Goal: Task Accomplishment & Management: Complete application form

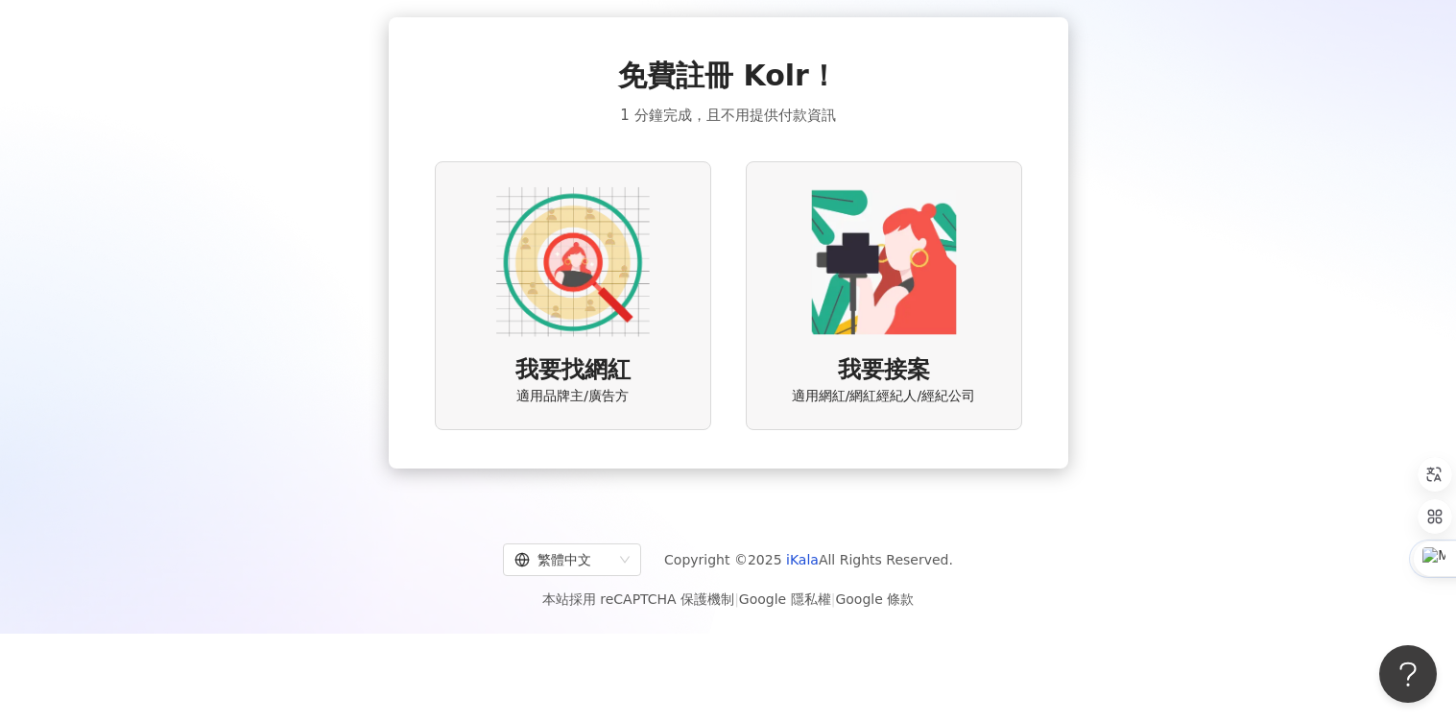
click at [896, 257] on img at bounding box center [884, 262] width 154 height 154
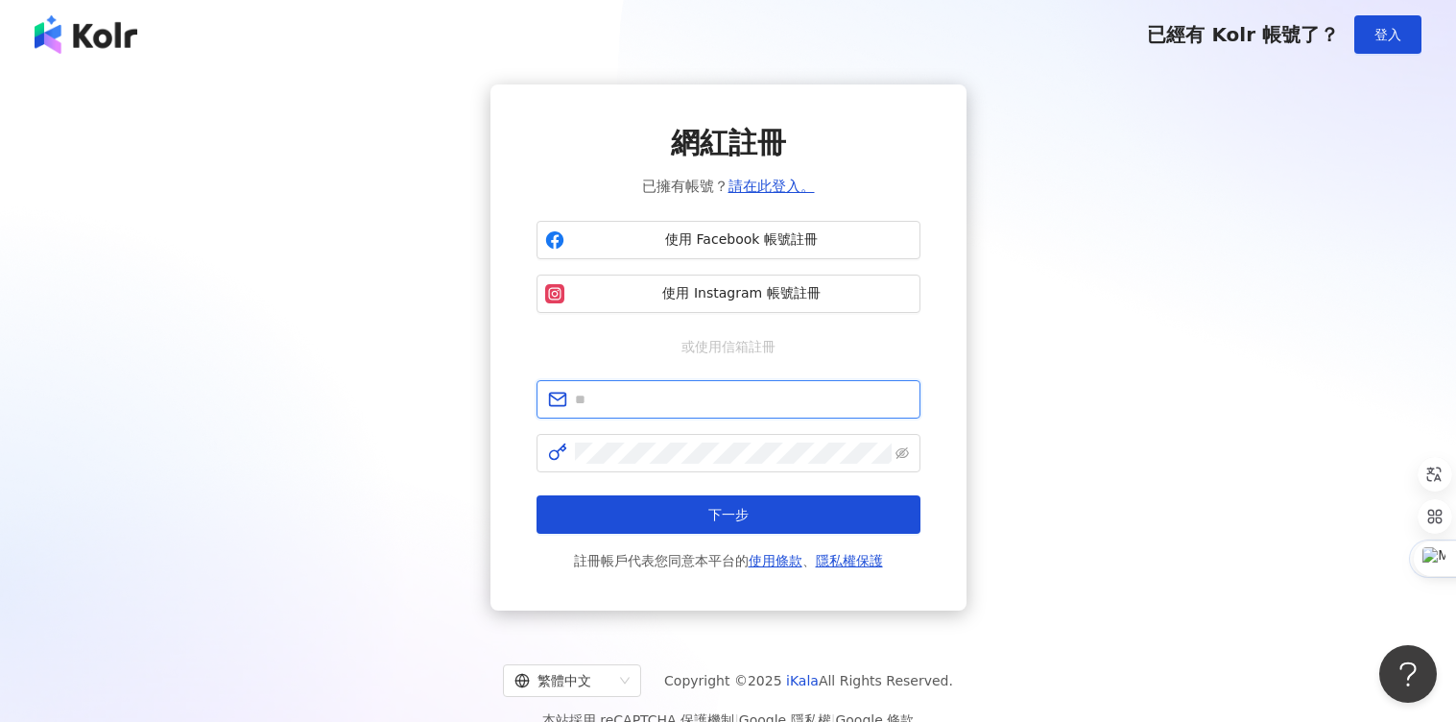
click at [664, 398] on input "text" at bounding box center [742, 399] width 334 height 21
type input "**********"
click at [900, 459] on span at bounding box center [902, 453] width 13 height 21
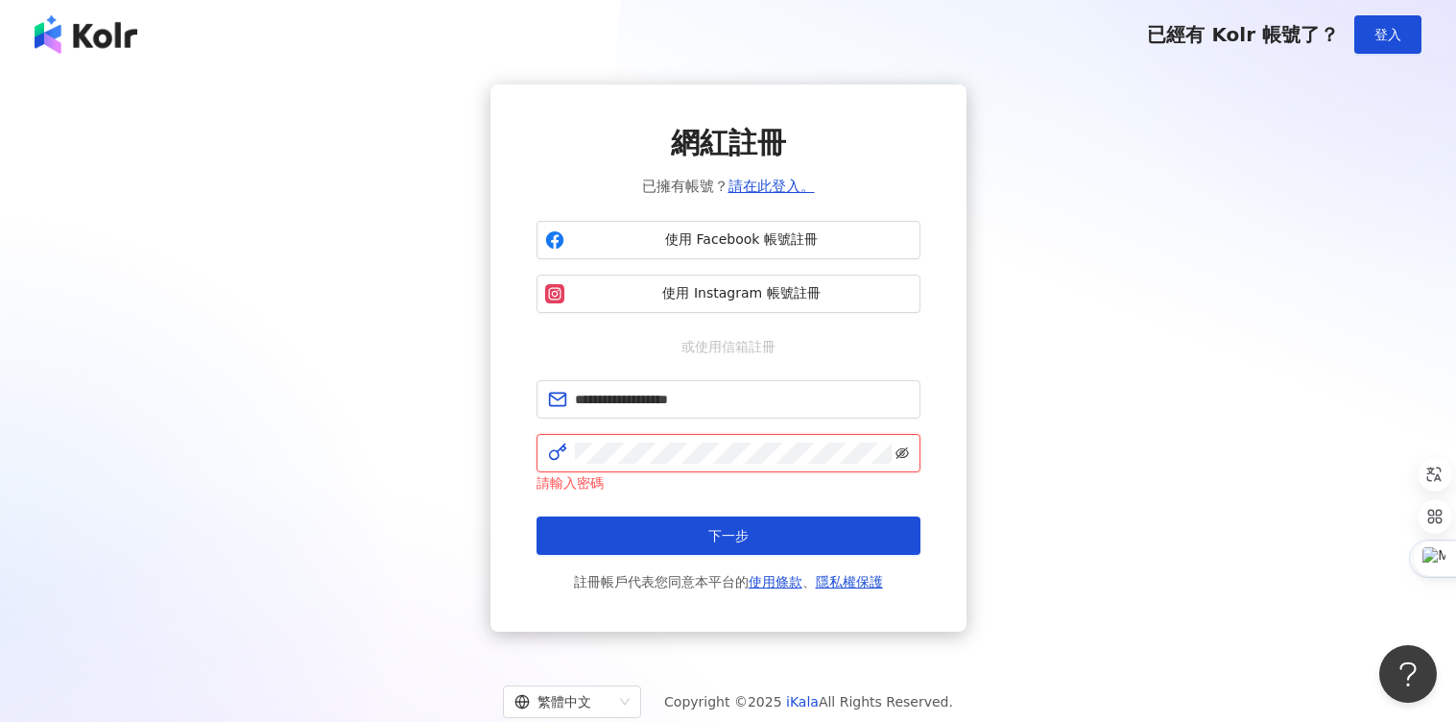
click at [897, 454] on icon "eye-invisible" at bounding box center [902, 452] width 13 height 13
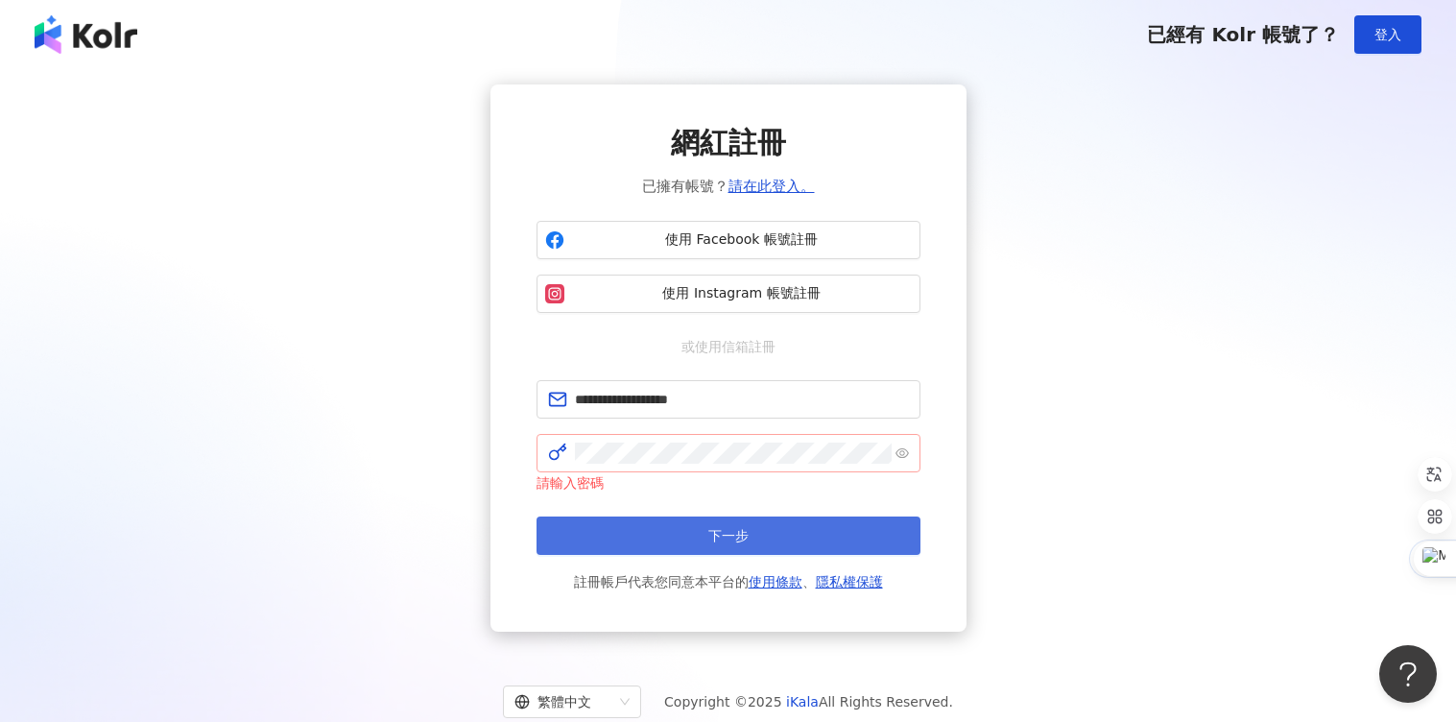
click at [771, 524] on button "下一步" at bounding box center [729, 535] width 384 height 38
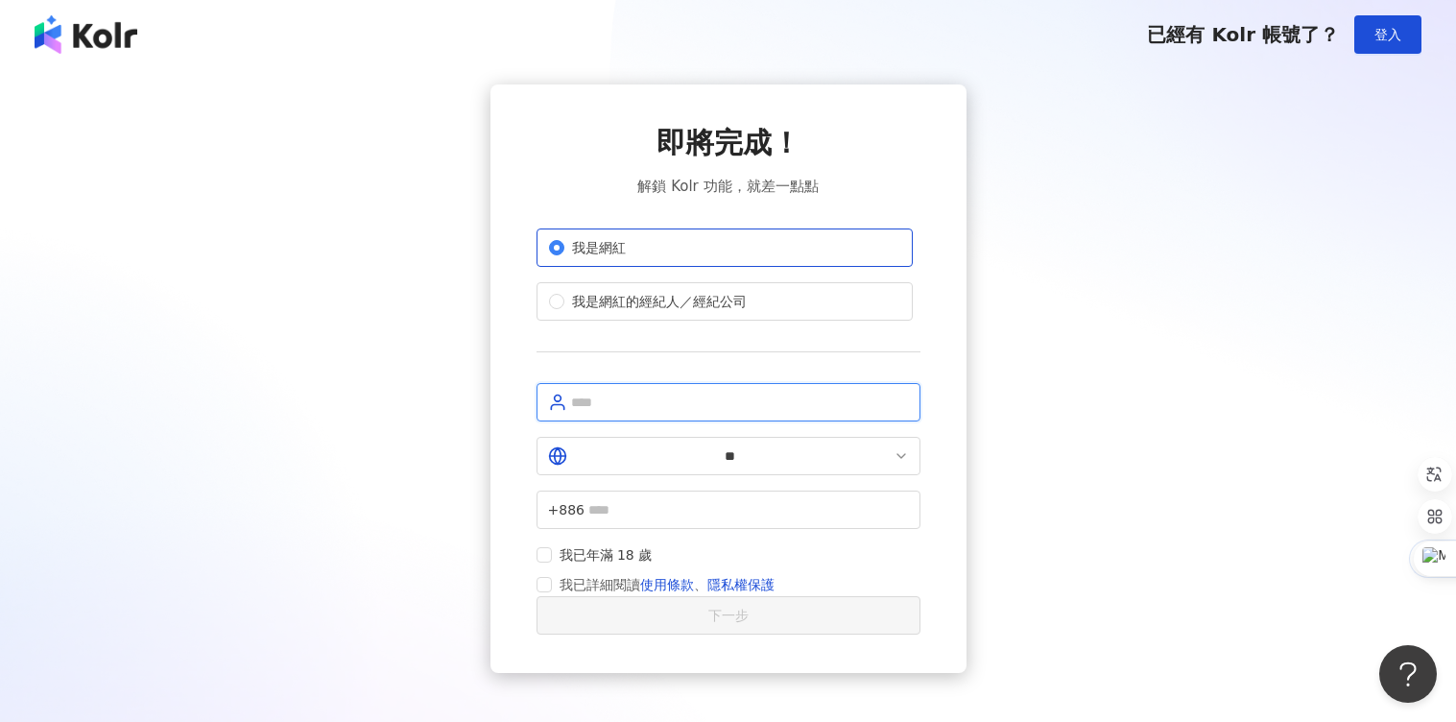
click at [722, 409] on input "text" at bounding box center [740, 402] width 338 height 21
type input "*"
type input "***"
click at [730, 491] on span "+886" at bounding box center [729, 510] width 384 height 38
click at [713, 499] on input "text" at bounding box center [748, 509] width 321 height 21
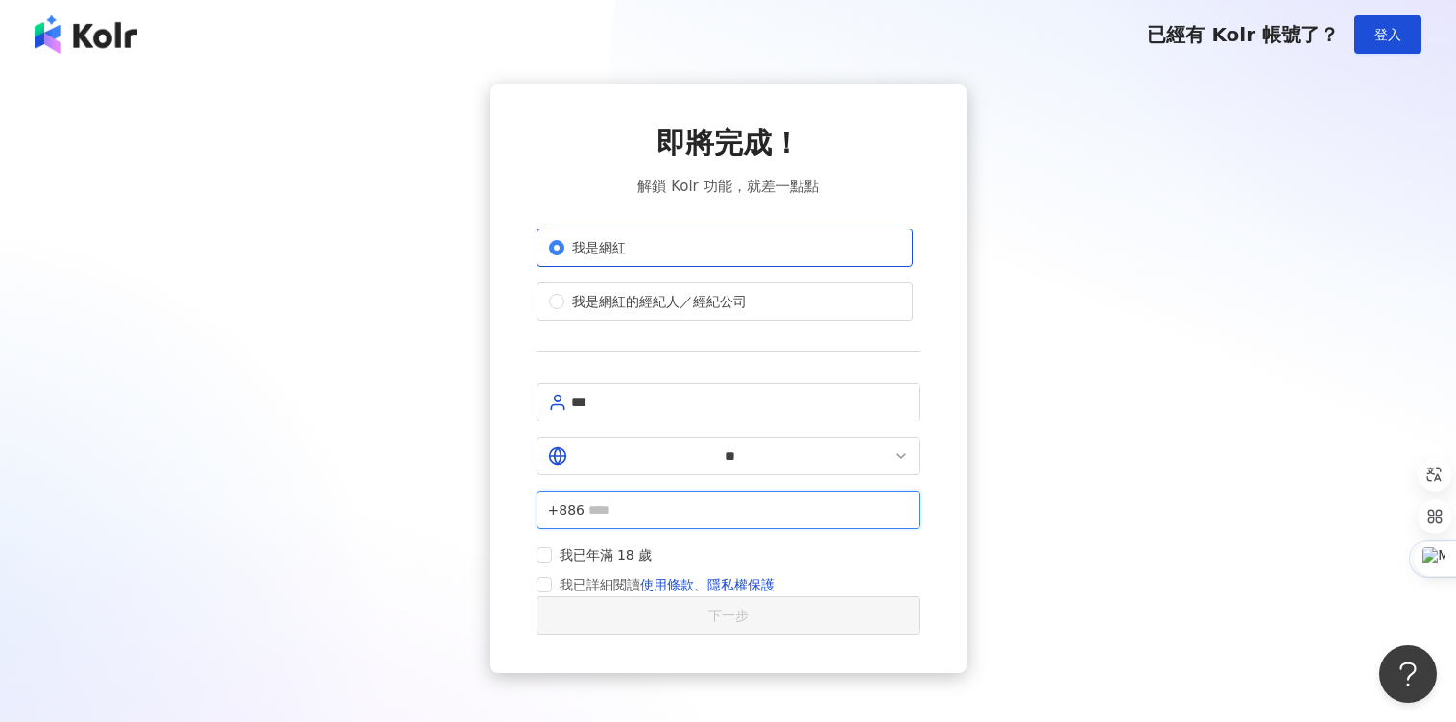
type input "**********"
click at [560, 544] on span "我已年滿 18 歲" at bounding box center [606, 554] width 108 height 21
click at [548, 573] on label "我已詳細閱讀 使用條款 、 隱私權保護" at bounding box center [660, 584] width 246 height 23
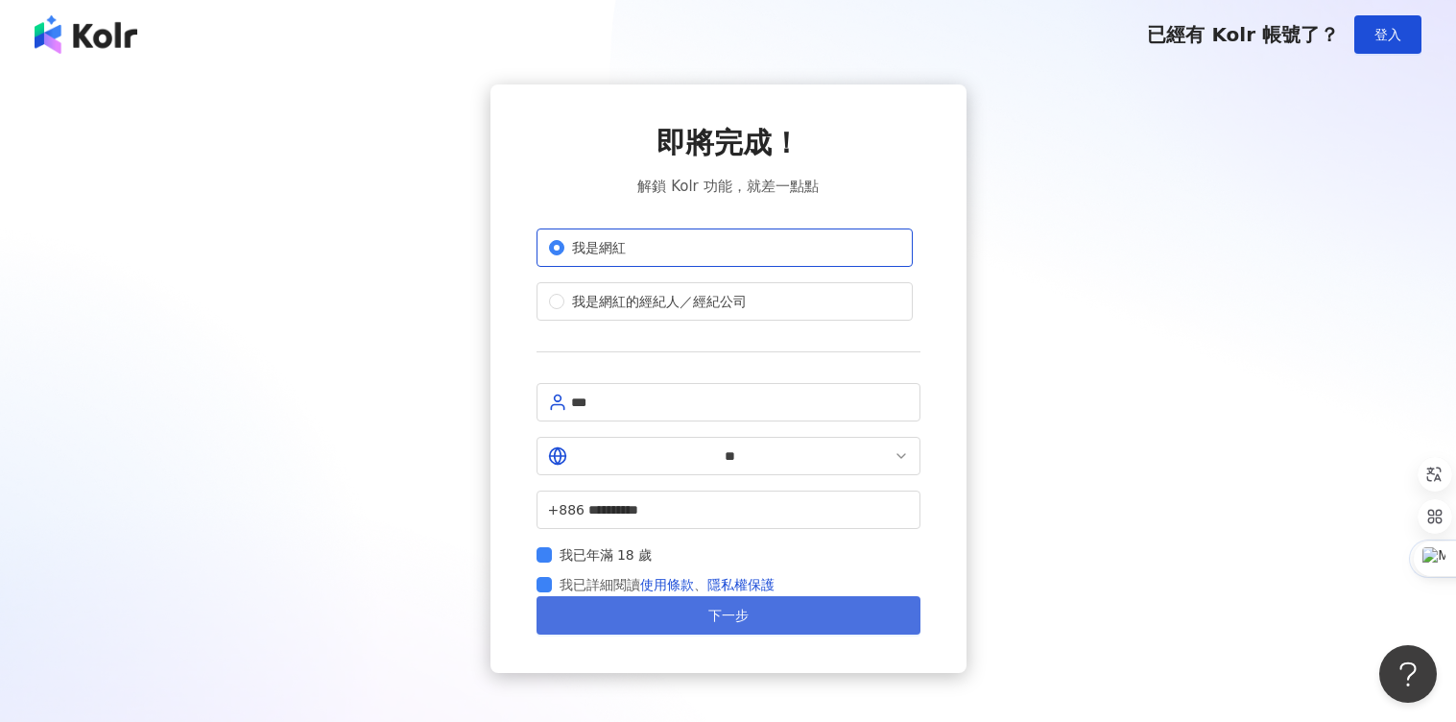
click at [708, 608] on span "下一步" at bounding box center [728, 615] width 40 height 15
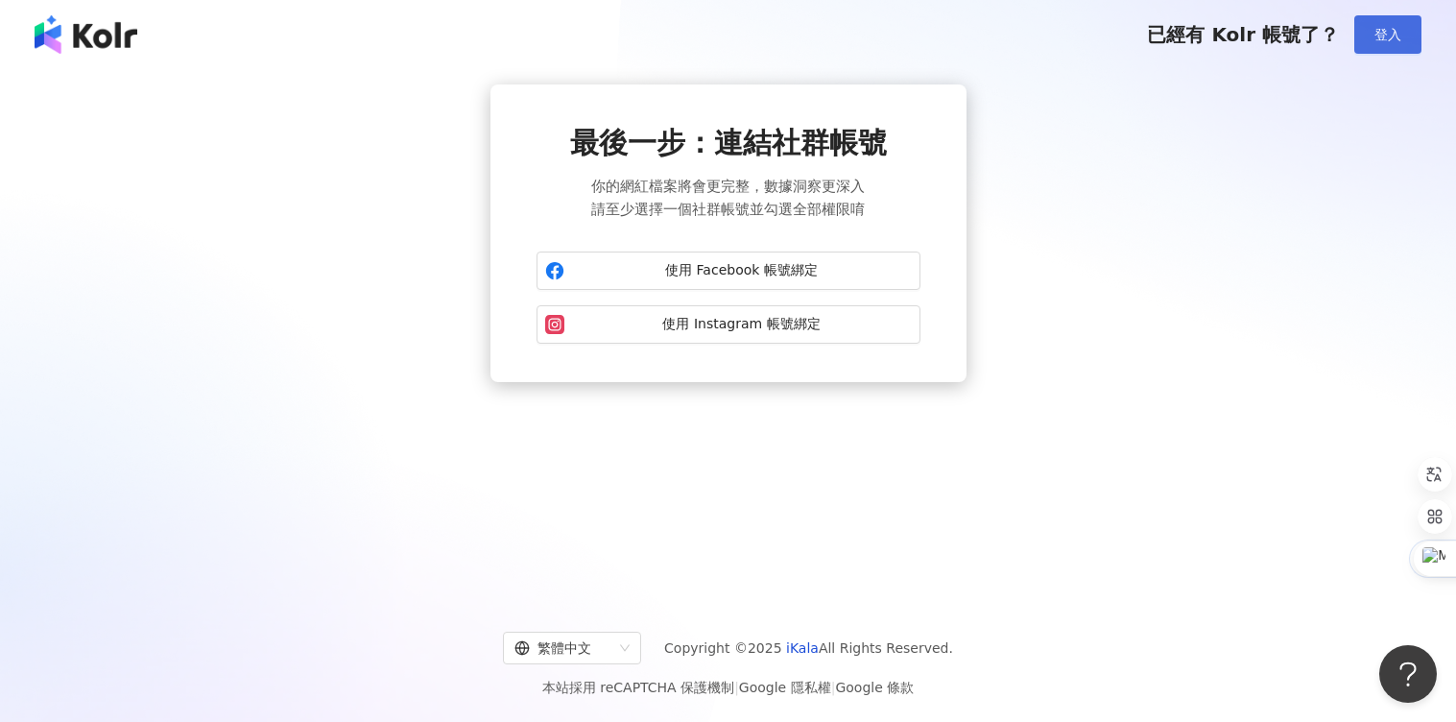
click at [1381, 51] on button "登入" at bounding box center [1387, 34] width 67 height 38
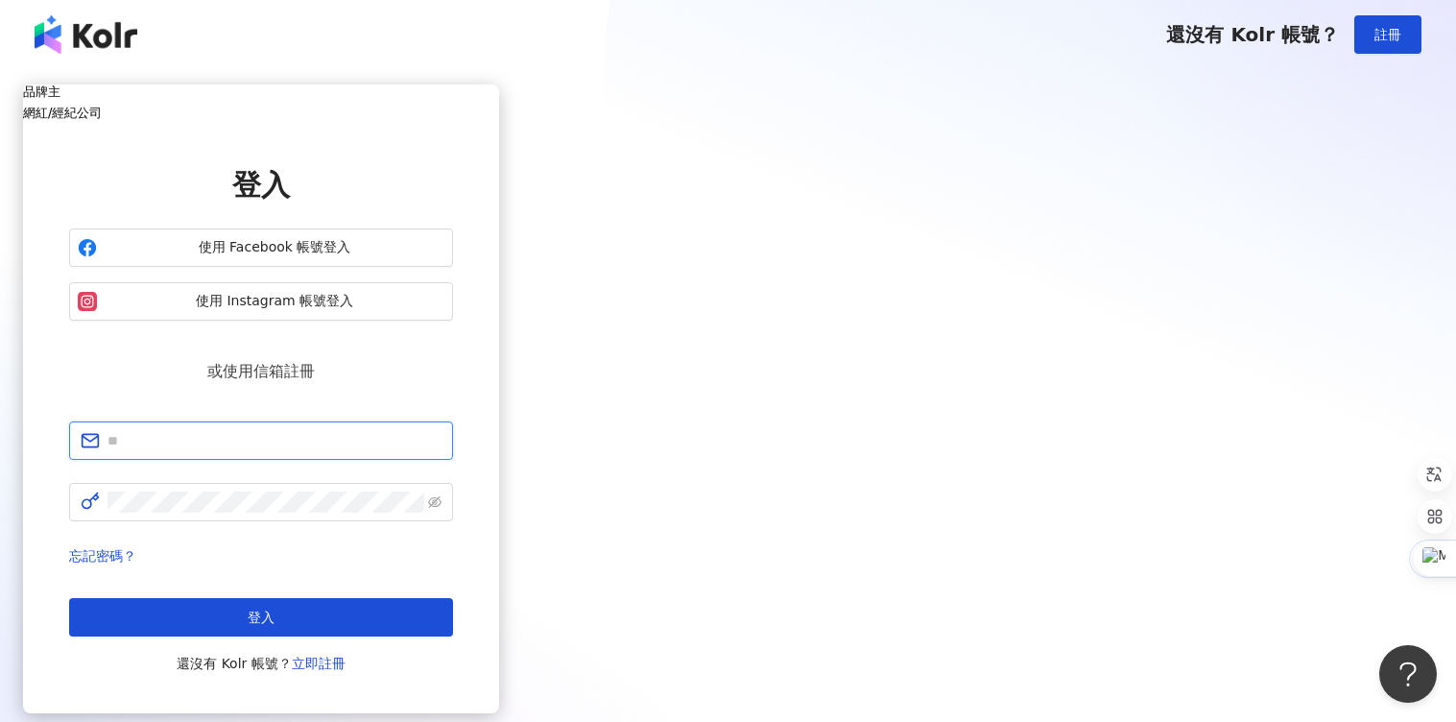
type input "**********"
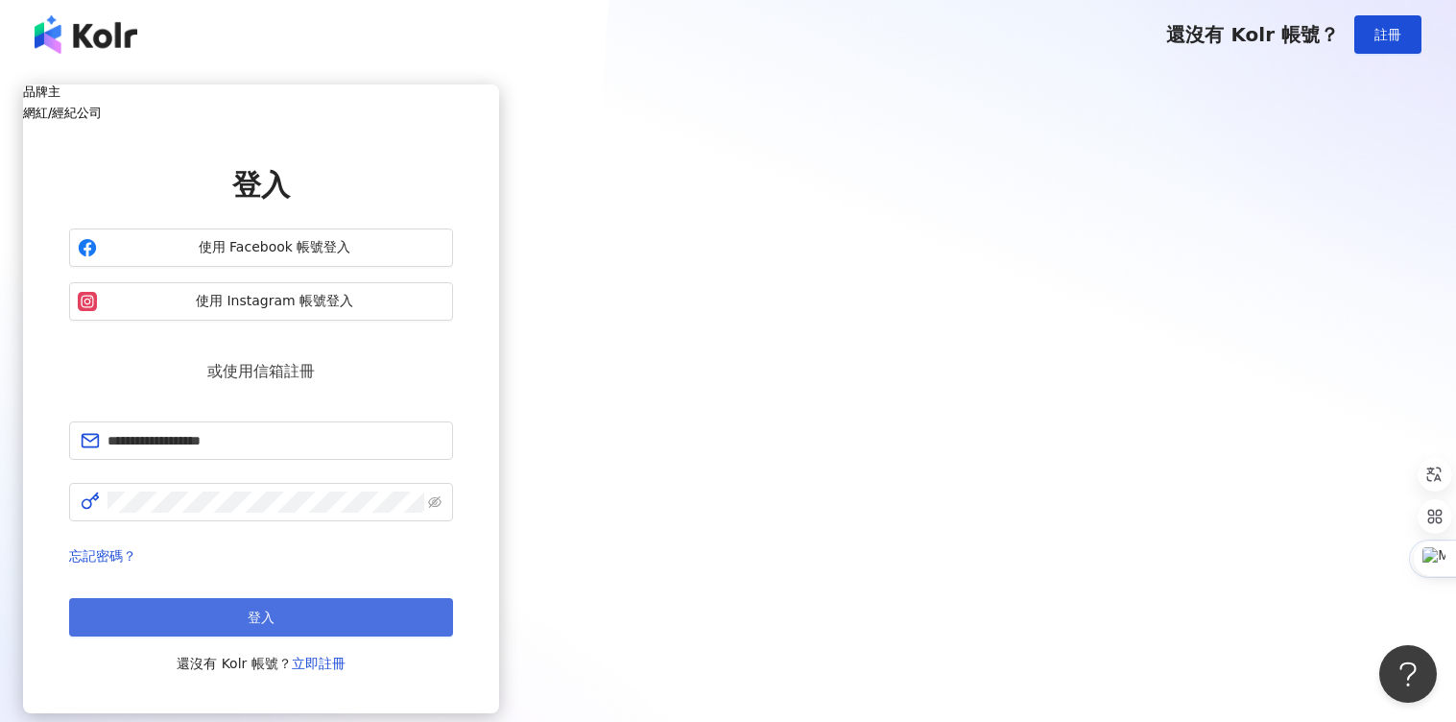
click at [453, 598] on button "登入" at bounding box center [261, 617] width 384 height 38
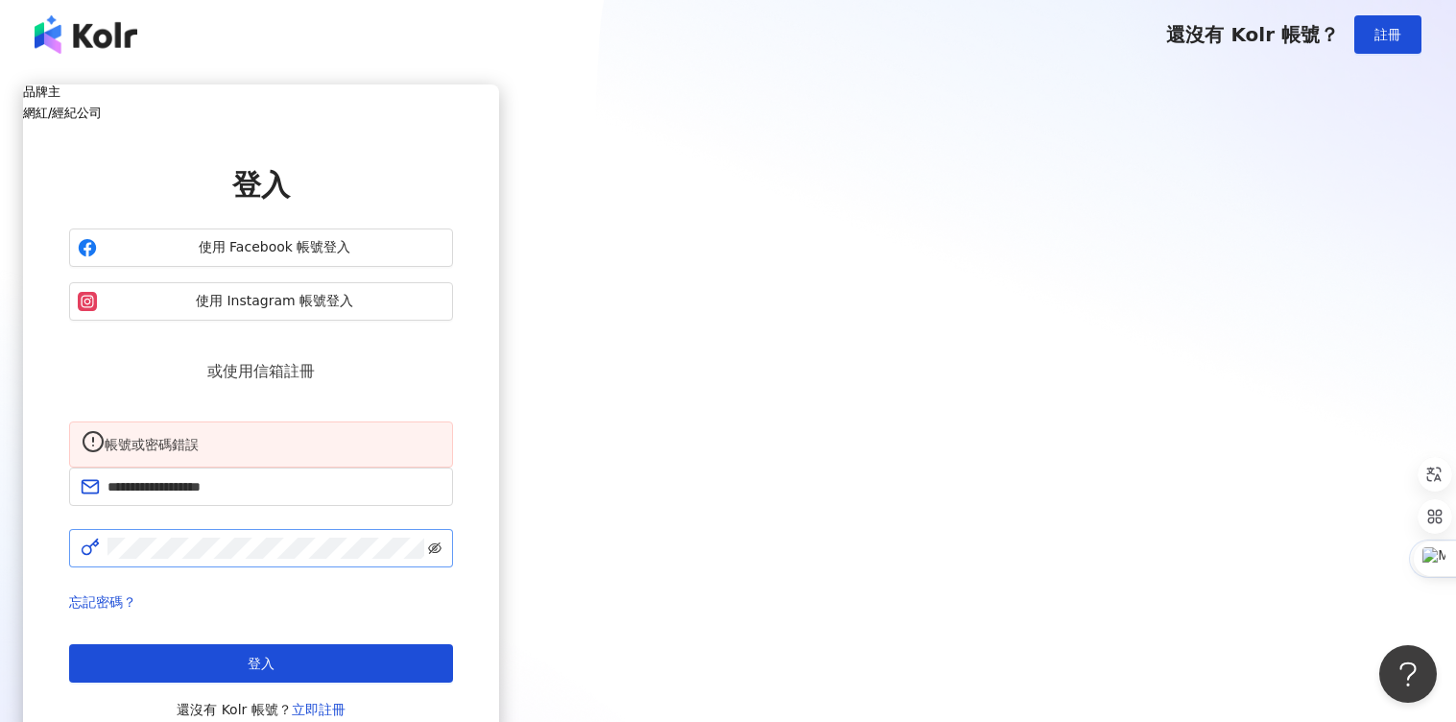
click at [442, 549] on icon "eye-invisible" at bounding box center [434, 547] width 13 height 13
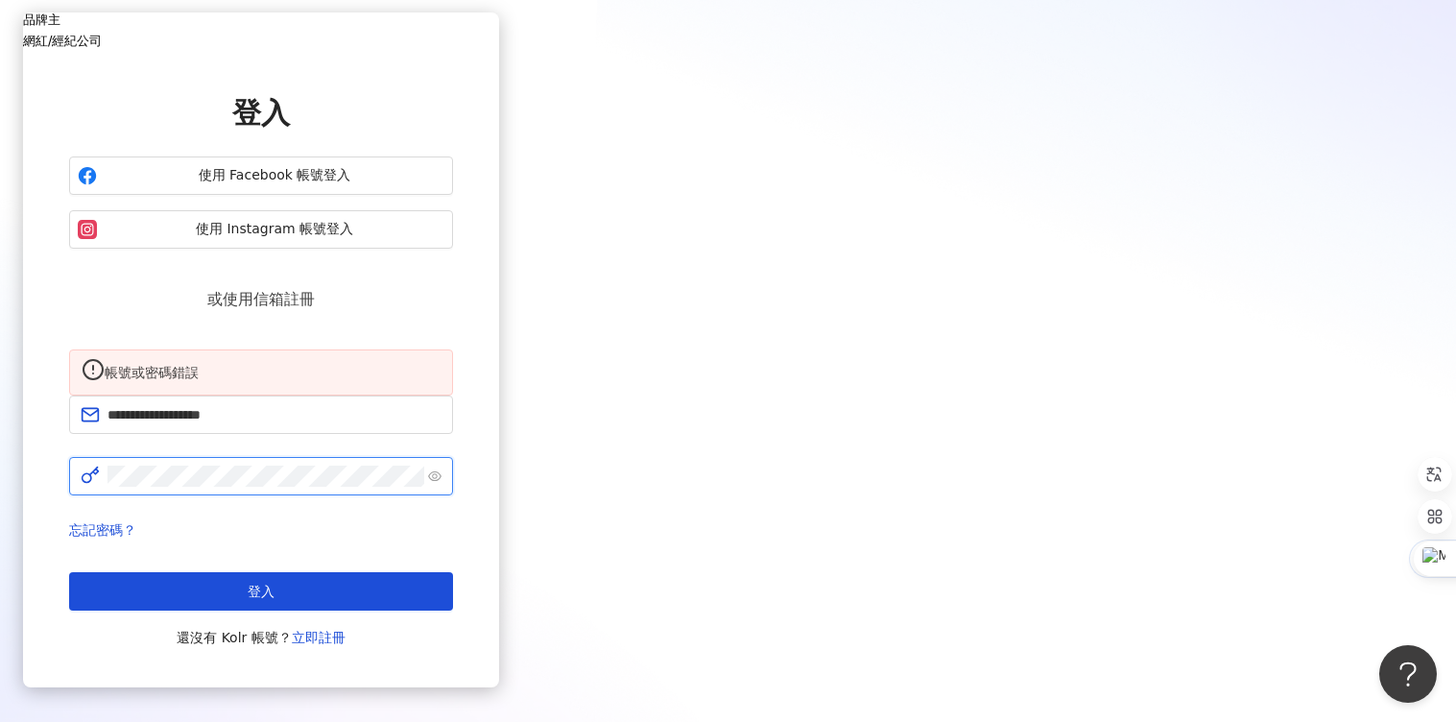
scroll to position [168, 0]
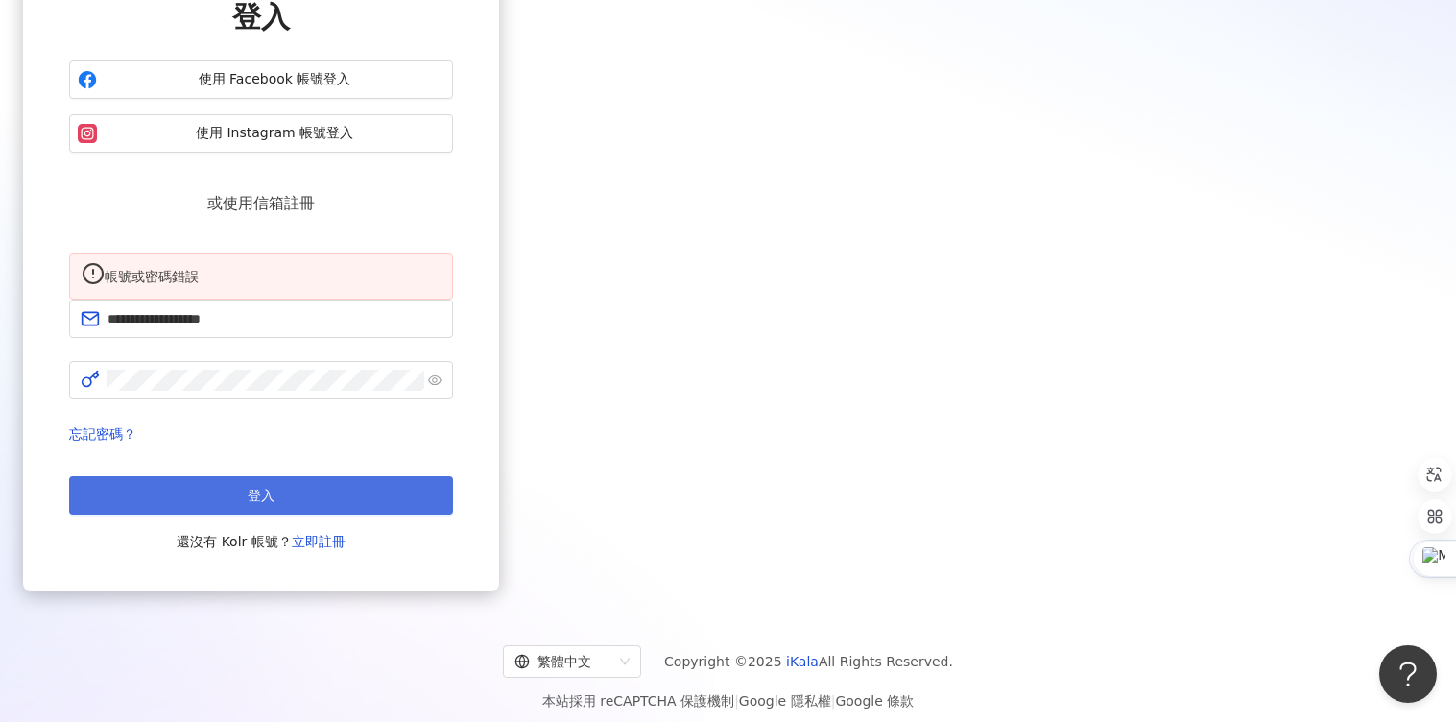
click at [453, 491] on button "登入" at bounding box center [261, 495] width 384 height 38
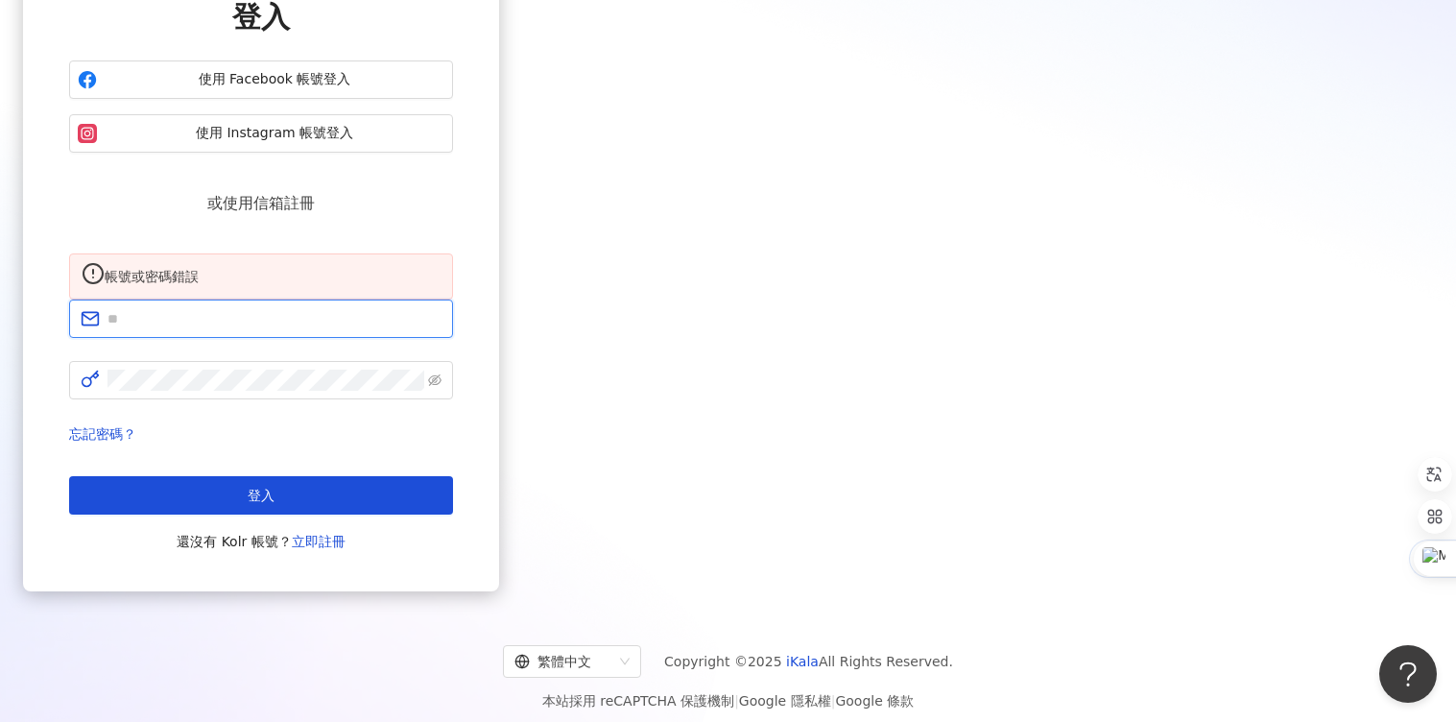
type input "**********"
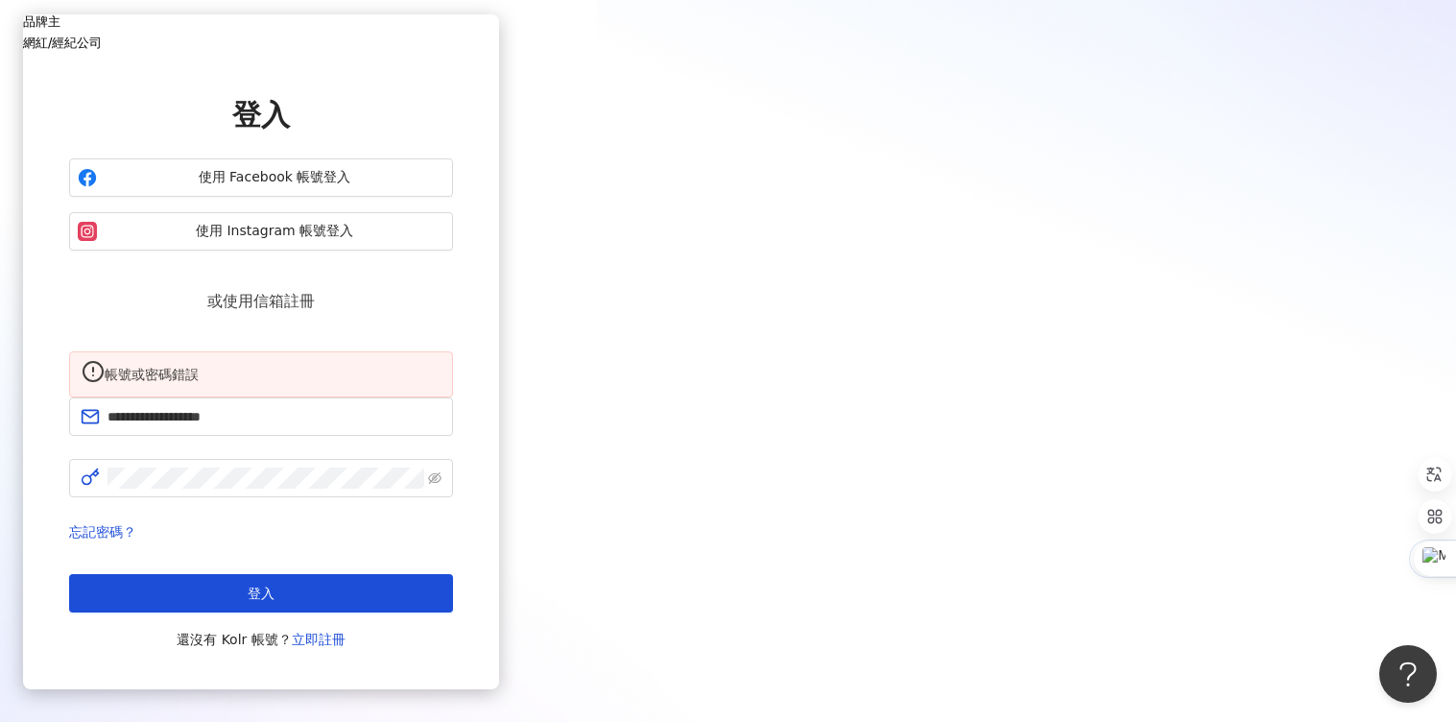
scroll to position [0, 0]
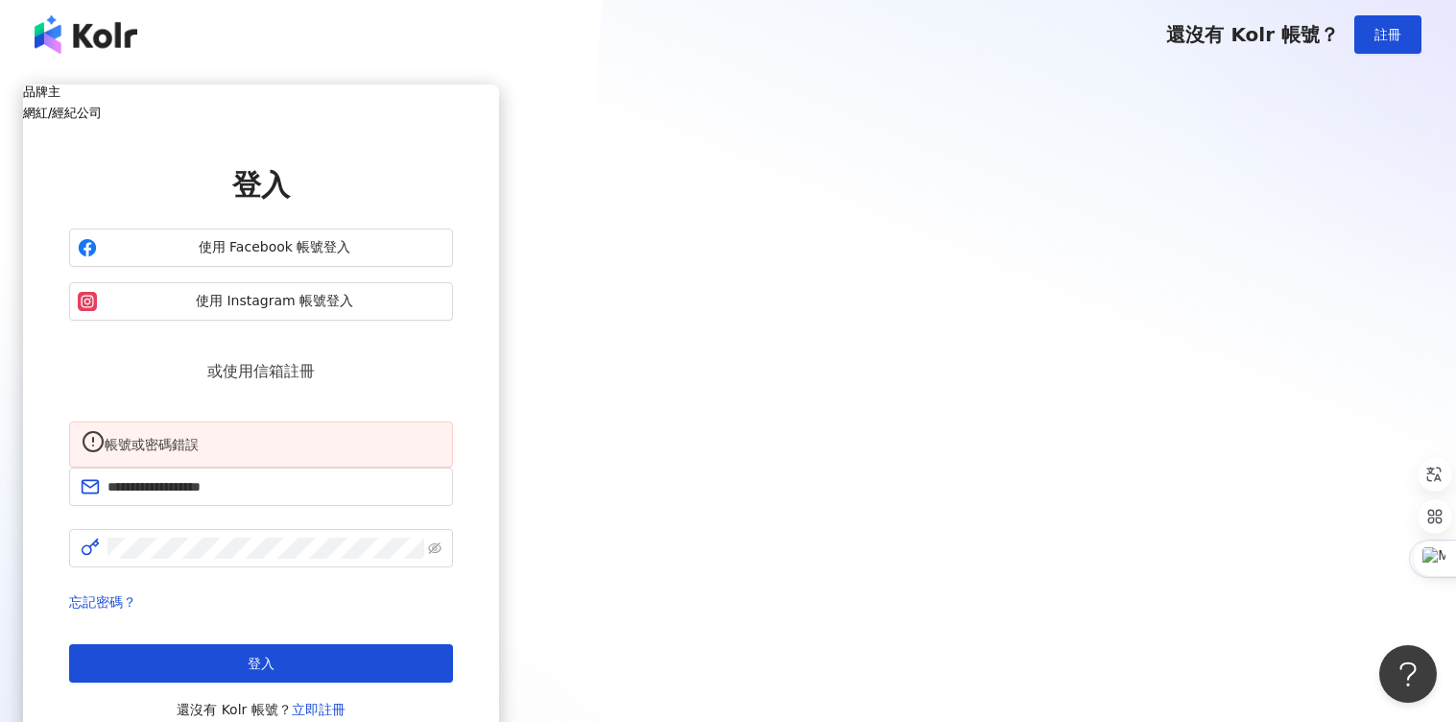
click at [499, 99] on div "品牌主" at bounding box center [261, 91] width 476 height 14
click at [499, 106] on div "網紅/經紀公司" at bounding box center [261, 113] width 476 height 14
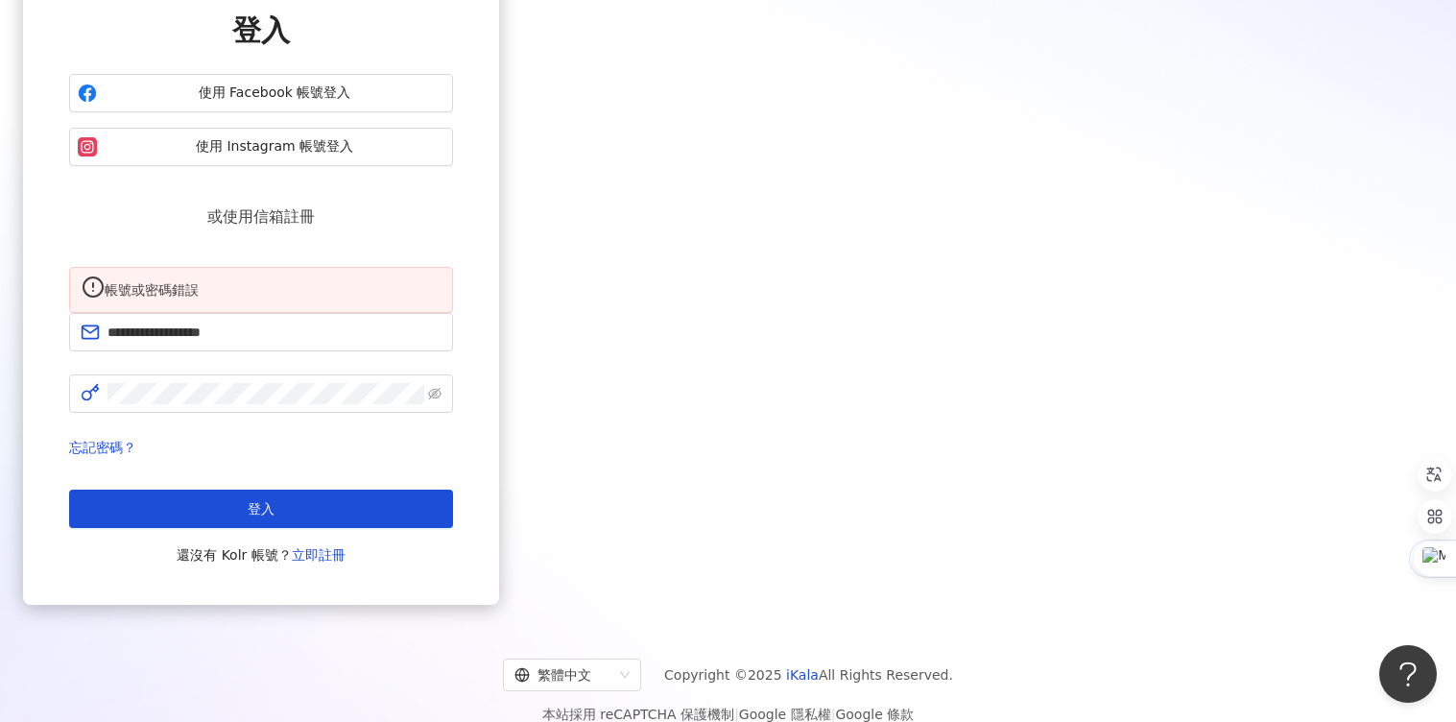
scroll to position [168, 0]
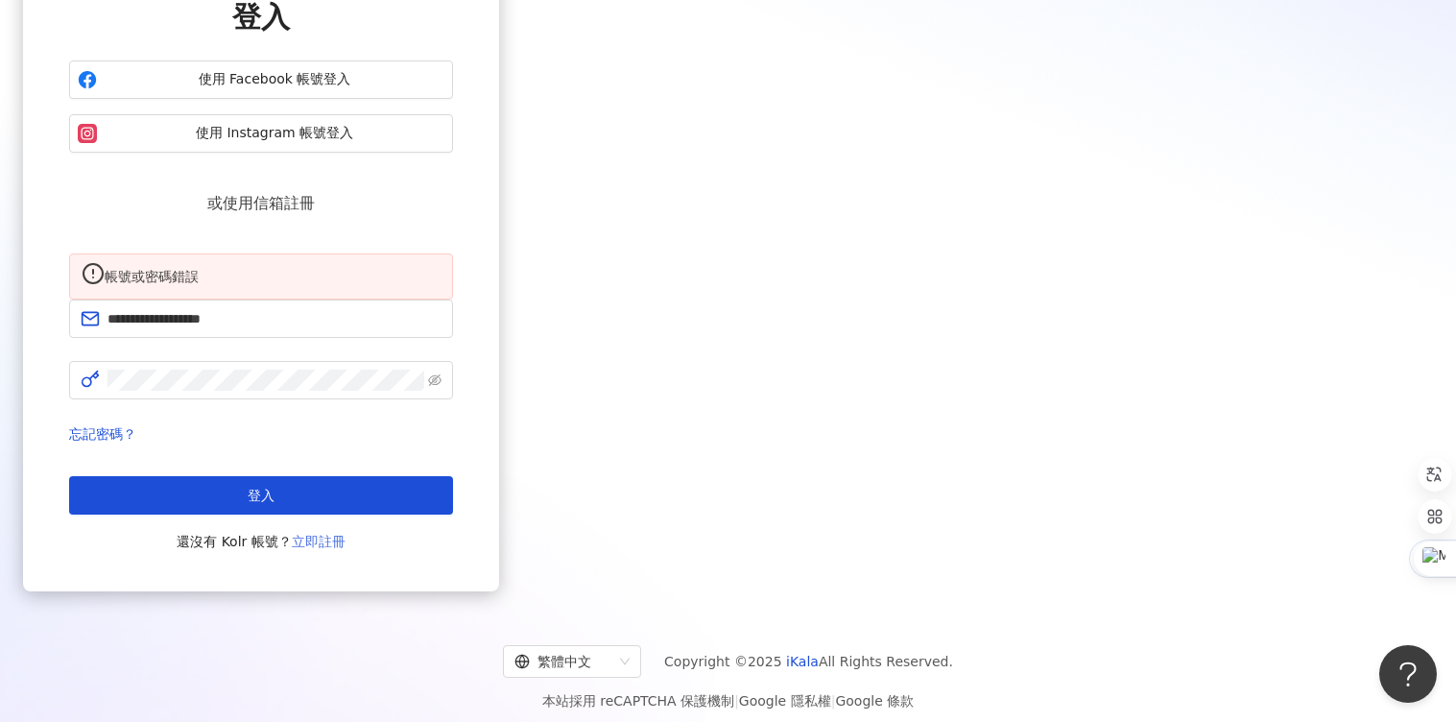
click at [346, 534] on link "立即註冊" at bounding box center [319, 541] width 54 height 15
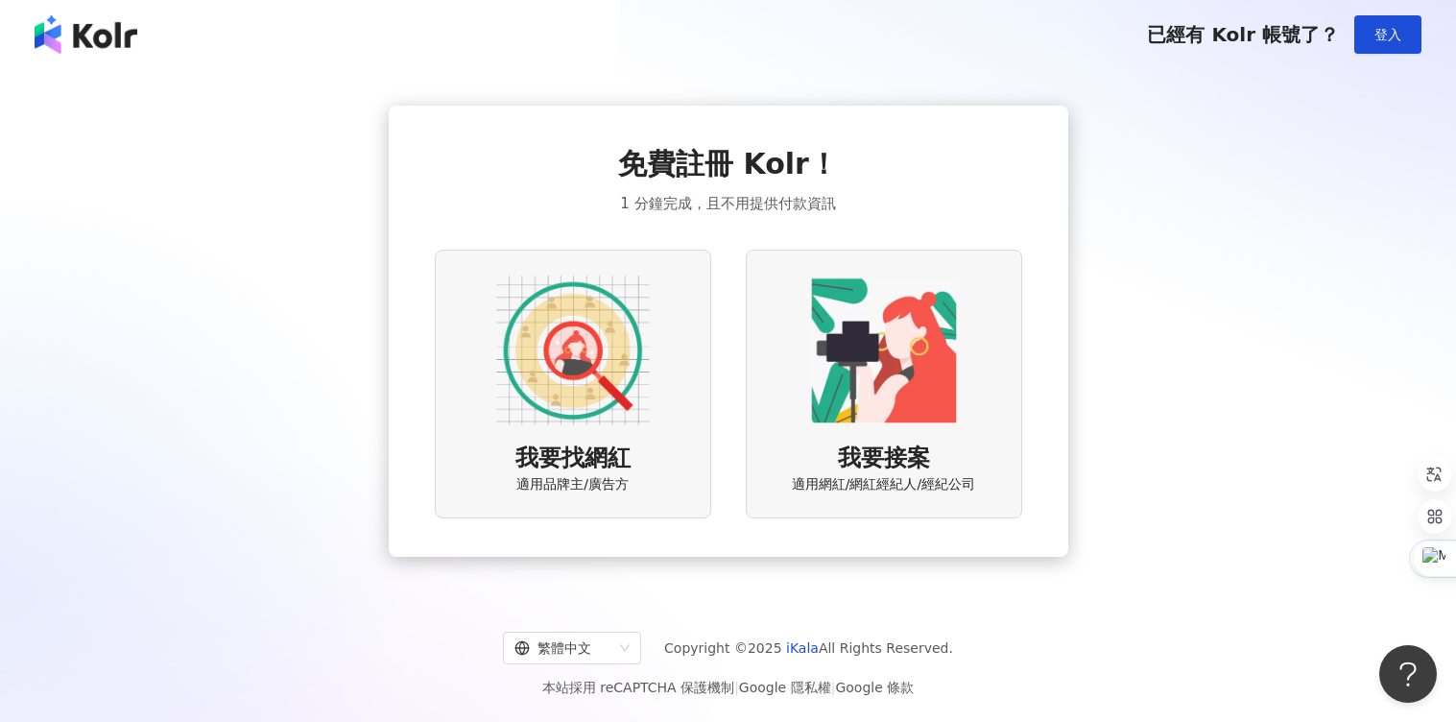
click at [897, 369] on img at bounding box center [884, 351] width 154 height 154
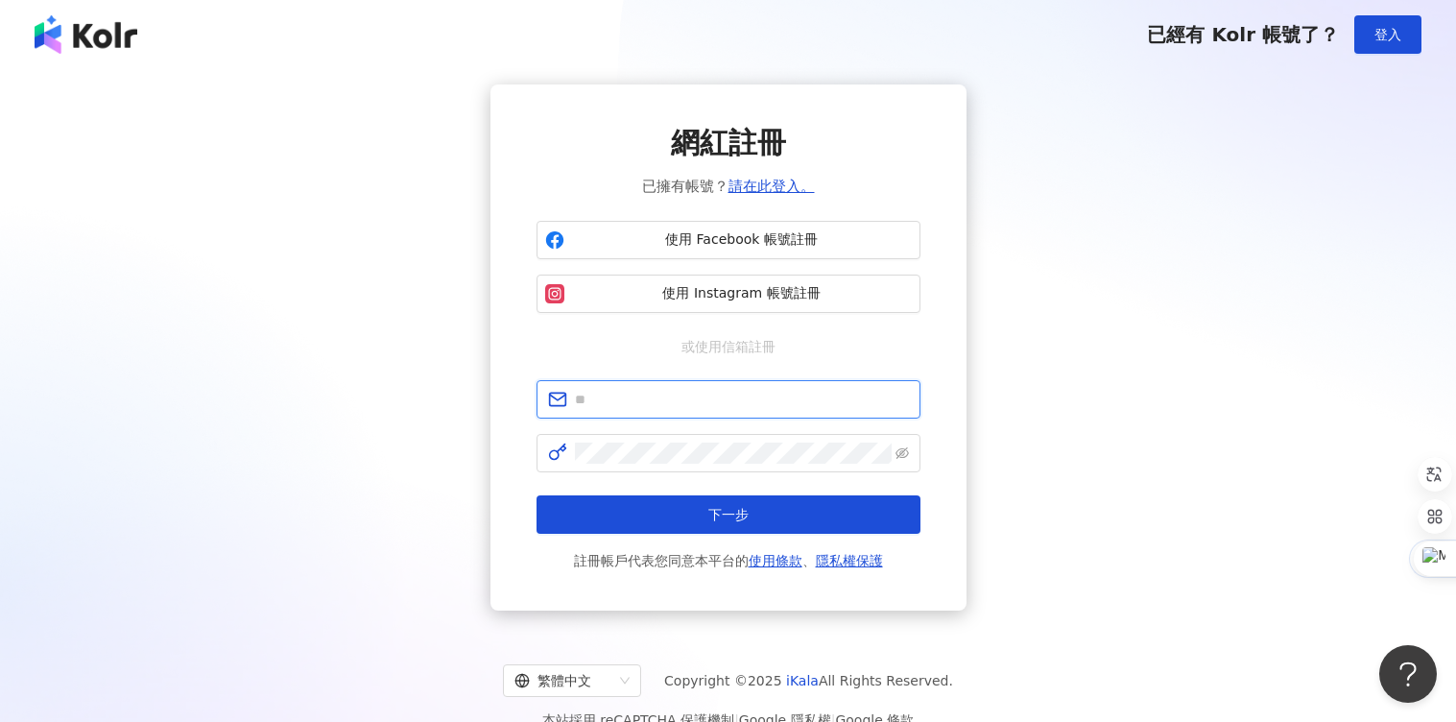
type input "**********"
click at [909, 452] on span at bounding box center [729, 453] width 384 height 38
click at [907, 449] on icon "eye-invisible" at bounding box center [902, 452] width 13 height 13
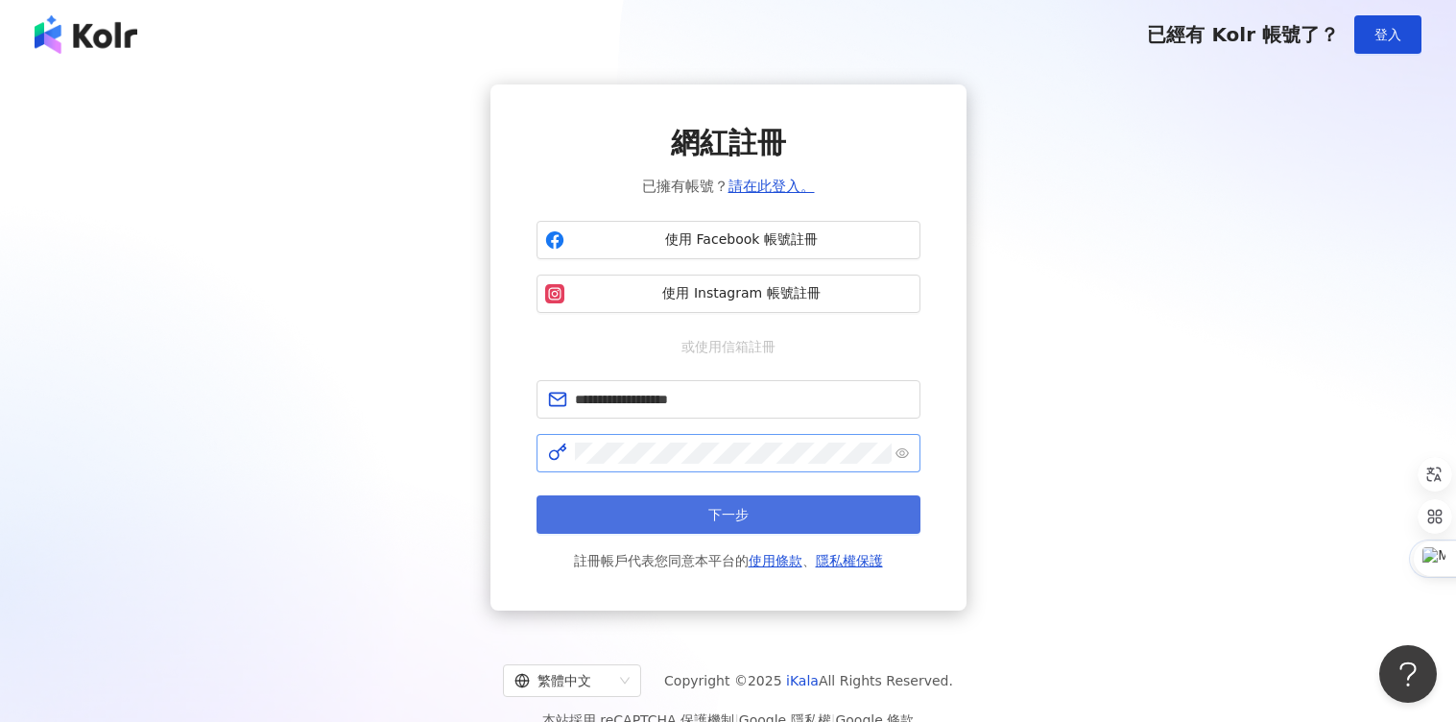
click at [791, 504] on button "下一步" at bounding box center [729, 514] width 384 height 38
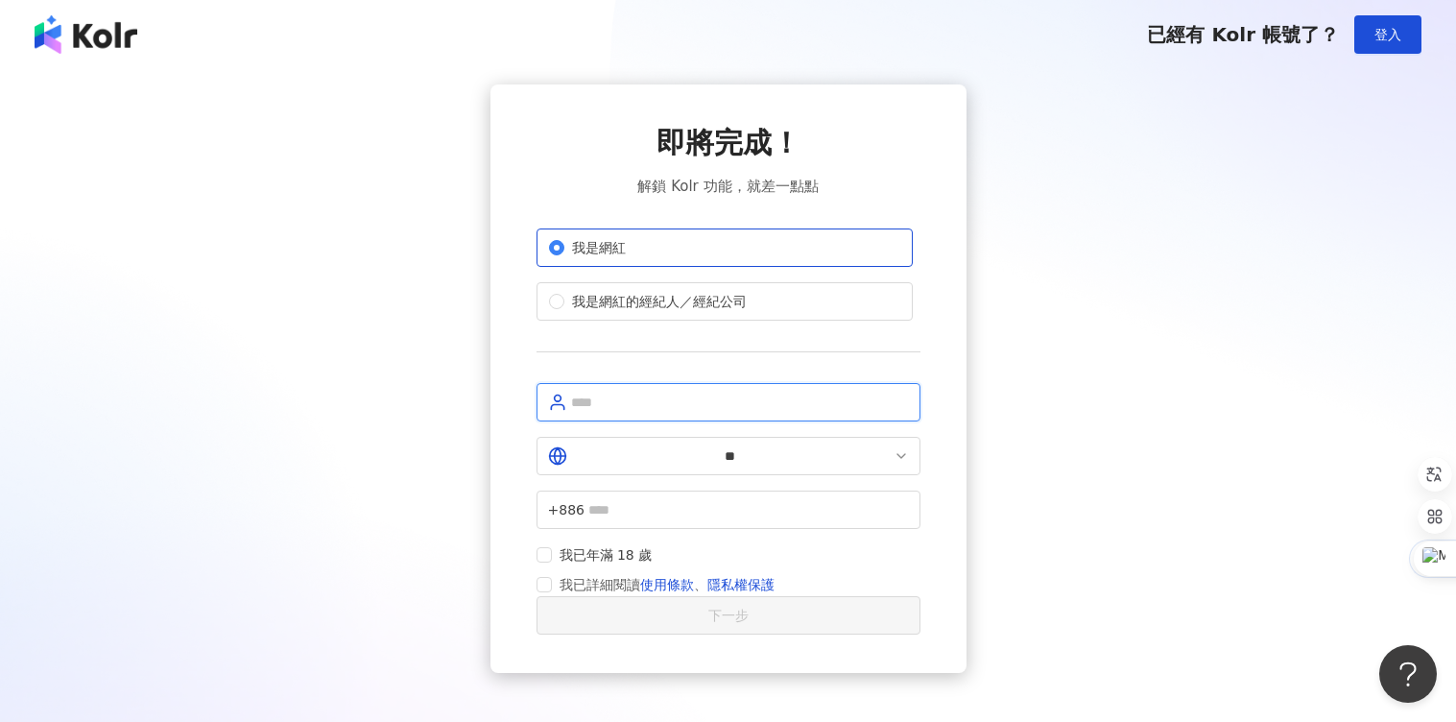
click at [614, 395] on input "text" at bounding box center [740, 402] width 338 height 21
type input "***"
click at [717, 499] on input "text" at bounding box center [748, 509] width 321 height 21
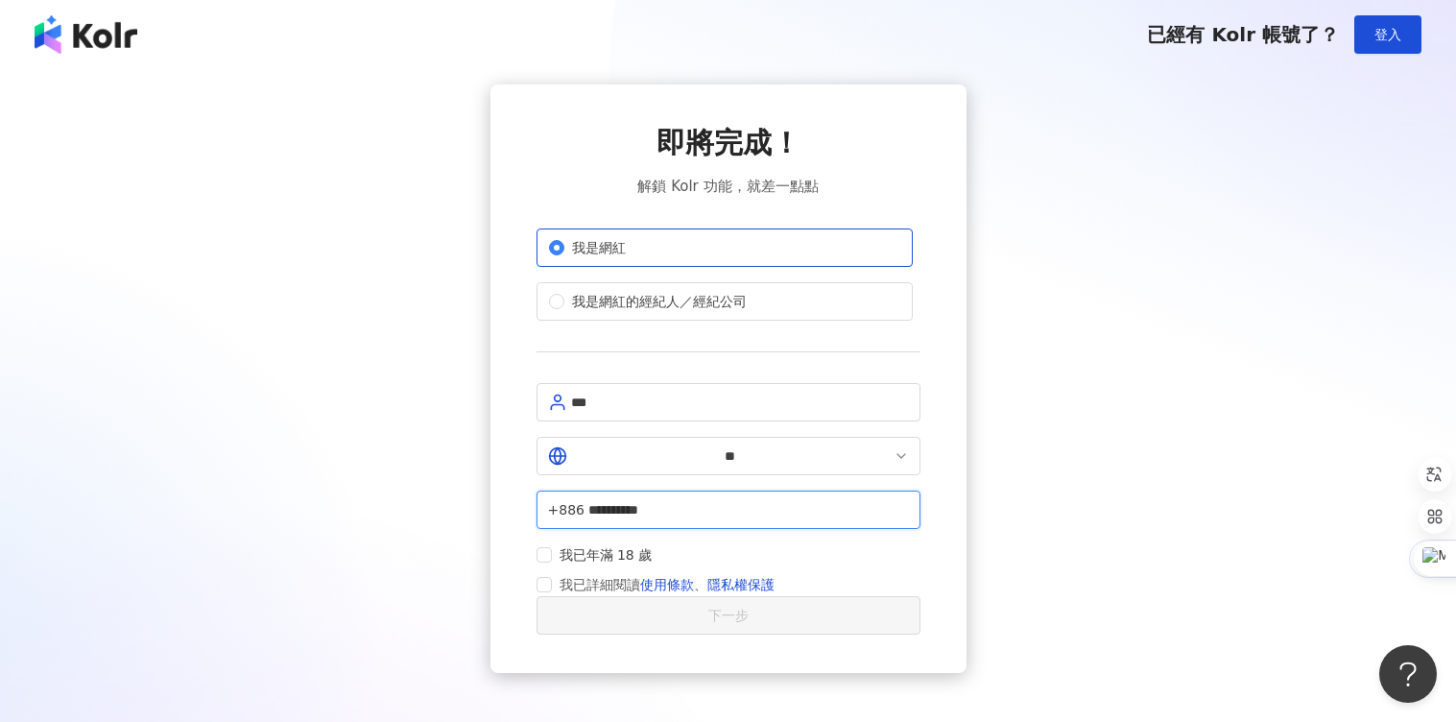
click at [689, 499] on input "**********" at bounding box center [748, 509] width 321 height 21
click at [534, 495] on div "即將完成！ 解鎖 Kolr 功能，就差一點點 我是網紅 我是網紅的經紀人／經紀公司 *** ** +886 ********* 我已年滿 18 歲 我已詳細閱…" at bounding box center [729, 378] width 476 height 588
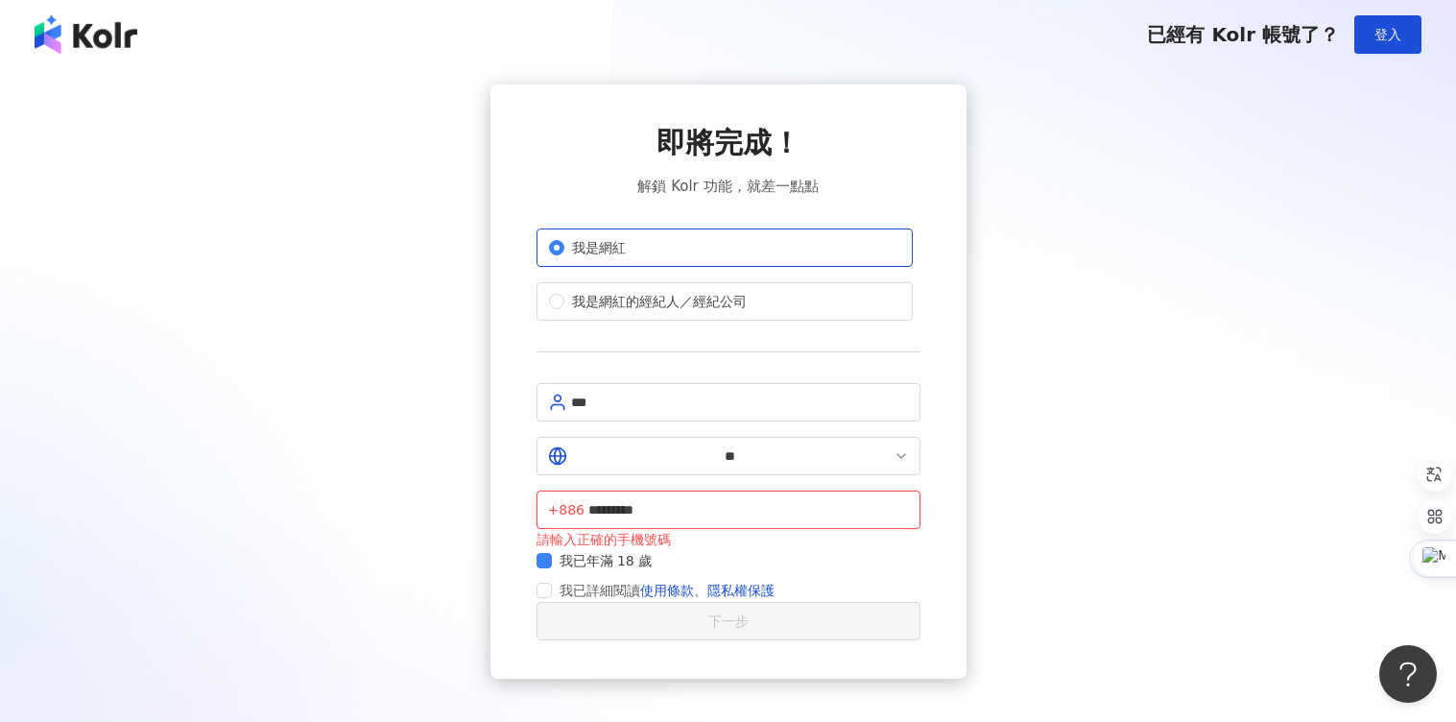
click at [678, 499] on input "*********" at bounding box center [748, 509] width 321 height 21
type input "**********"
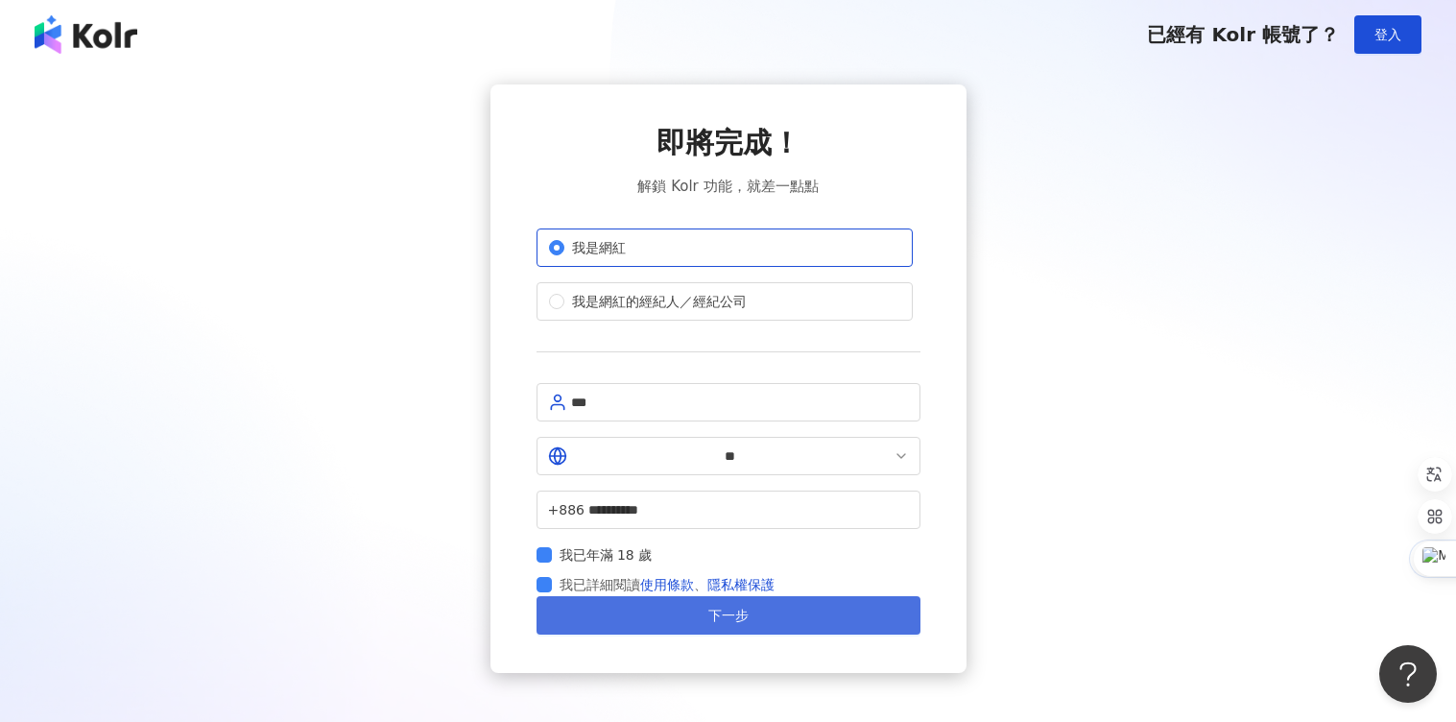
click at [714, 608] on span "下一步" at bounding box center [728, 615] width 40 height 15
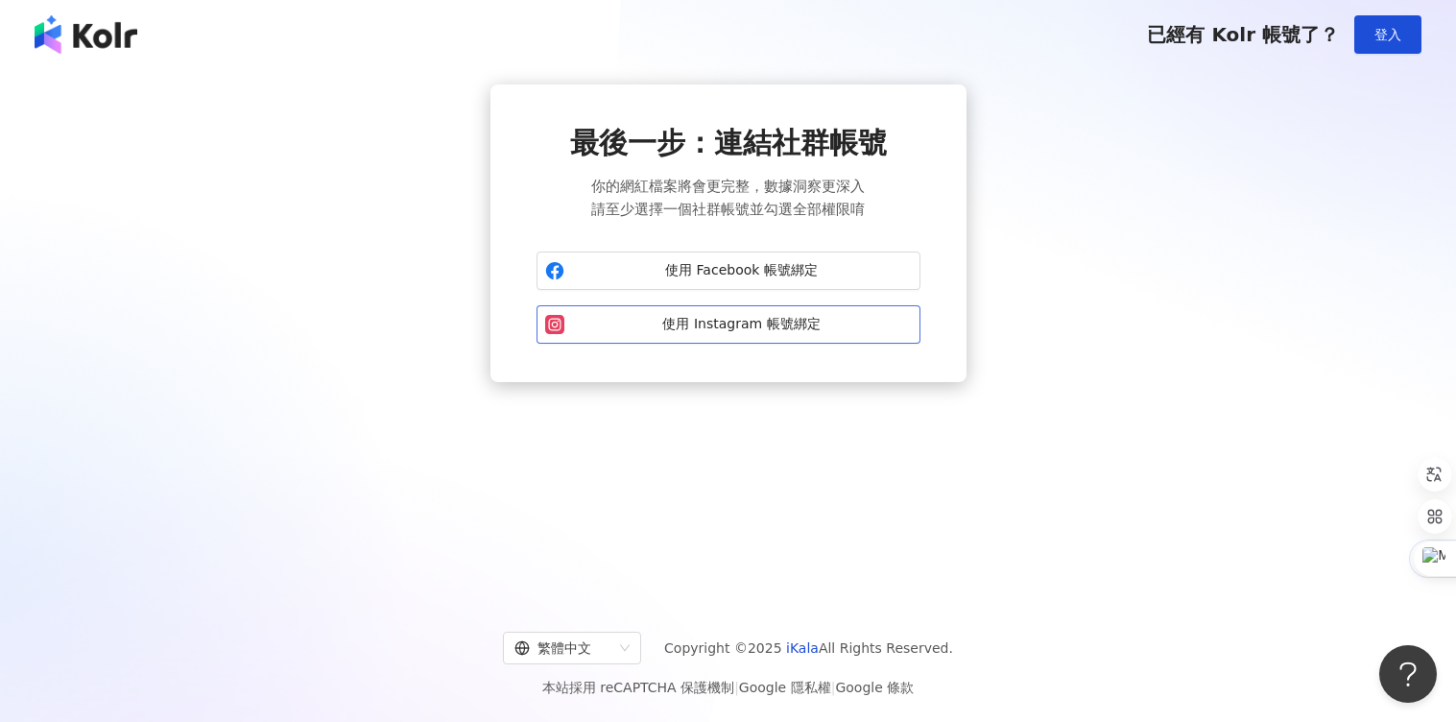
click at [657, 324] on span "使用 Instagram 帳號綁定" at bounding box center [742, 324] width 340 height 19
click at [765, 323] on span "使用 Instagram 帳號綁定" at bounding box center [742, 324] width 340 height 19
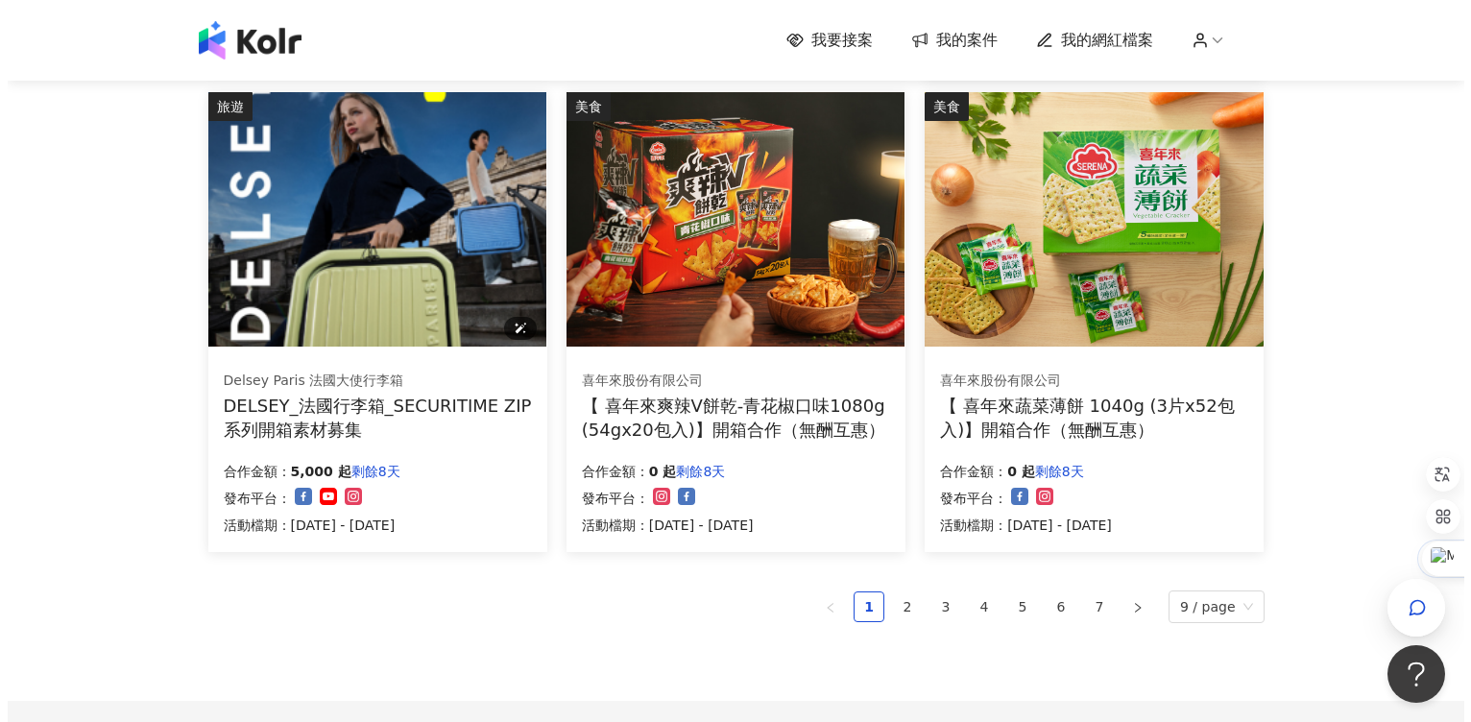
scroll to position [1152, 0]
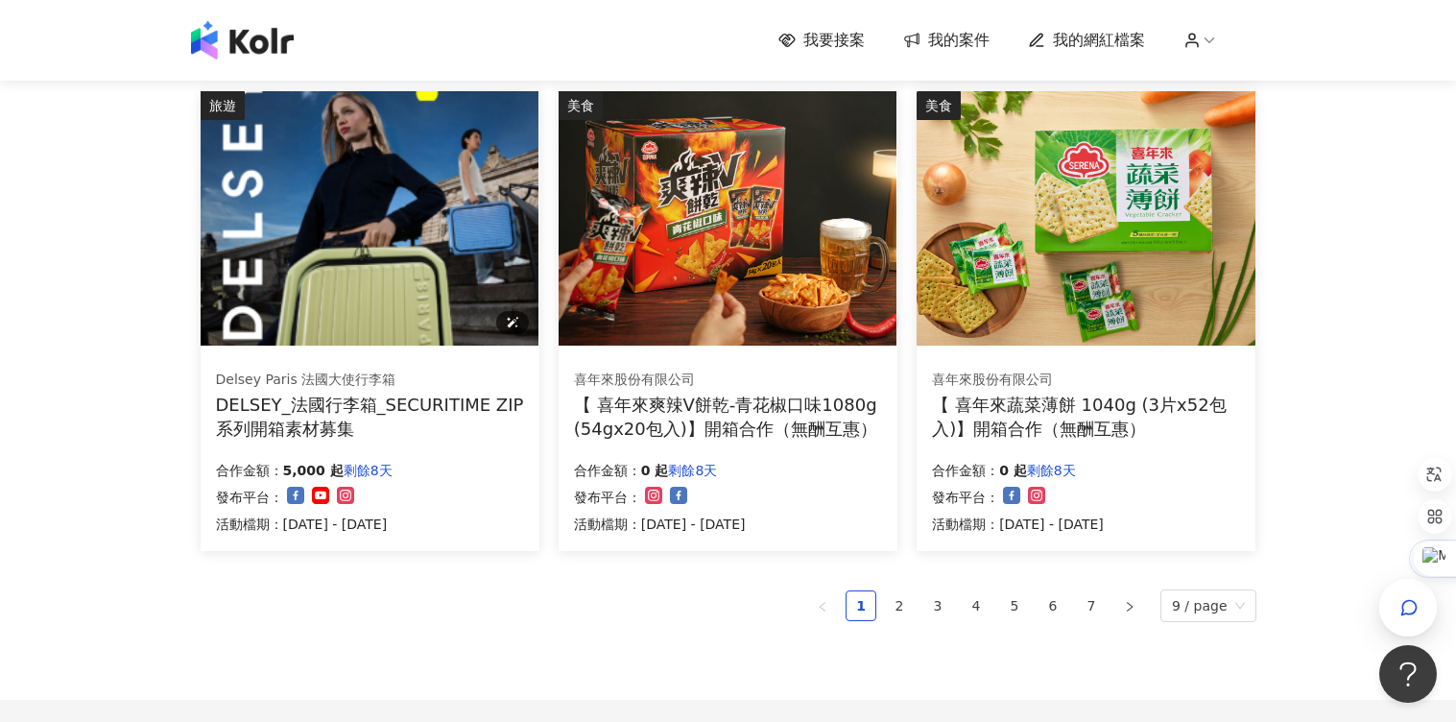
click at [401, 288] on img at bounding box center [370, 218] width 338 height 254
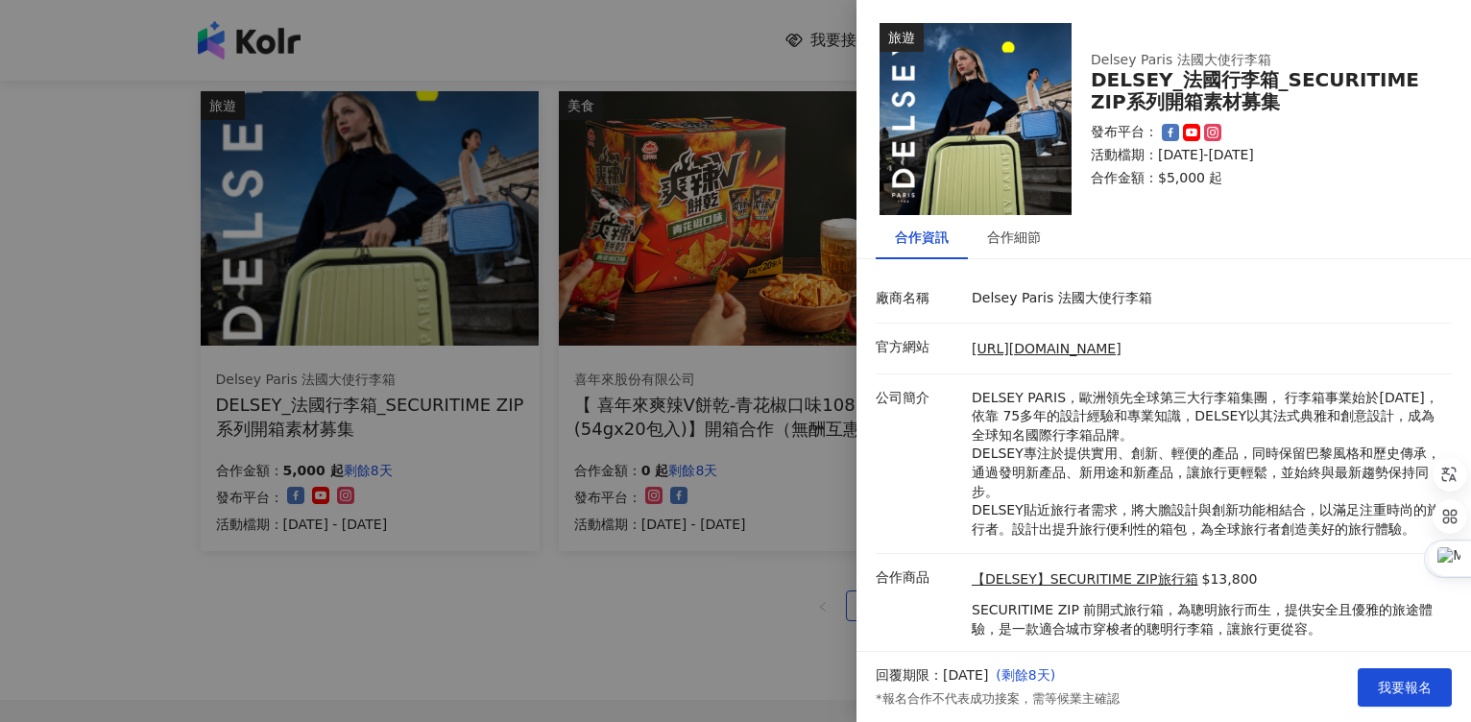
scroll to position [50, 0]
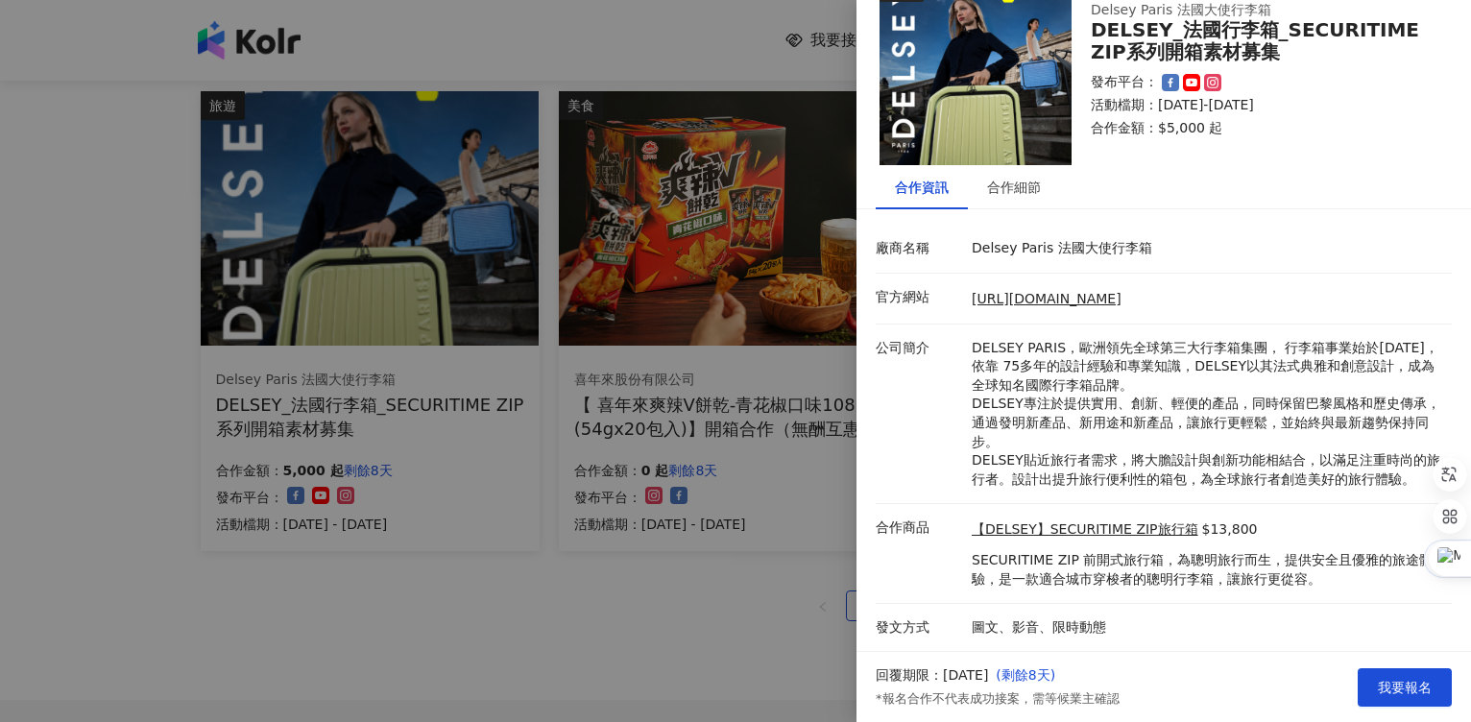
click at [752, 646] on div at bounding box center [735, 361] width 1471 height 722
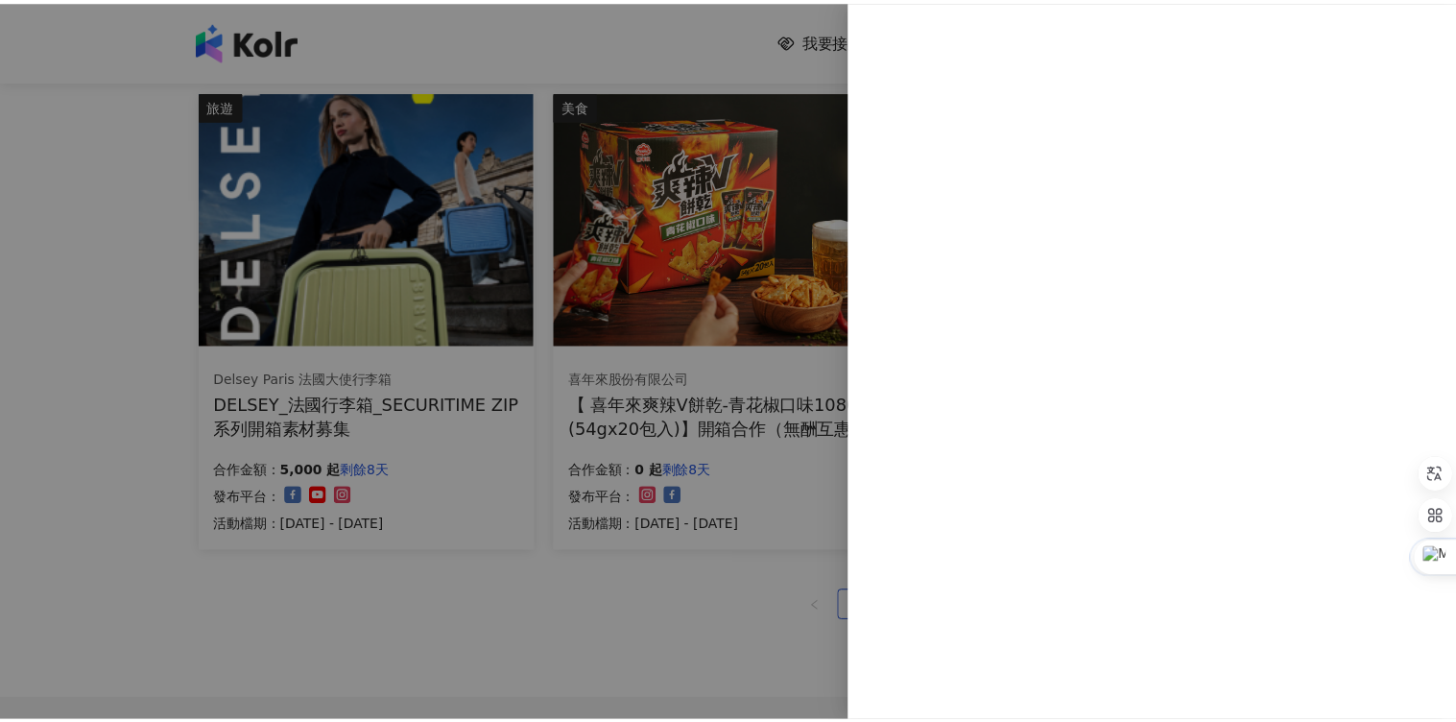
scroll to position [0, 0]
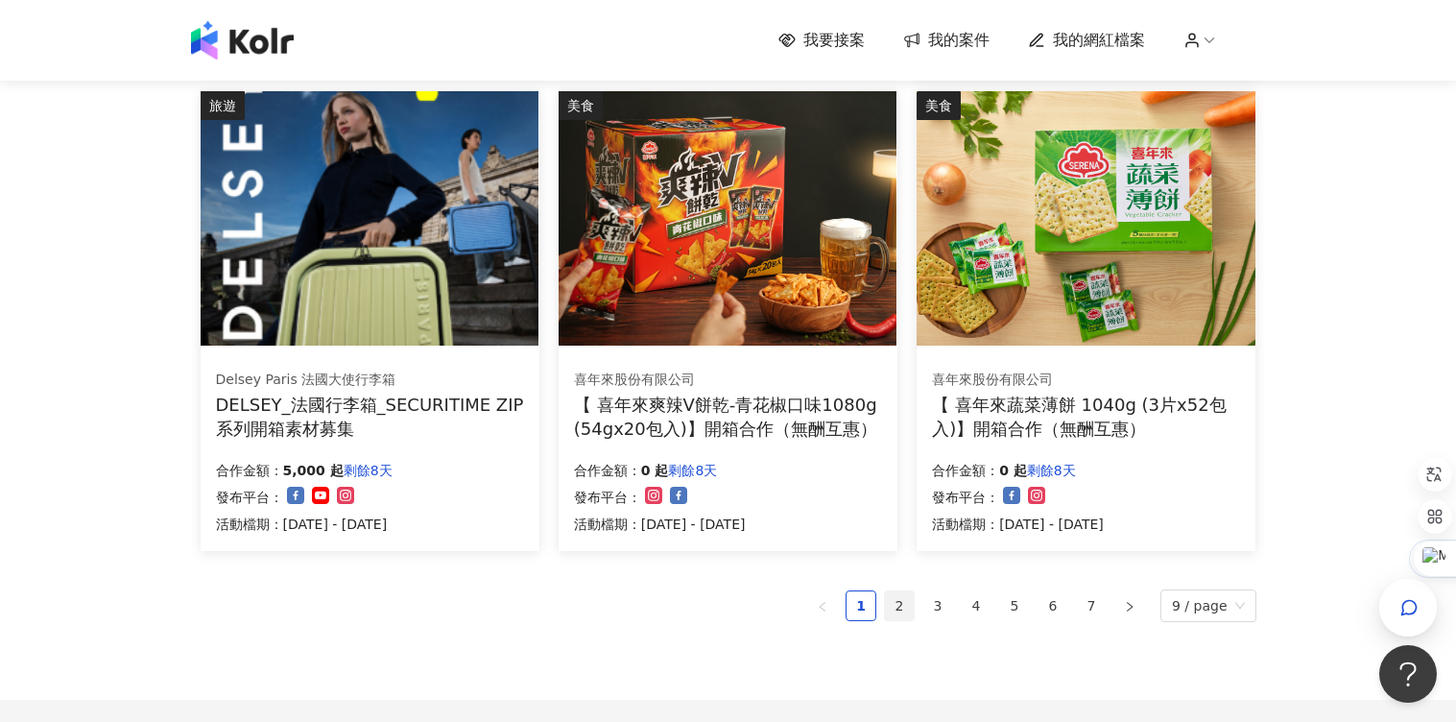
click at [910, 610] on link "2" at bounding box center [899, 605] width 29 height 29
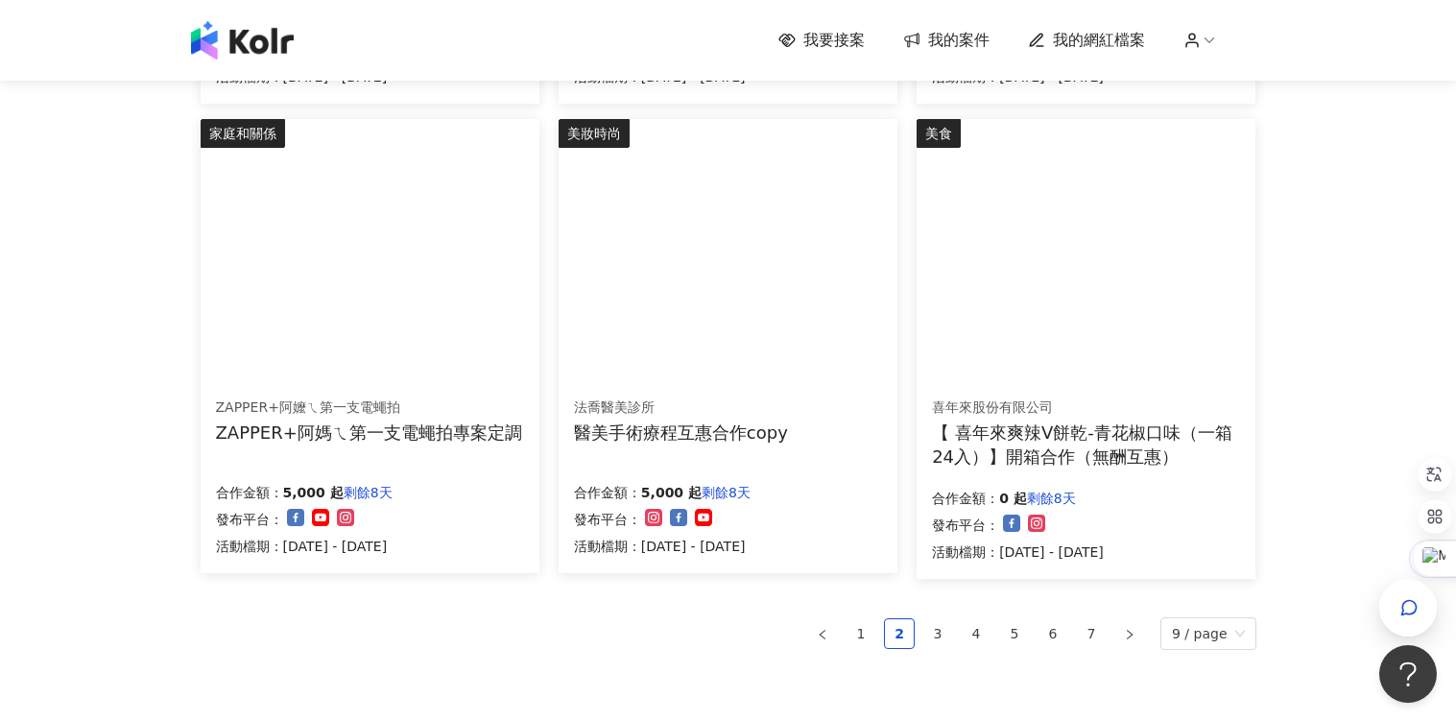
scroll to position [1152, 0]
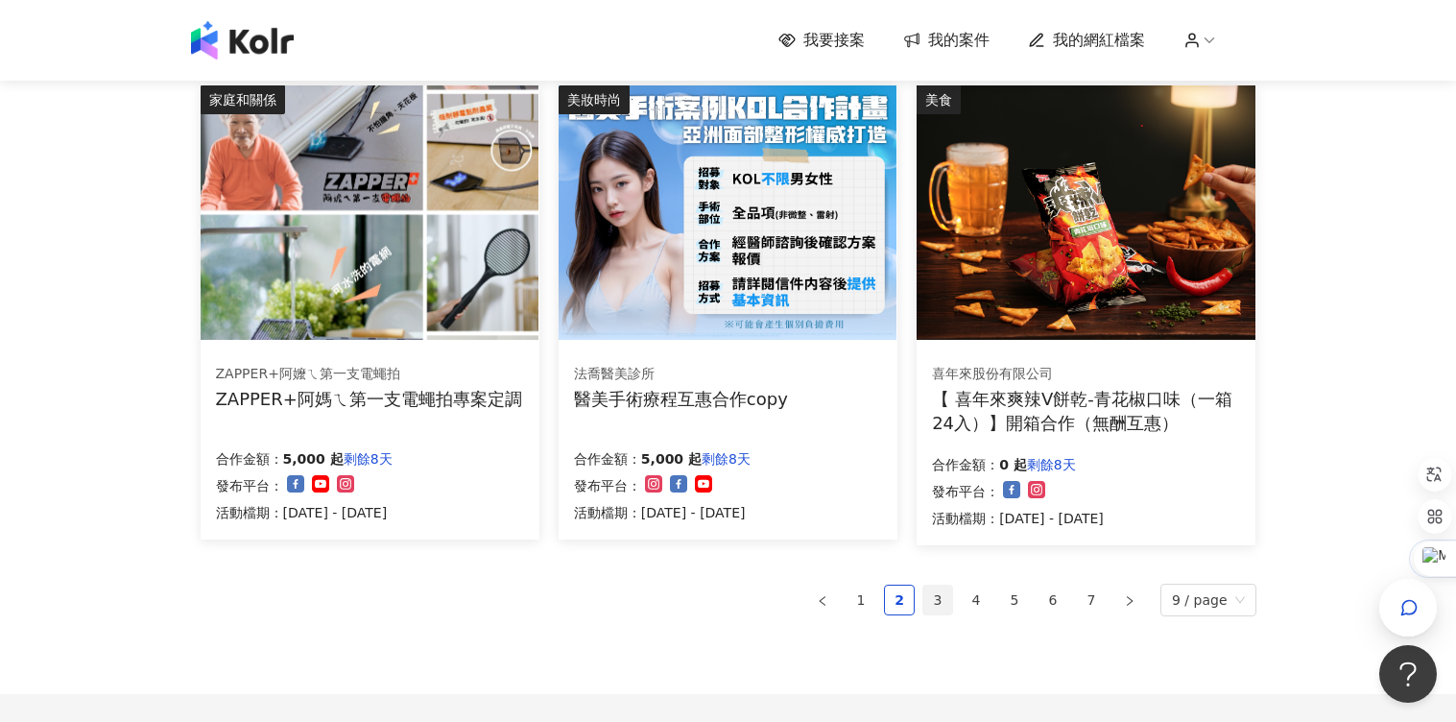
click at [945, 602] on link "3" at bounding box center [937, 600] width 29 height 29
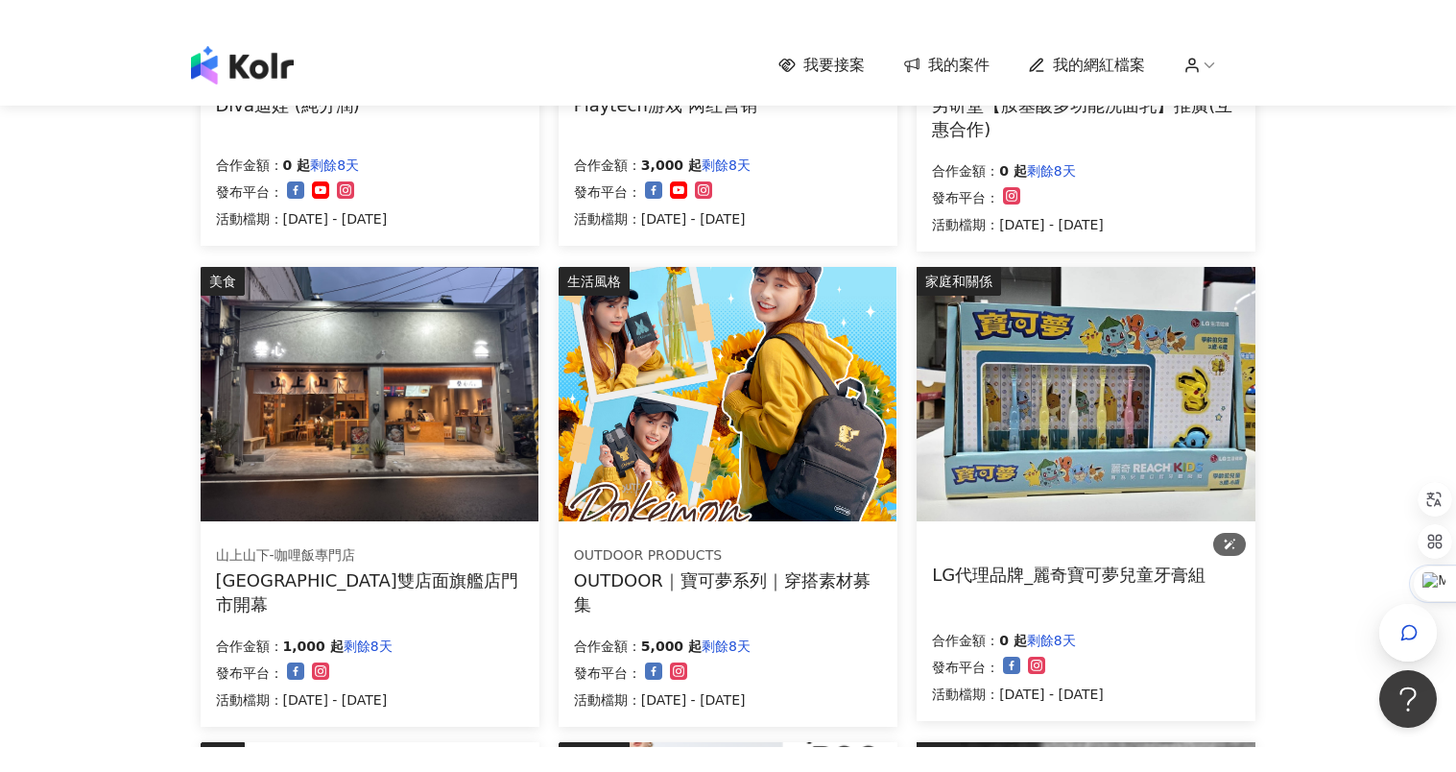
scroll to position [480, 0]
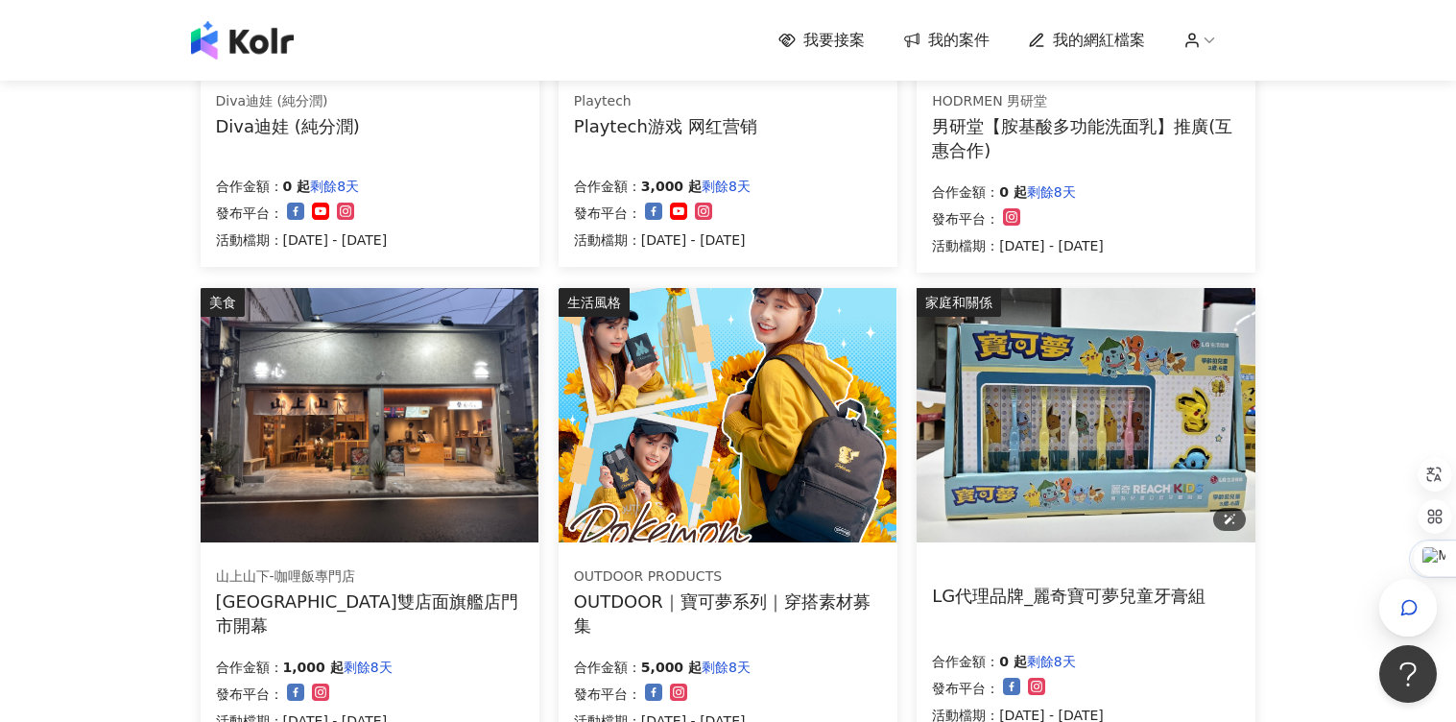
click at [1095, 451] on img at bounding box center [1086, 415] width 338 height 254
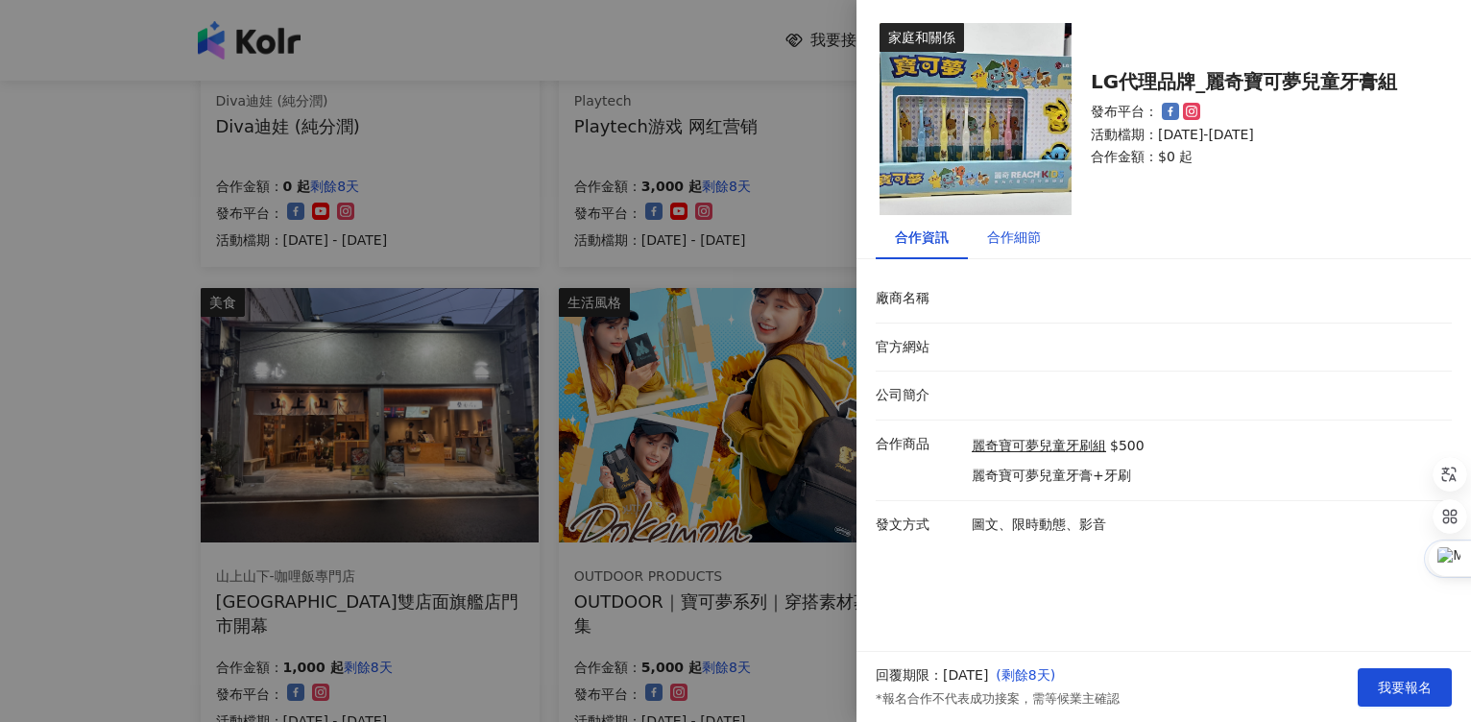
click at [1023, 243] on div "合作細節" at bounding box center [1014, 237] width 54 height 21
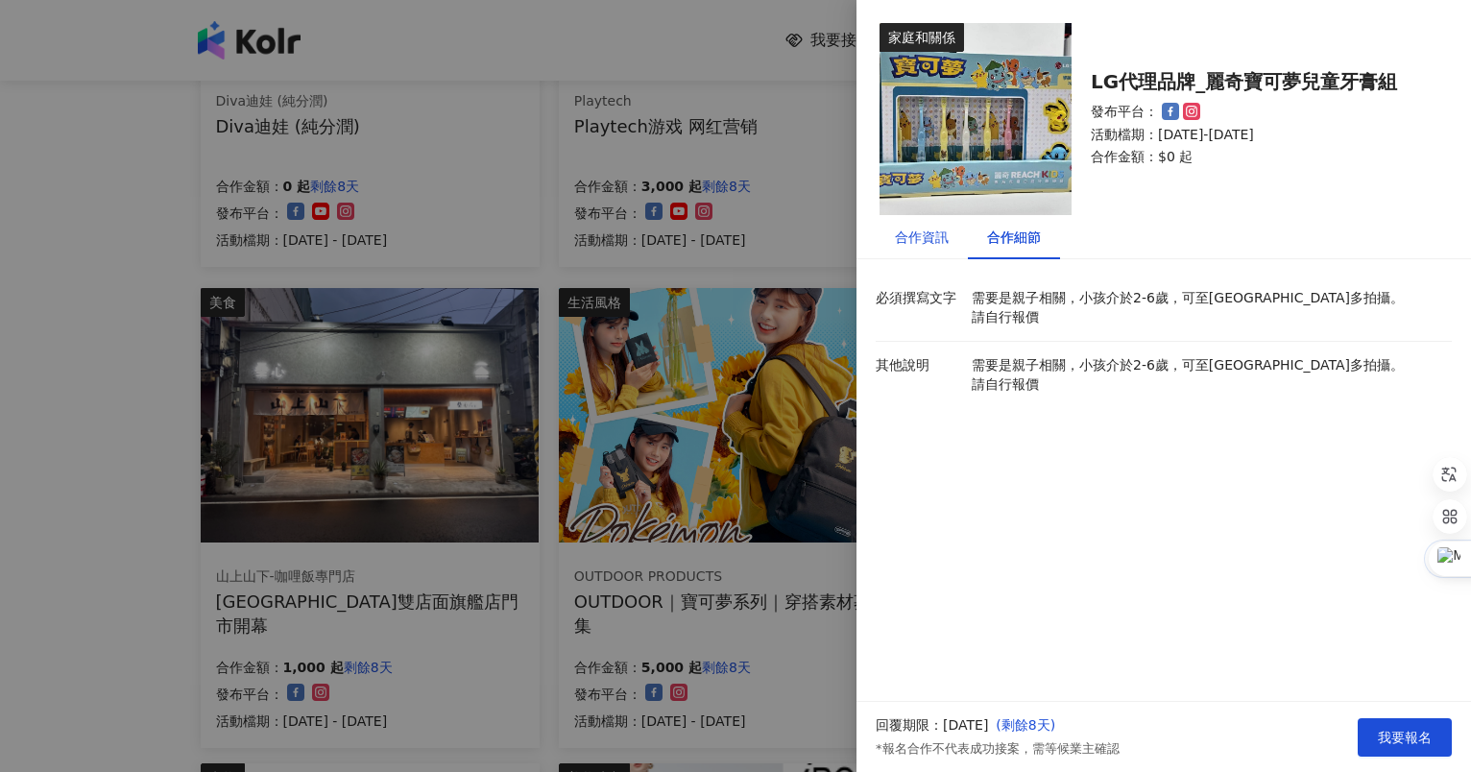
click at [918, 232] on div "合作資訊" at bounding box center [922, 237] width 54 height 21
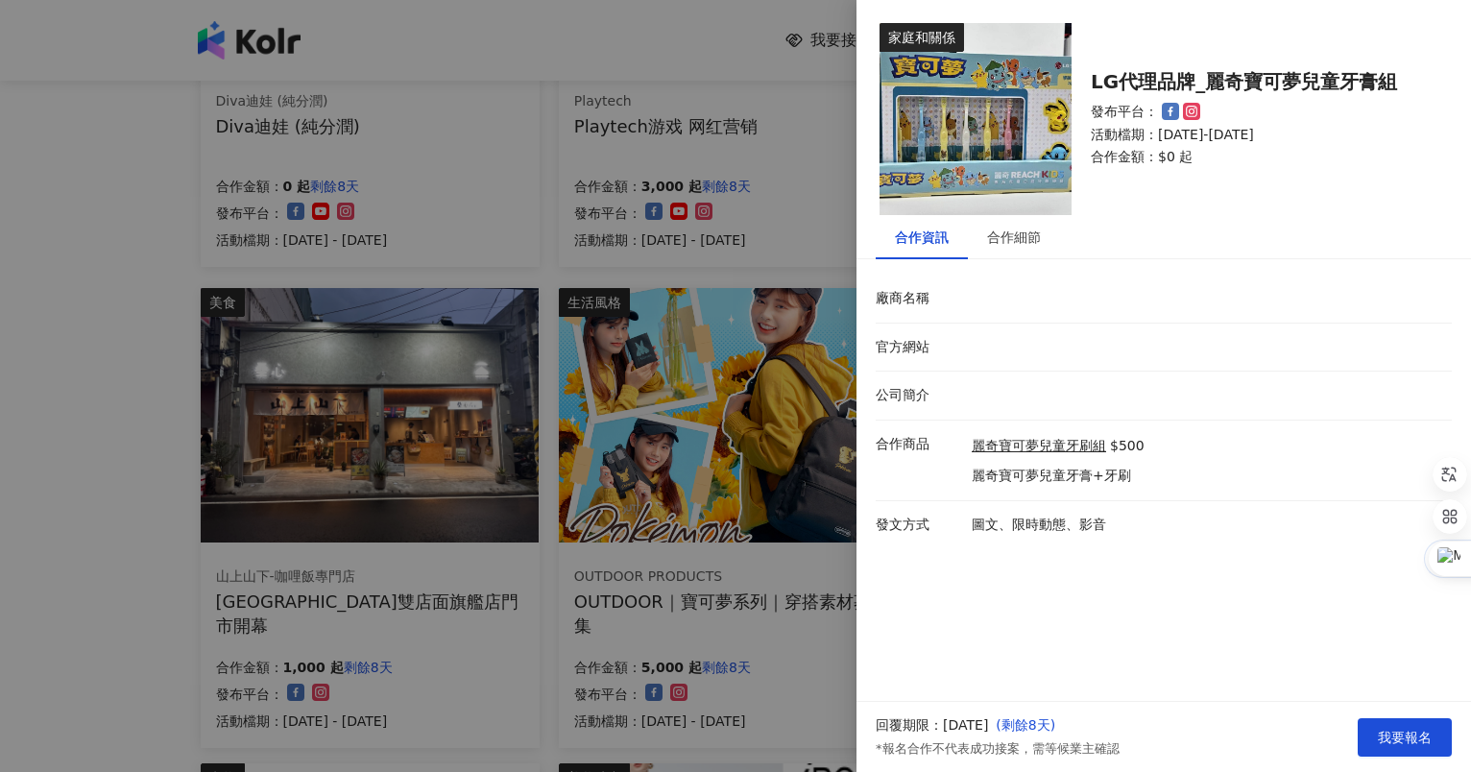
click at [786, 203] on div at bounding box center [735, 386] width 1471 height 772
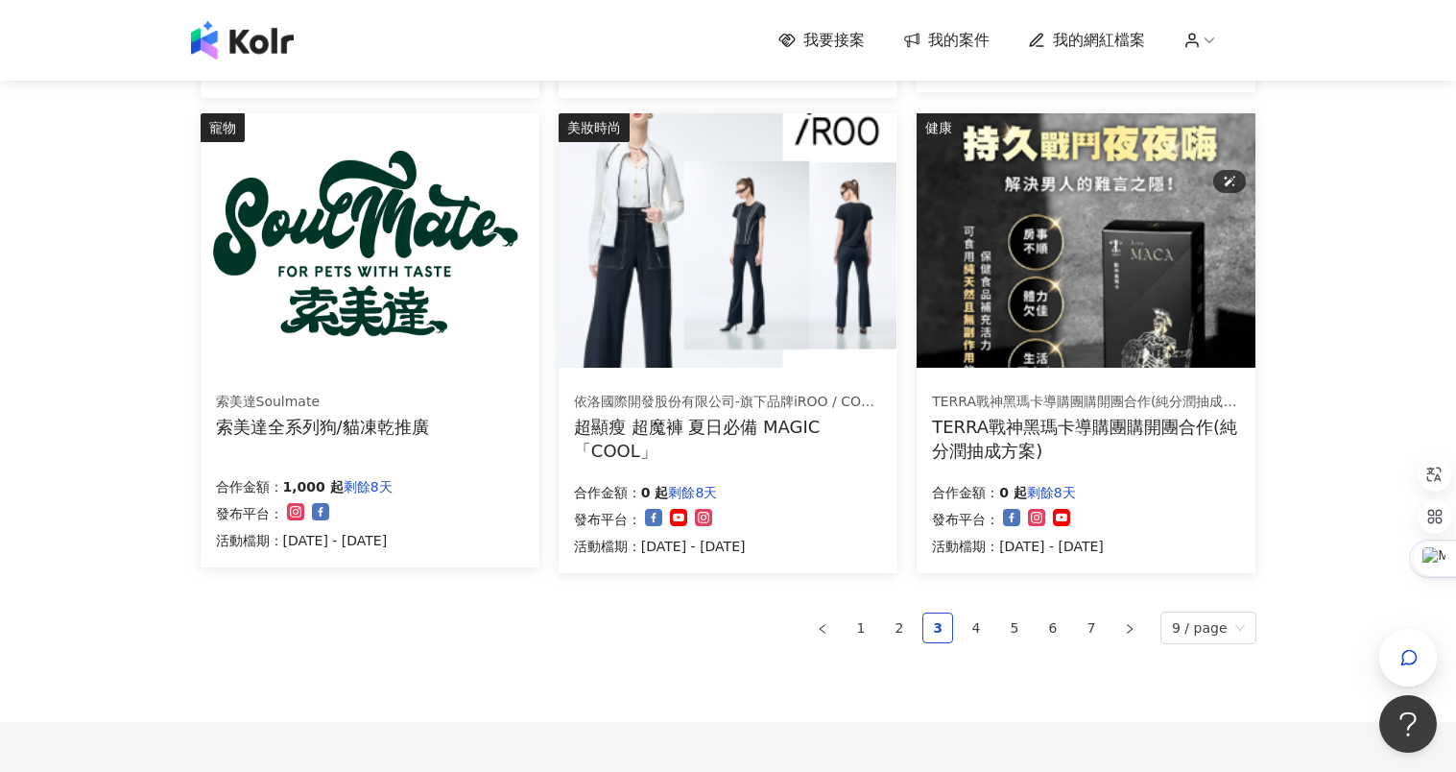
scroll to position [1293, 0]
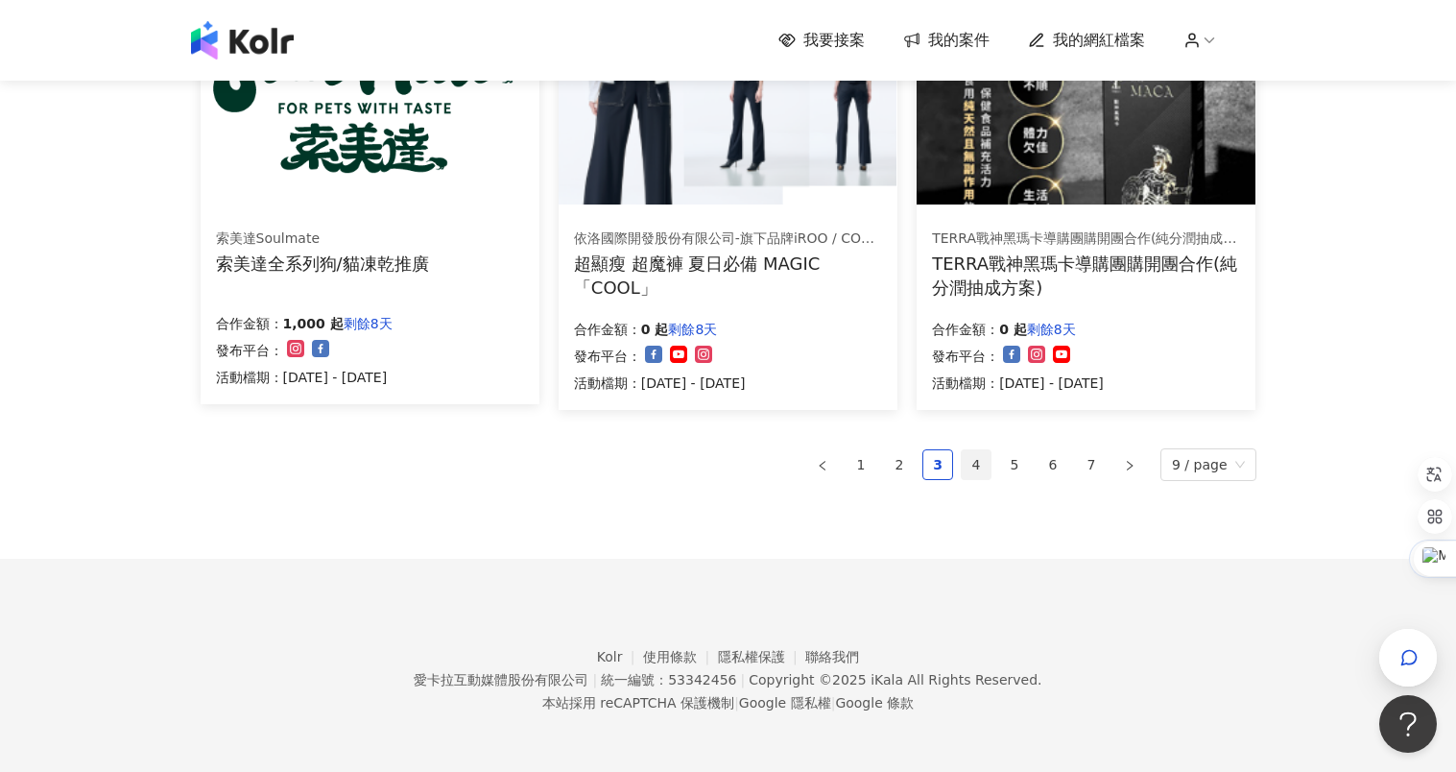
click at [979, 457] on link "4" at bounding box center [976, 464] width 29 height 29
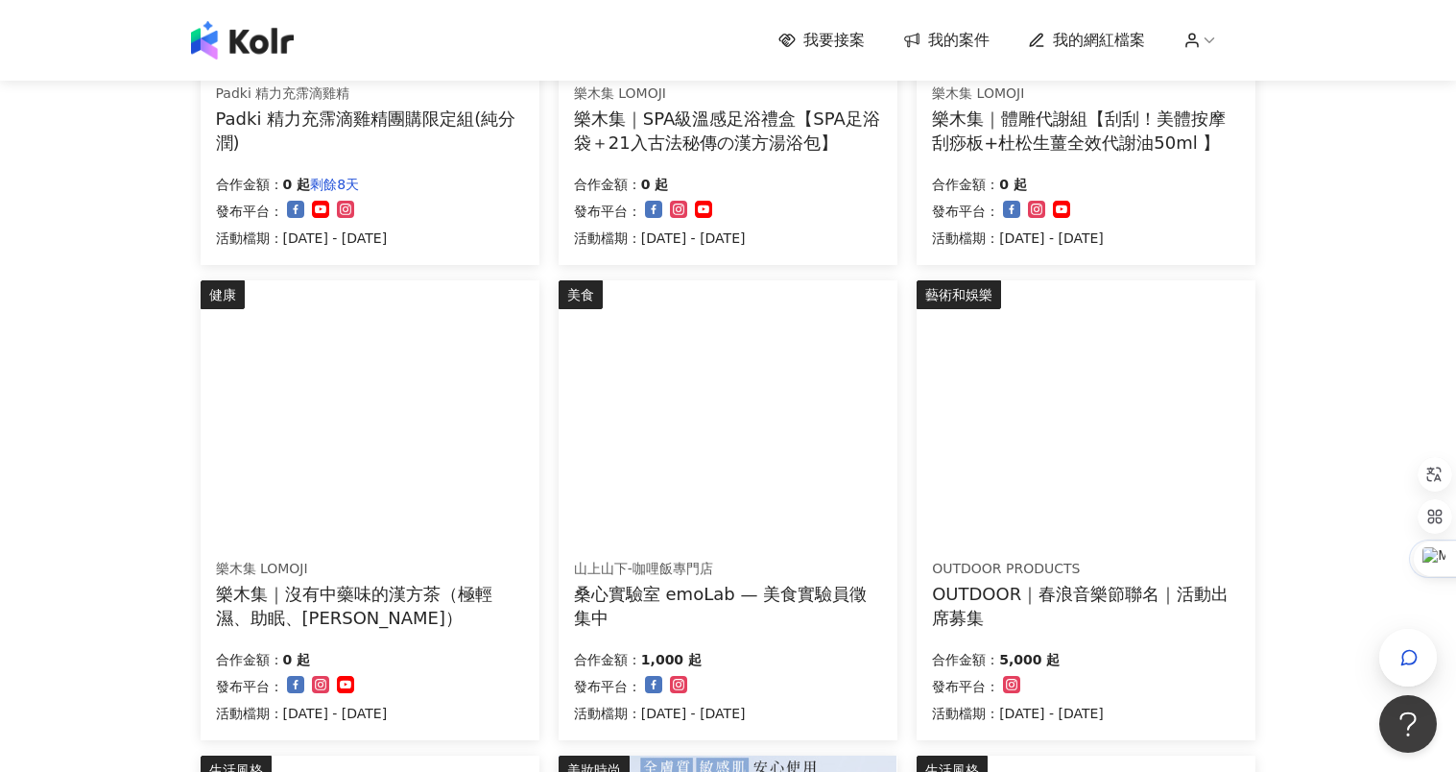
scroll to position [621, 0]
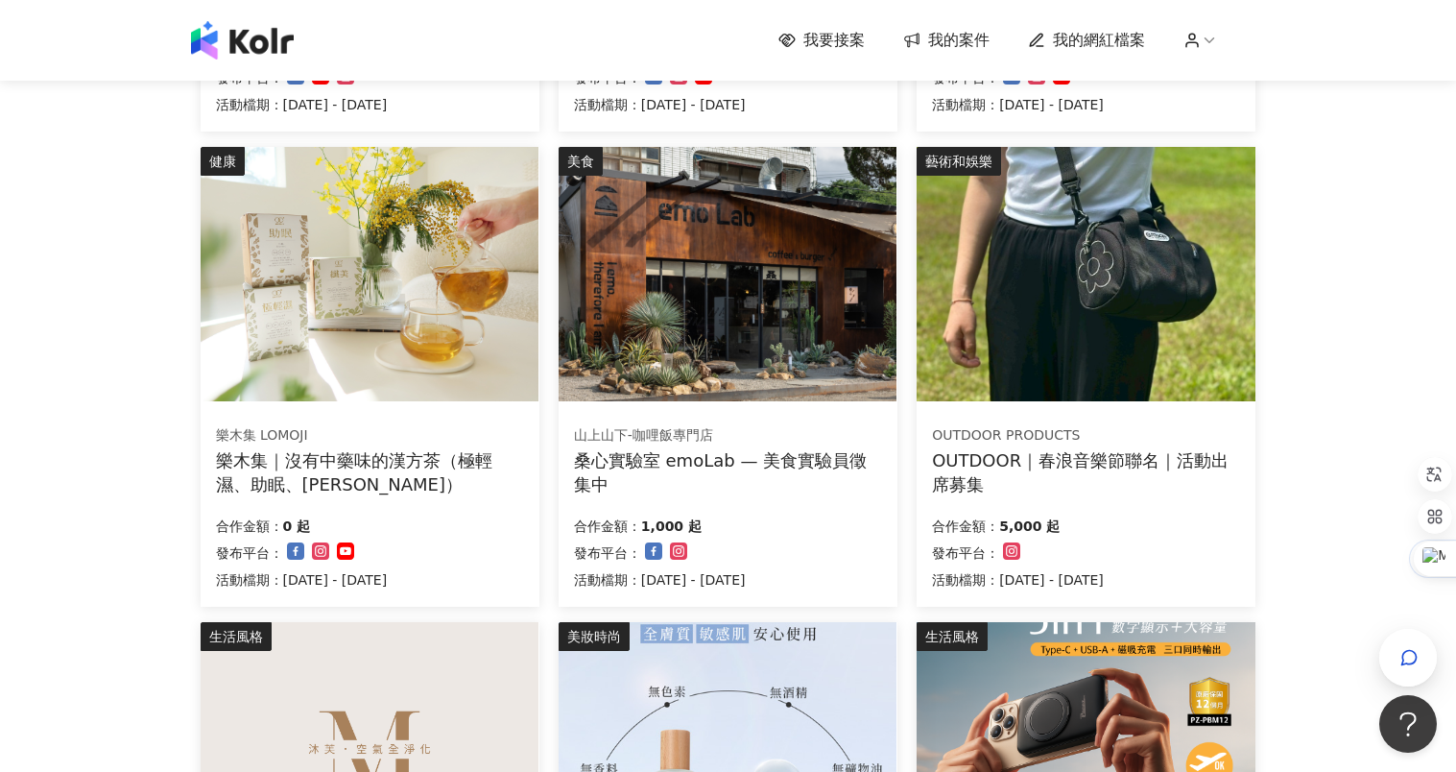
click at [1072, 466] on div "OUTDOOR｜春浪音樂節聯名｜活動出席募集" at bounding box center [1086, 472] width 308 height 48
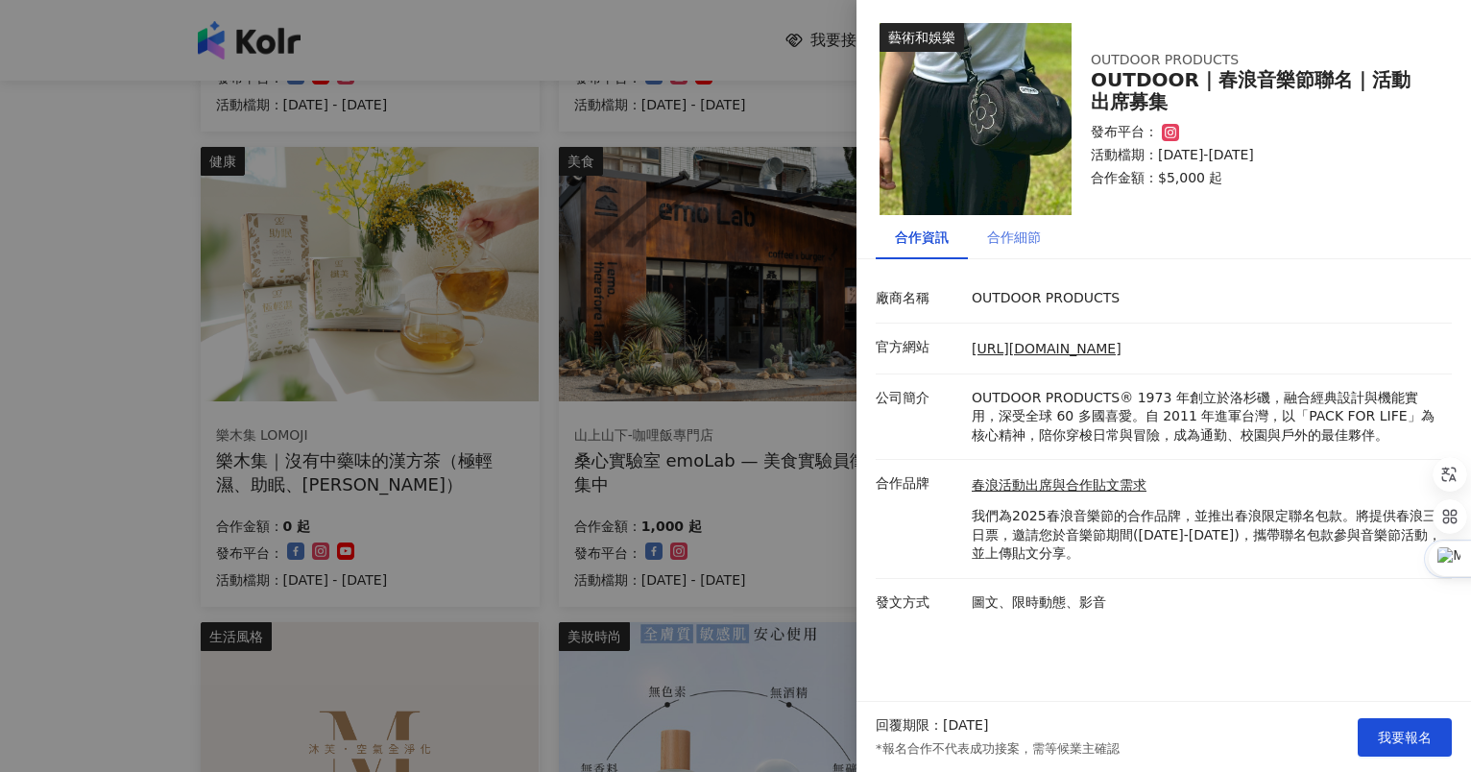
click at [1013, 224] on div "合作細節" at bounding box center [1014, 237] width 92 height 44
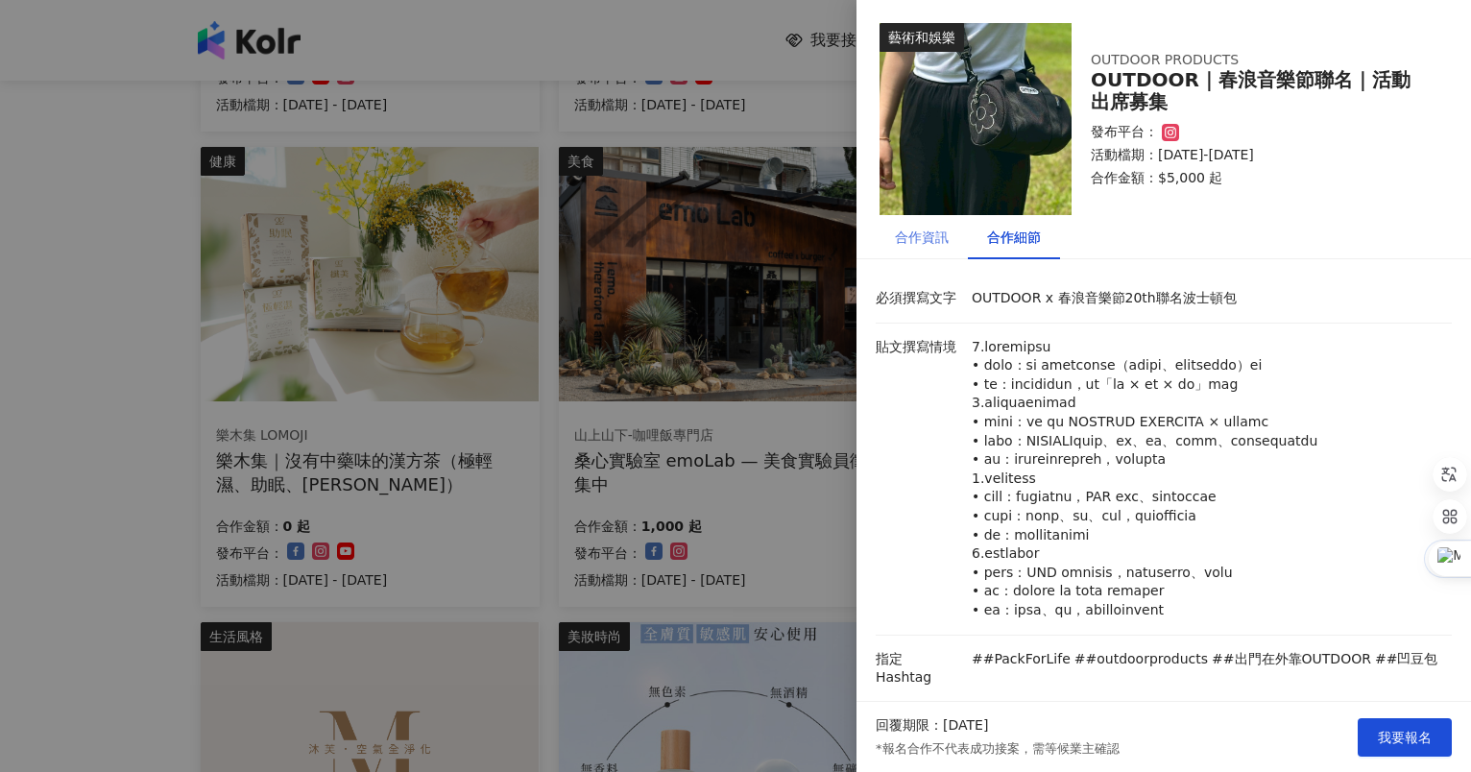
click at [924, 248] on div "合作資訊" at bounding box center [921, 237] width 92 height 44
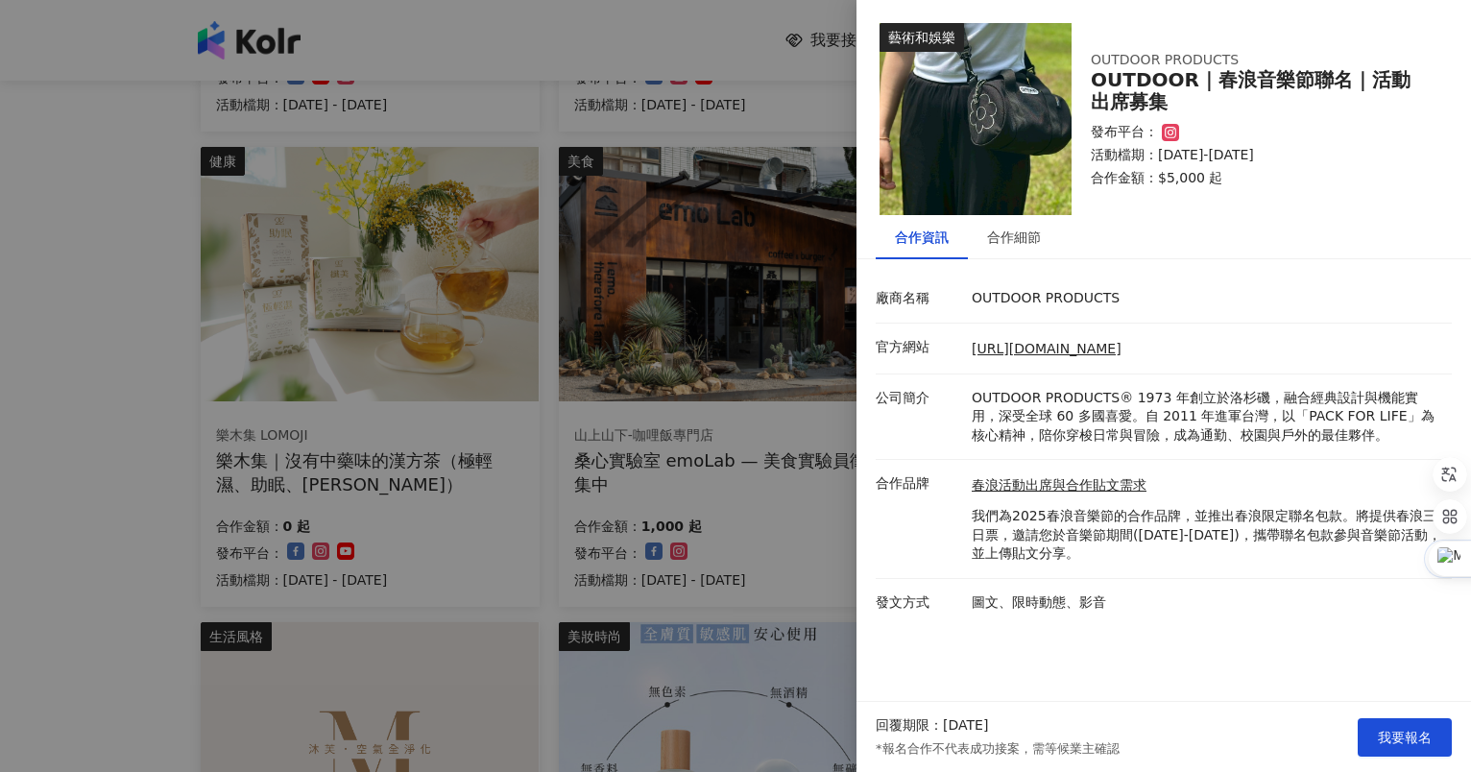
click at [135, 570] on div at bounding box center [735, 386] width 1471 height 772
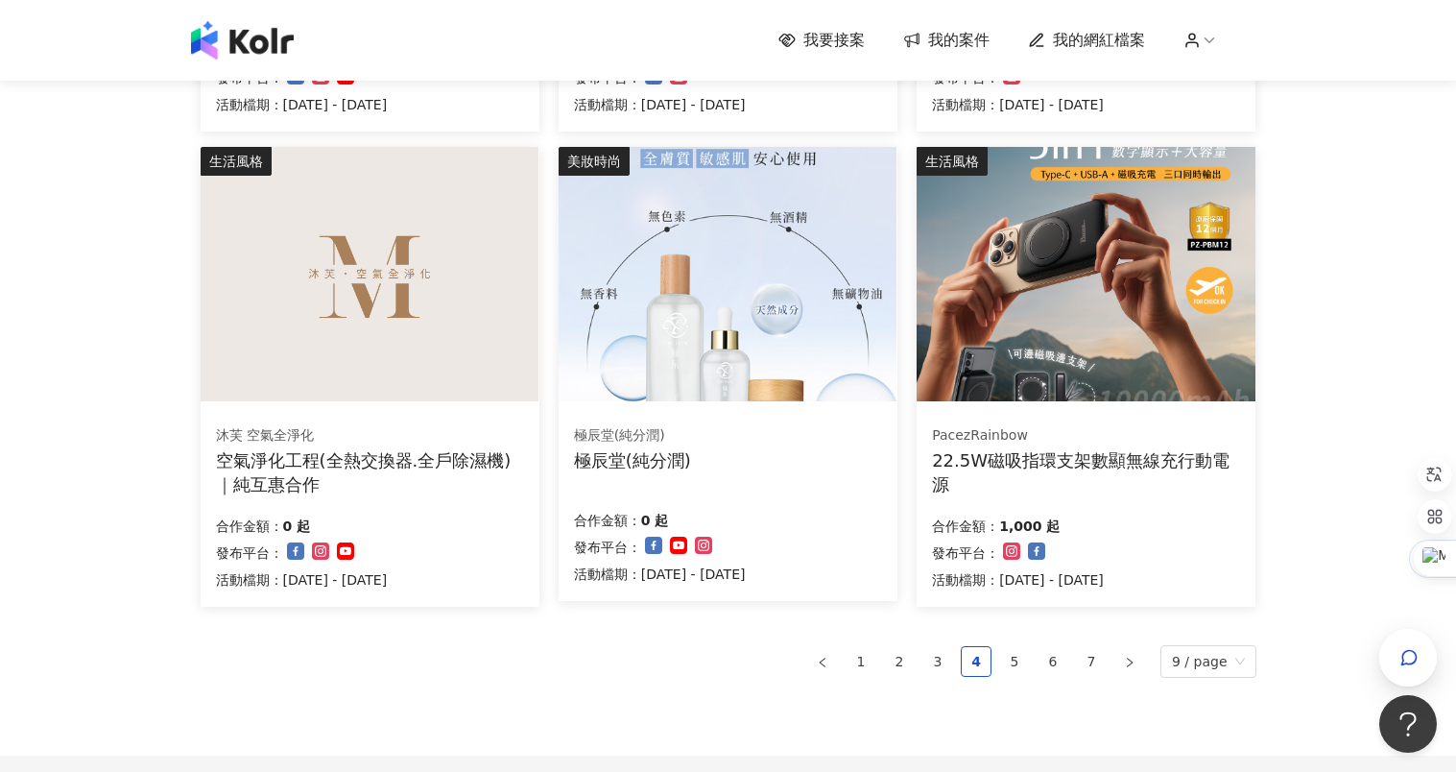
scroll to position [1293, 0]
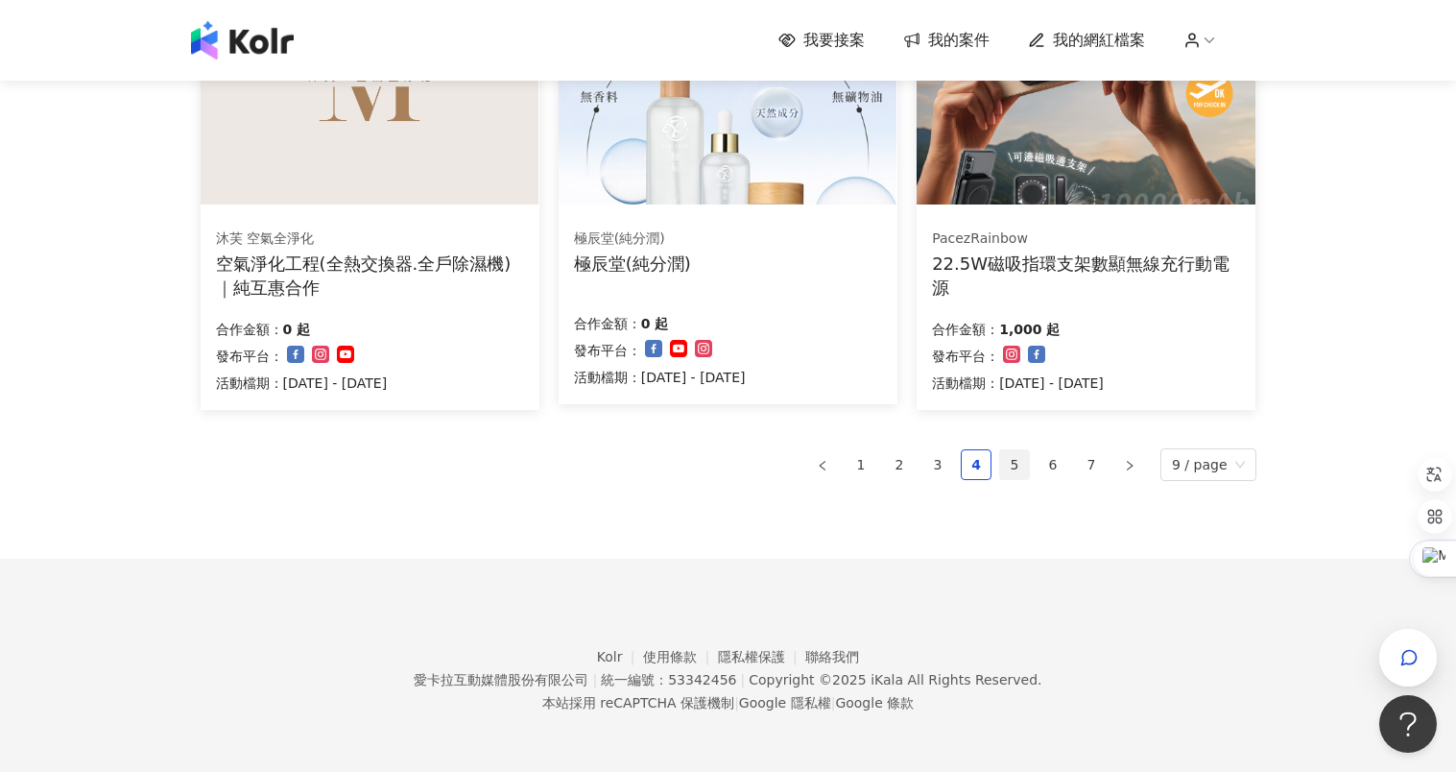
click at [1017, 472] on link "5" at bounding box center [1014, 464] width 29 height 29
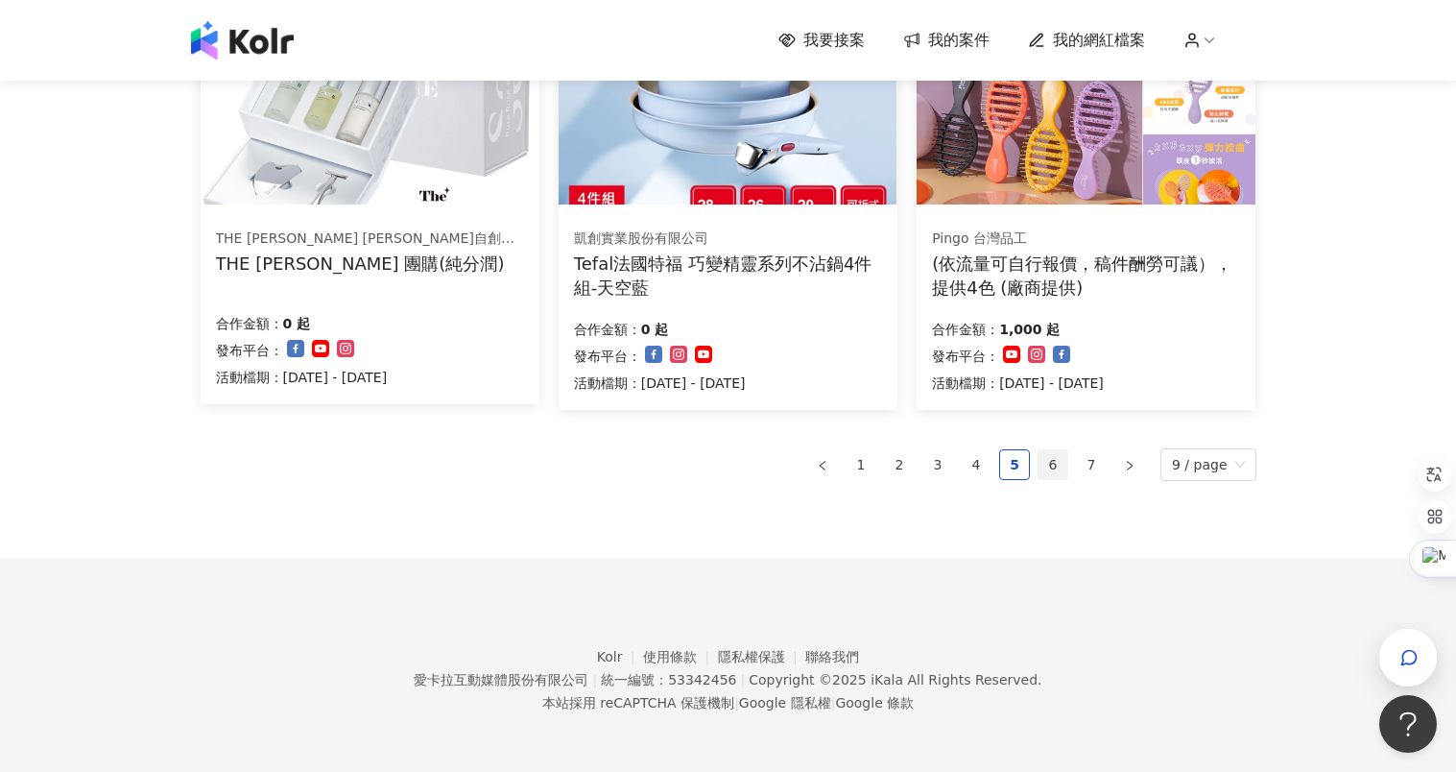
click at [1062, 463] on link "6" at bounding box center [1053, 464] width 29 height 29
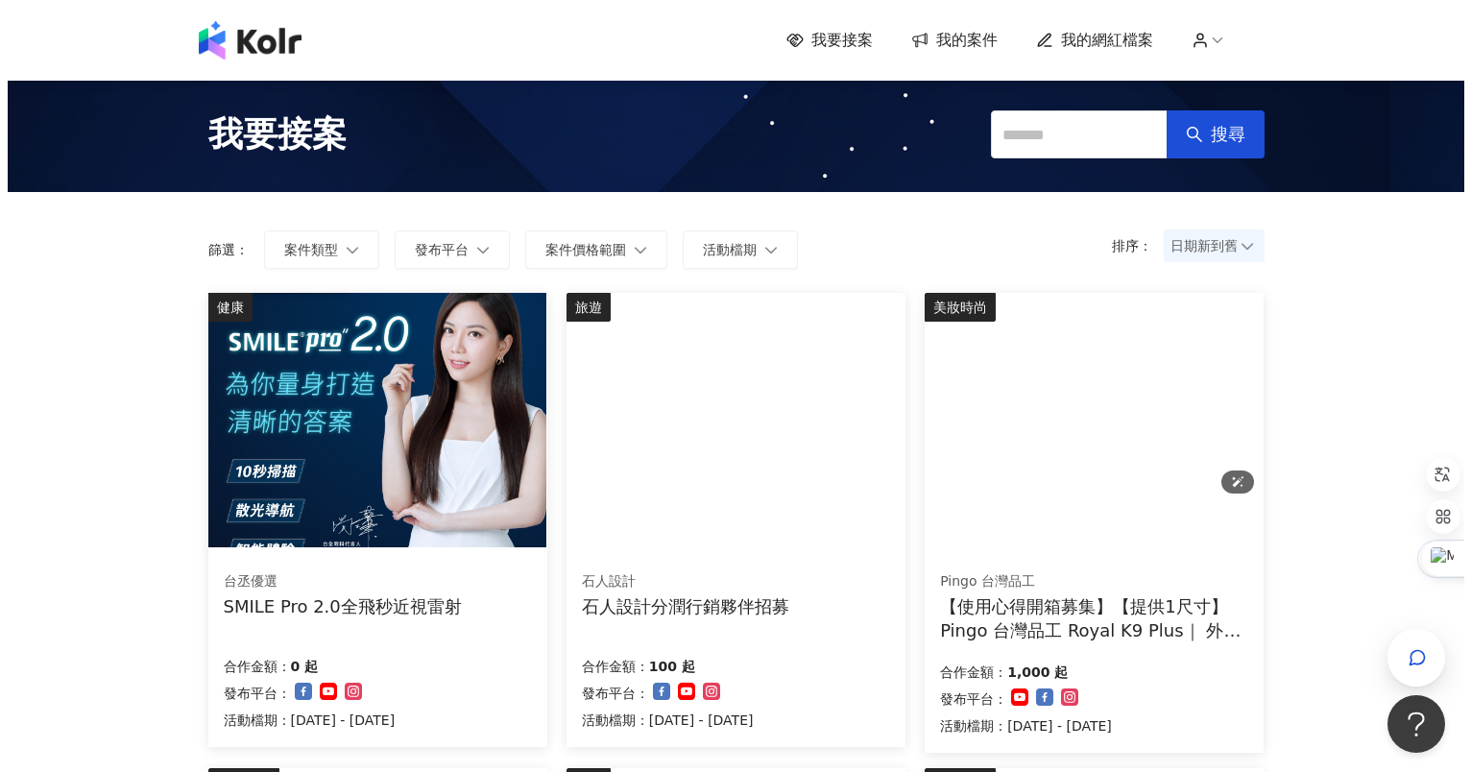
scroll to position [576, 0]
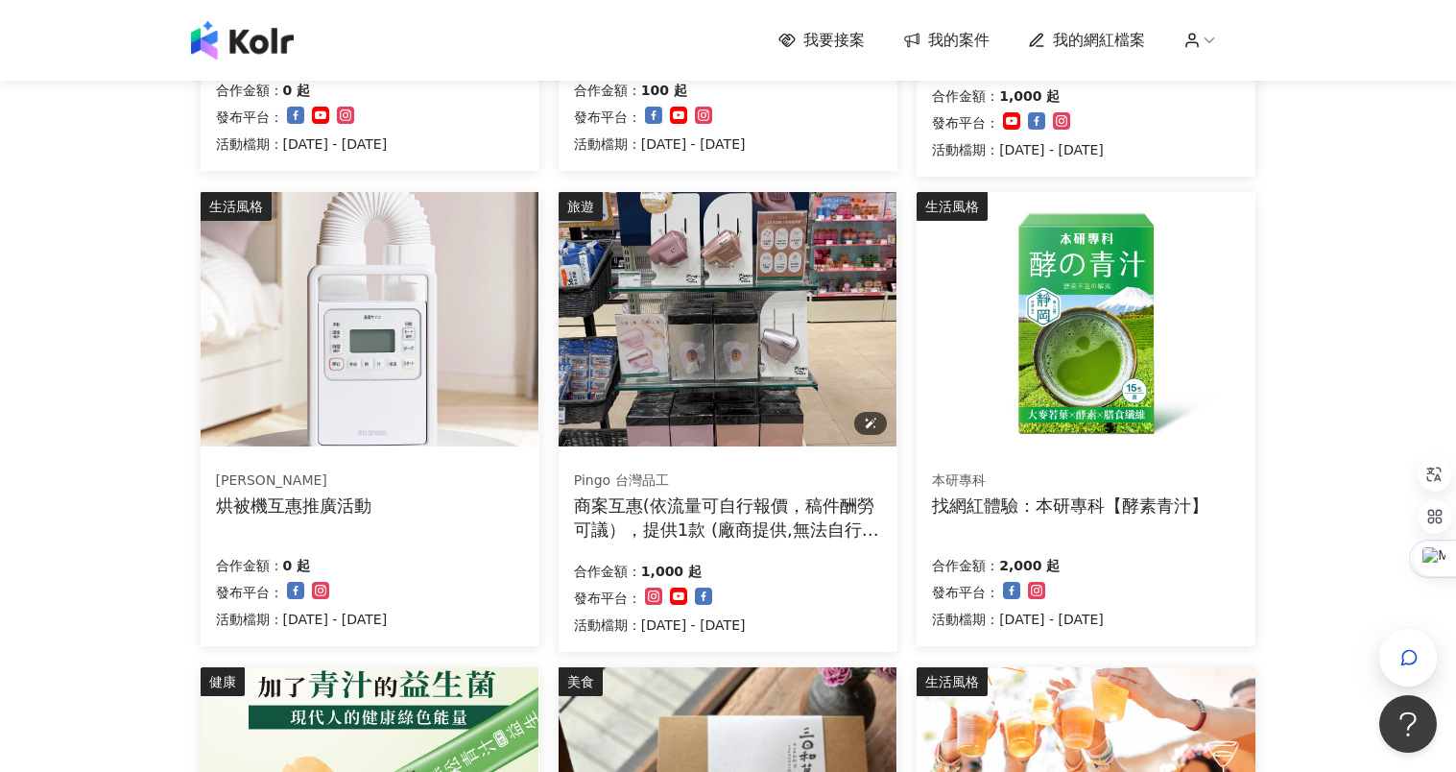
click at [766, 377] on img at bounding box center [728, 319] width 338 height 254
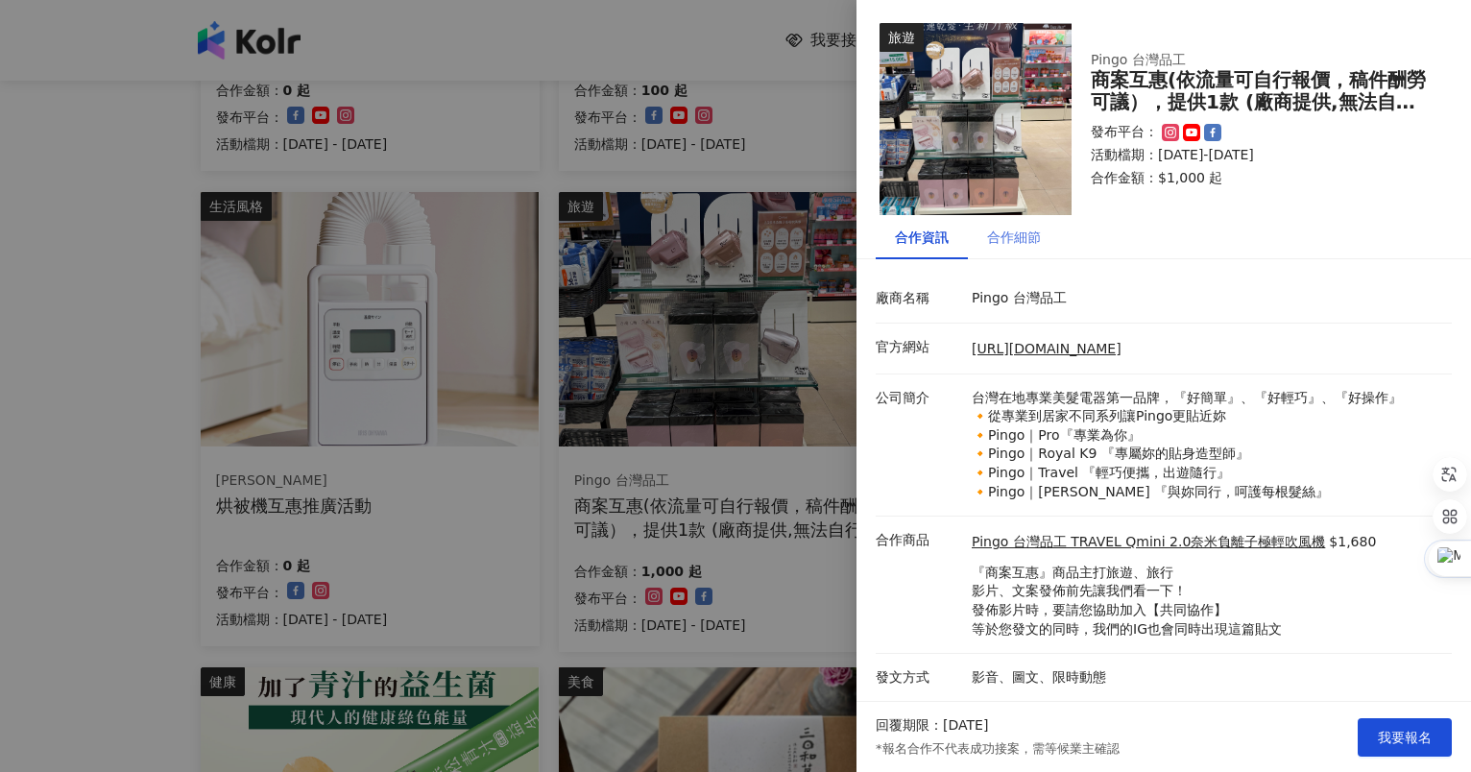
click at [1015, 248] on div "合作細節" at bounding box center [1014, 237] width 92 height 44
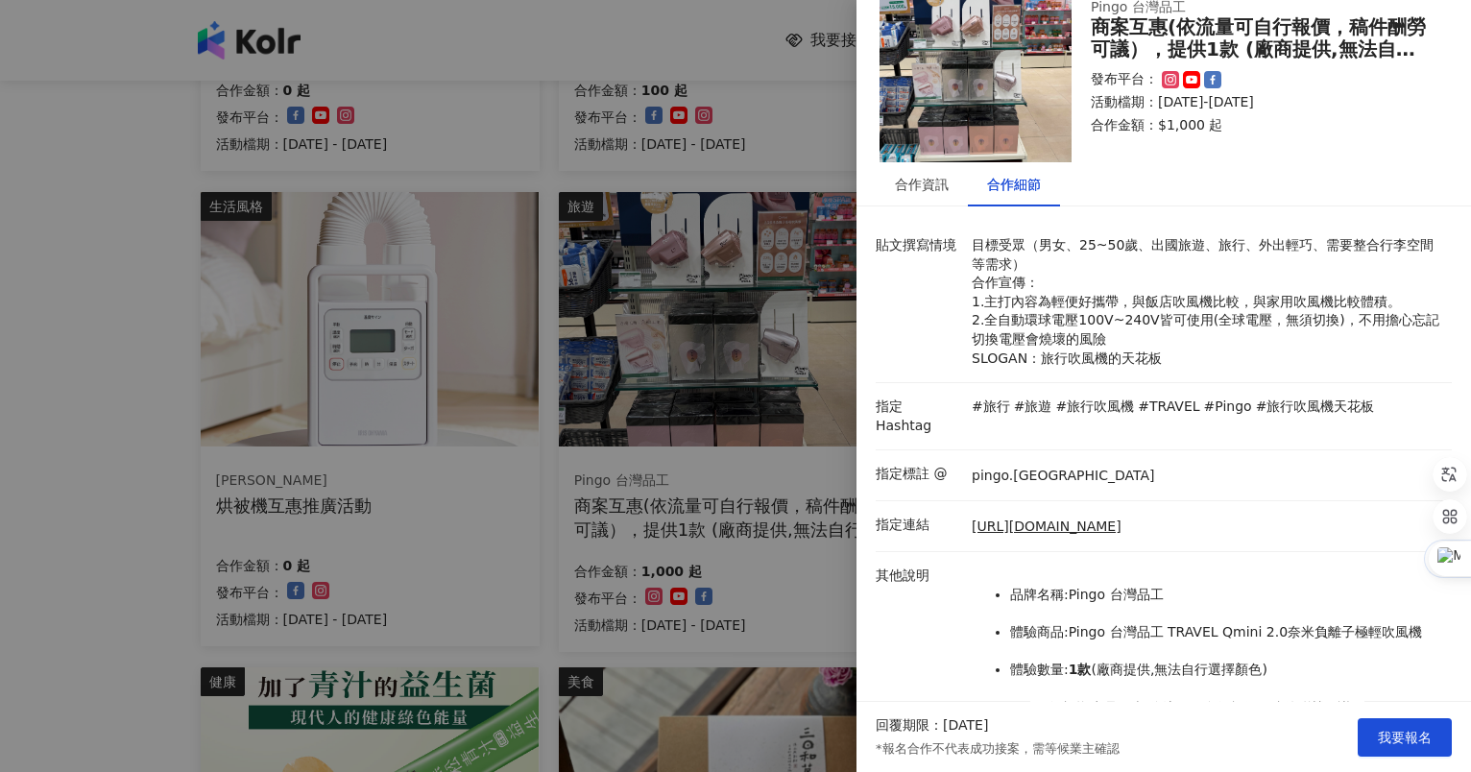
scroll to position [96, 0]
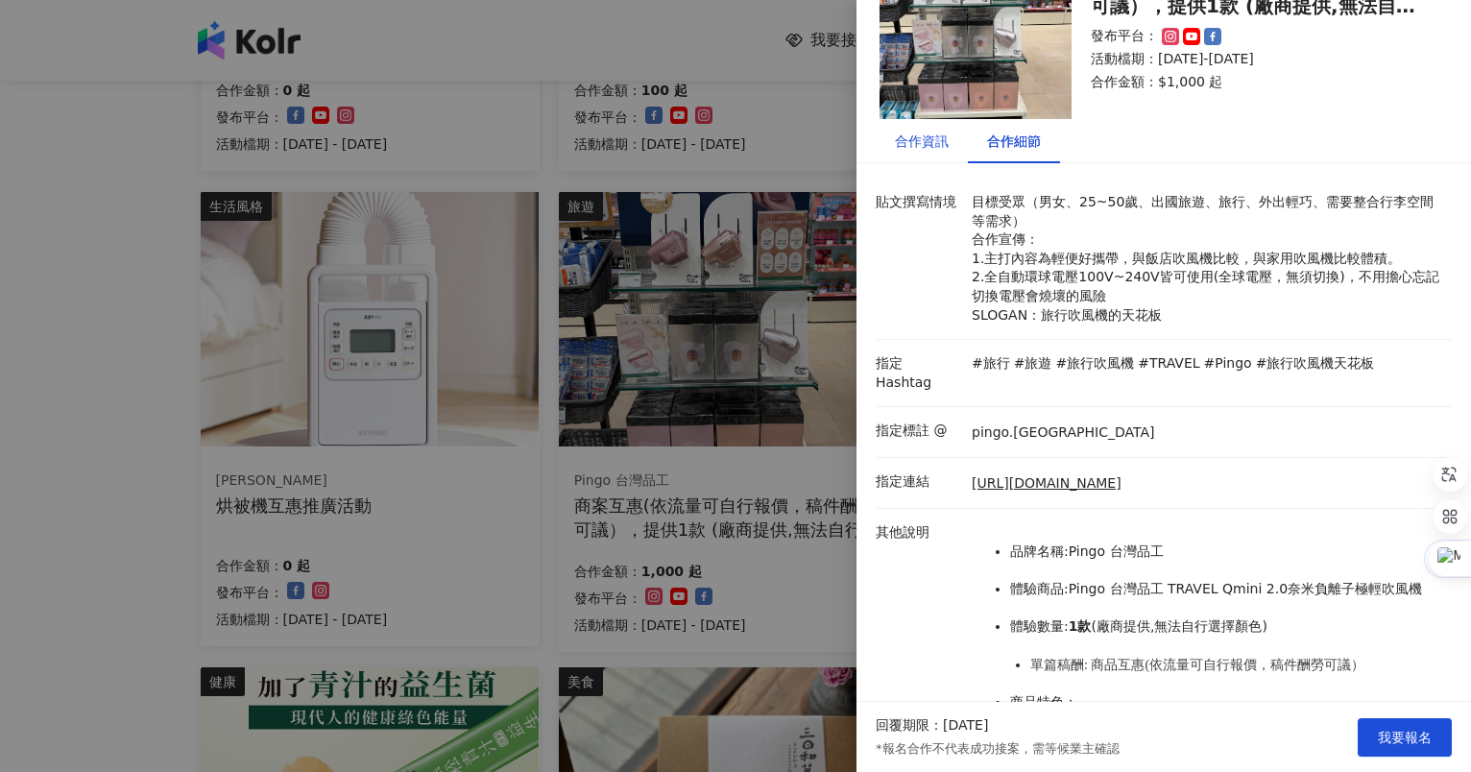
click at [919, 145] on div "合作資訊" at bounding box center [922, 141] width 54 height 21
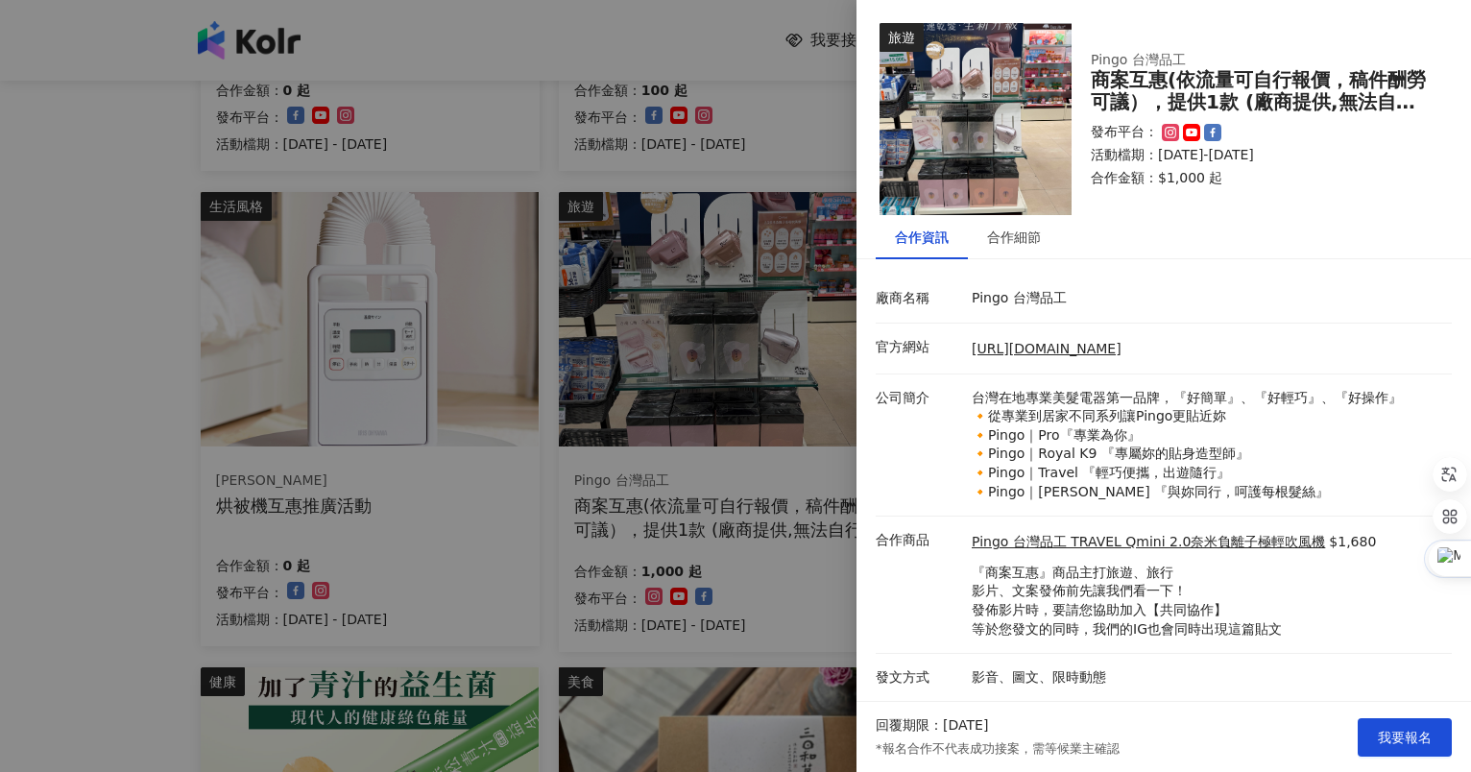
click at [81, 257] on div at bounding box center [735, 386] width 1471 height 772
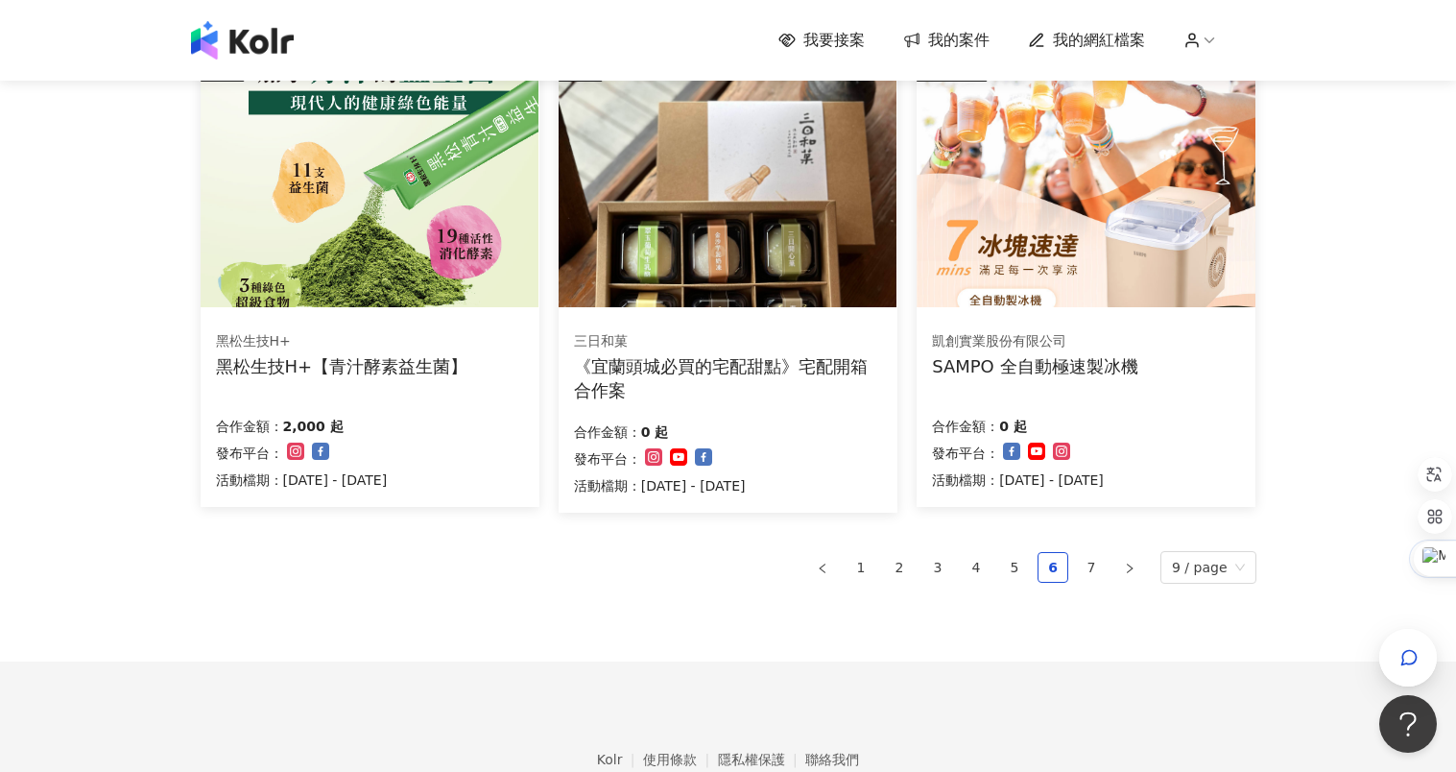
scroll to position [1293, 0]
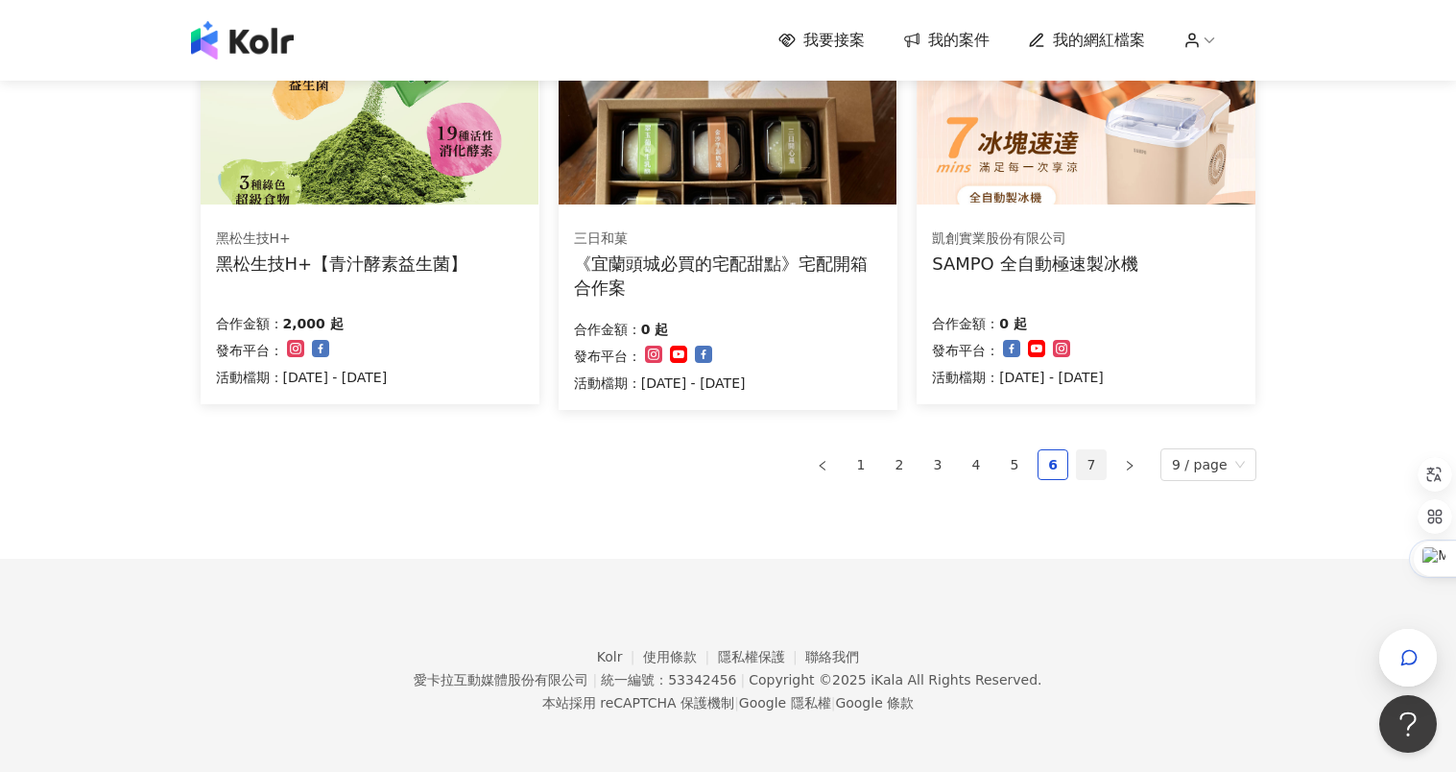
click at [1101, 459] on link "7" at bounding box center [1091, 464] width 29 height 29
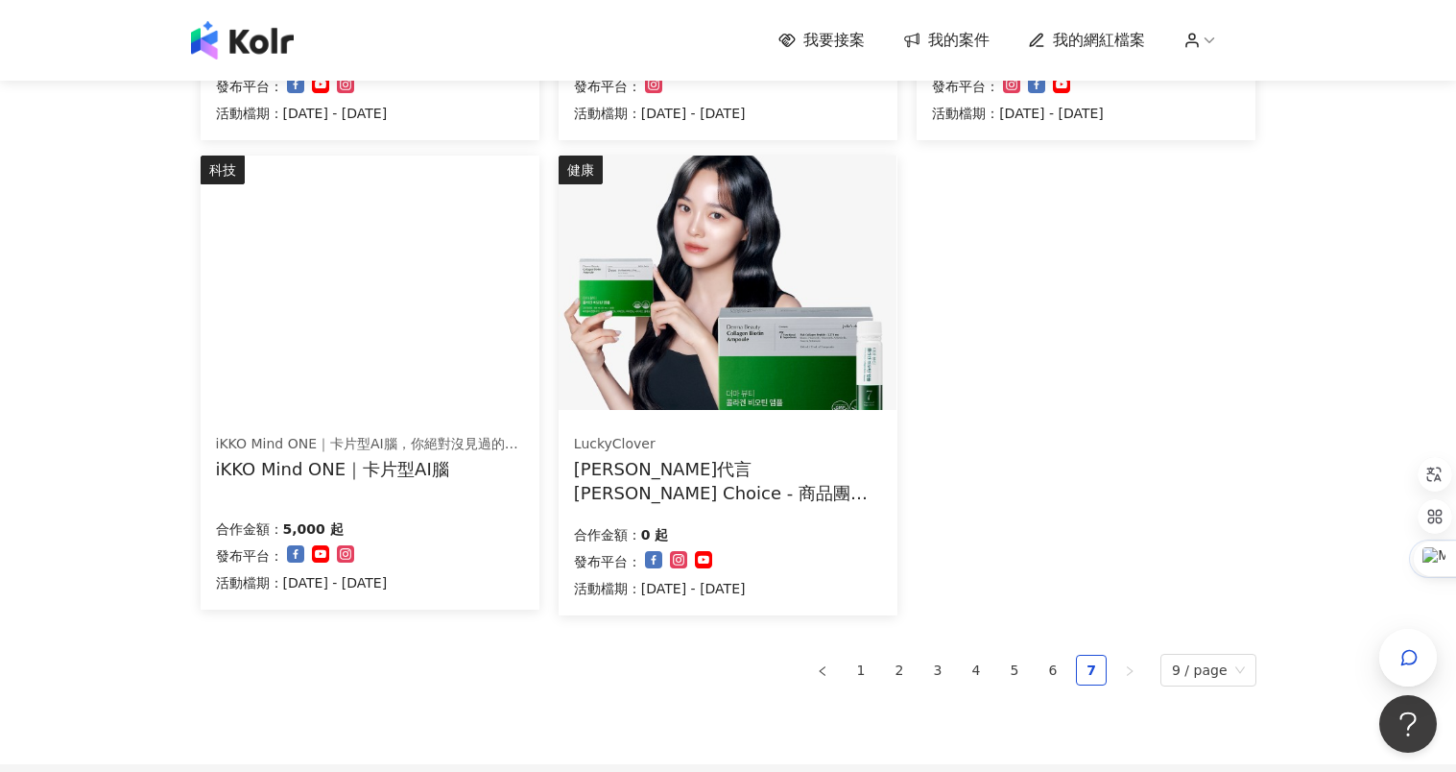
scroll to position [768, 0]
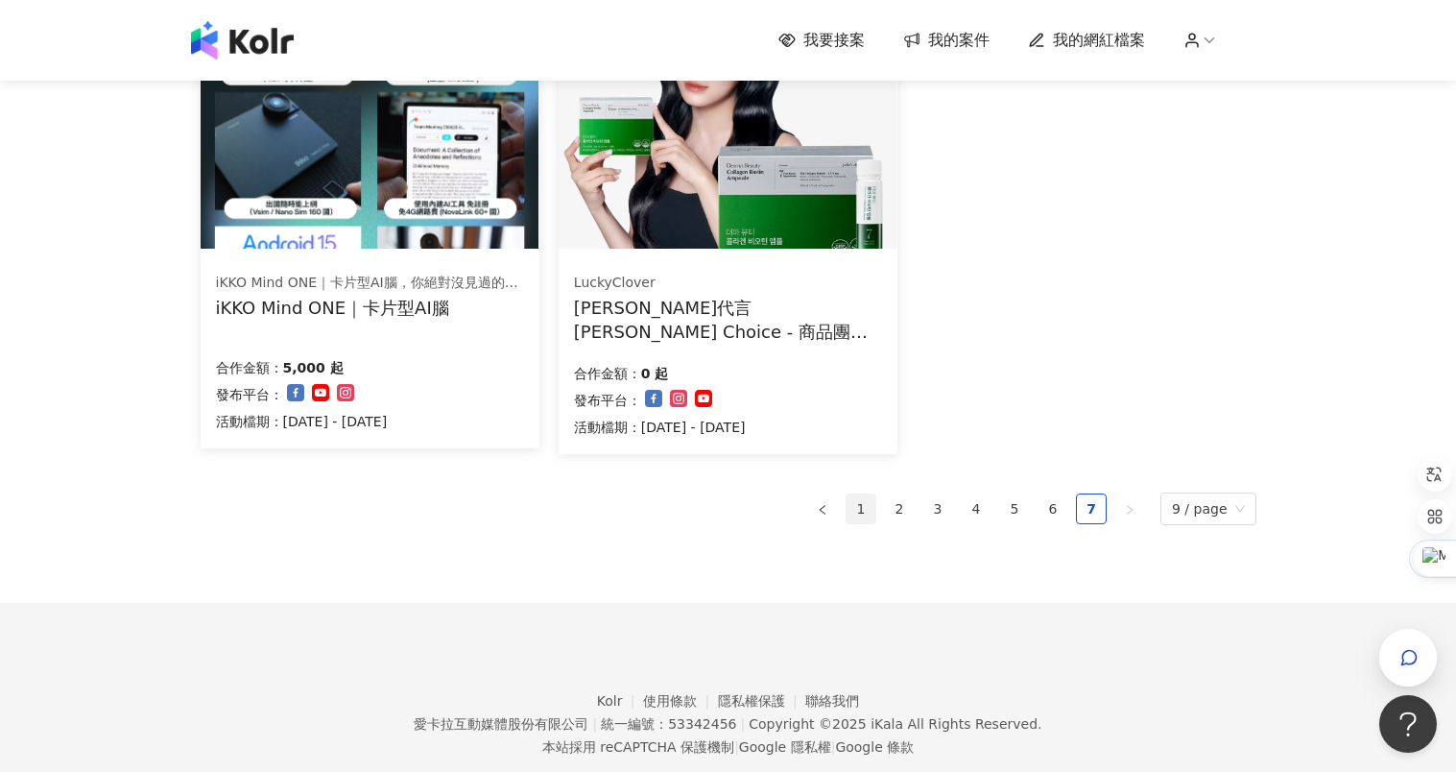
click at [875, 511] on link "1" at bounding box center [861, 508] width 29 height 29
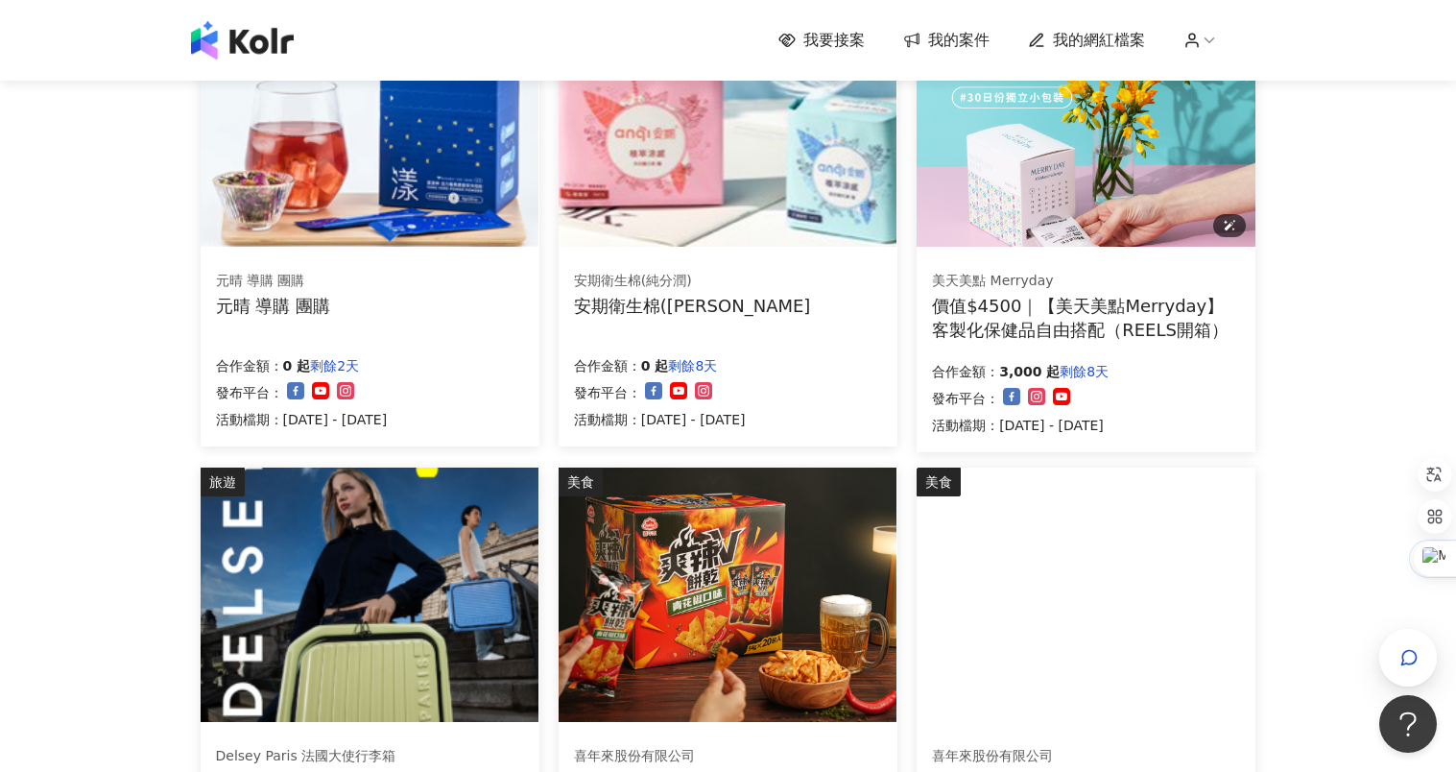
scroll to position [774, 0]
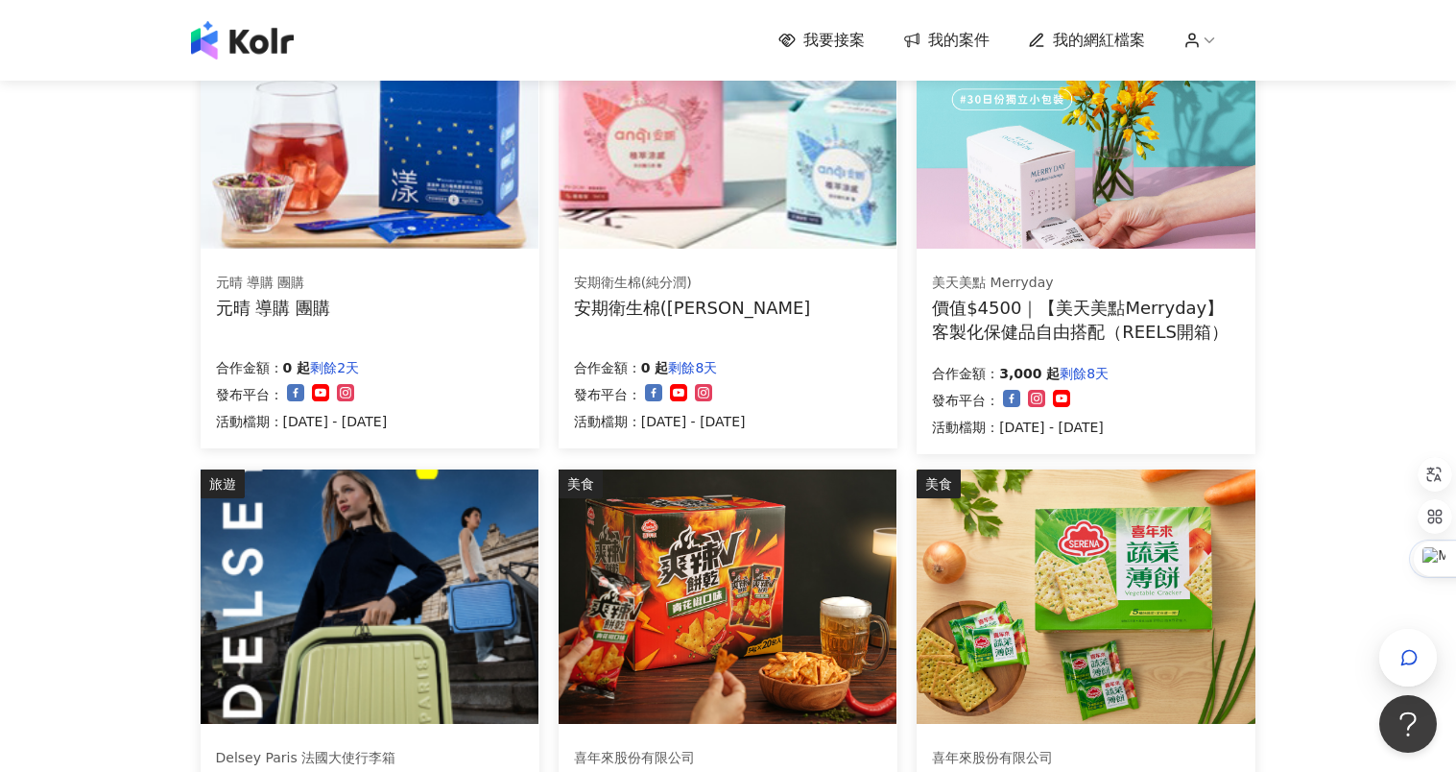
click at [1088, 26] on div "我要接案 我的案件 我的網紅檔案" at bounding box center [728, 40] width 1094 height 38
click at [1092, 47] on span "我的網紅檔案" at bounding box center [1099, 40] width 92 height 21
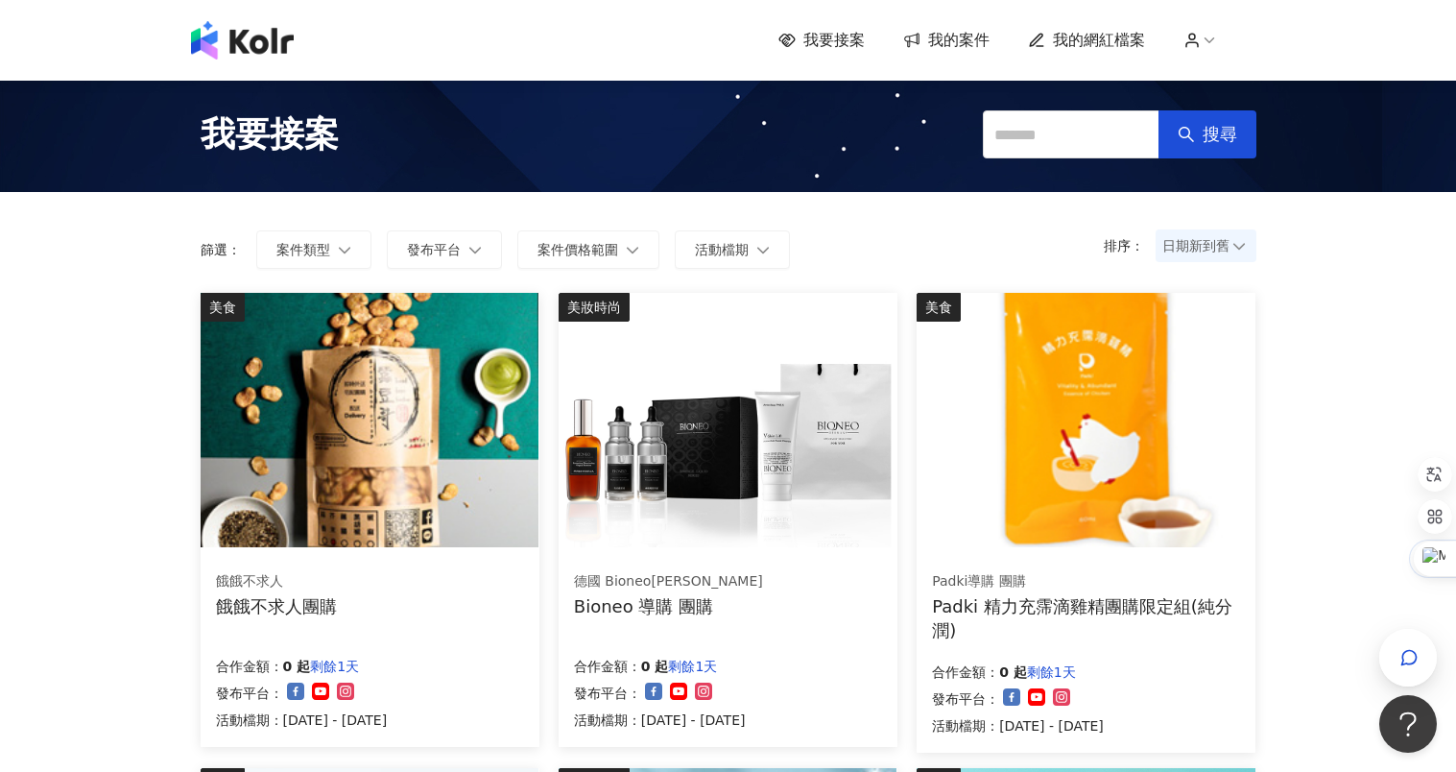
click at [858, 48] on span "我要接案" at bounding box center [833, 40] width 61 height 21
click at [837, 36] on span "我要接案" at bounding box center [833, 40] width 61 height 21
click at [1101, 39] on span "我的網紅檔案" at bounding box center [1099, 40] width 92 height 21
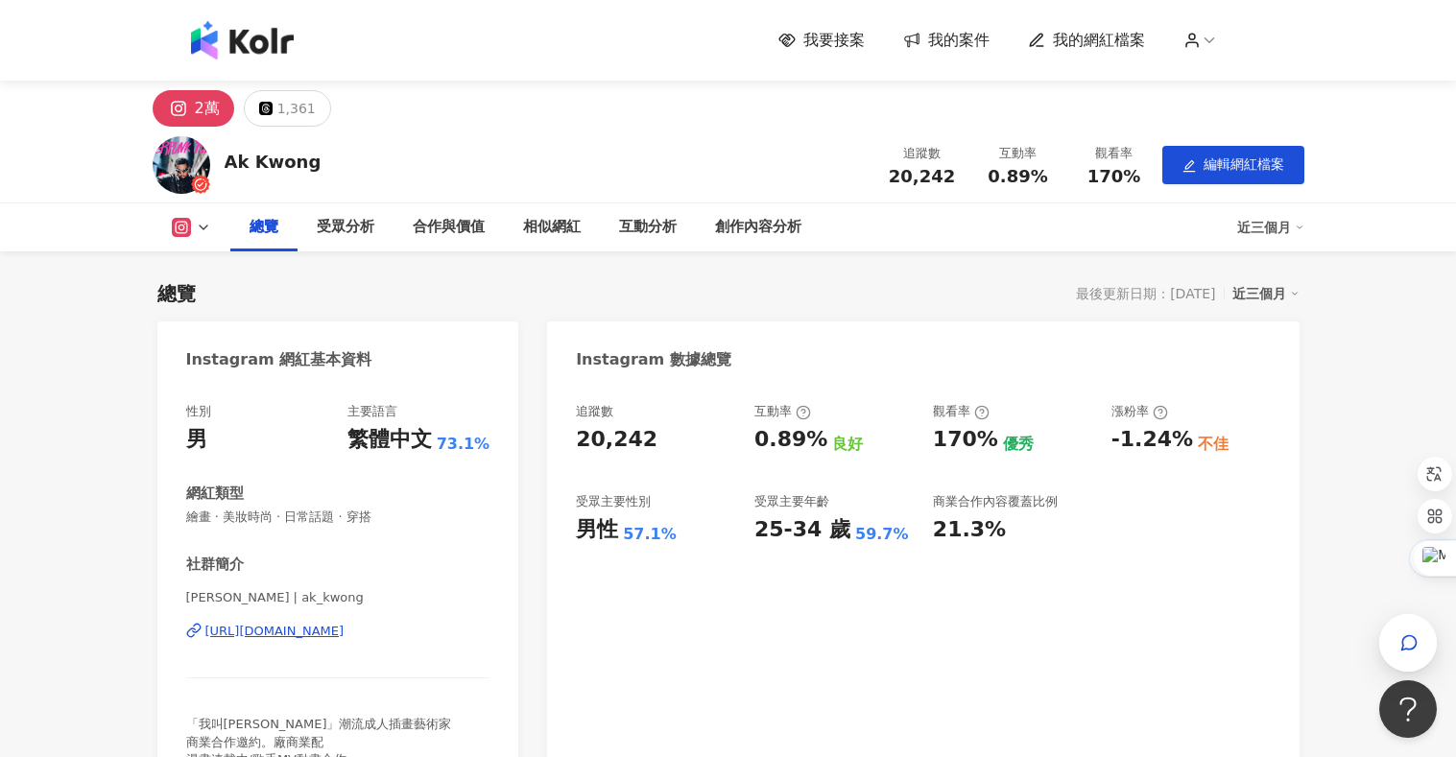
click at [1218, 39] on icon at bounding box center [1209, 40] width 17 height 17
click at [1276, 84] on link "帳戶設定" at bounding box center [1256, 75] width 54 height 15
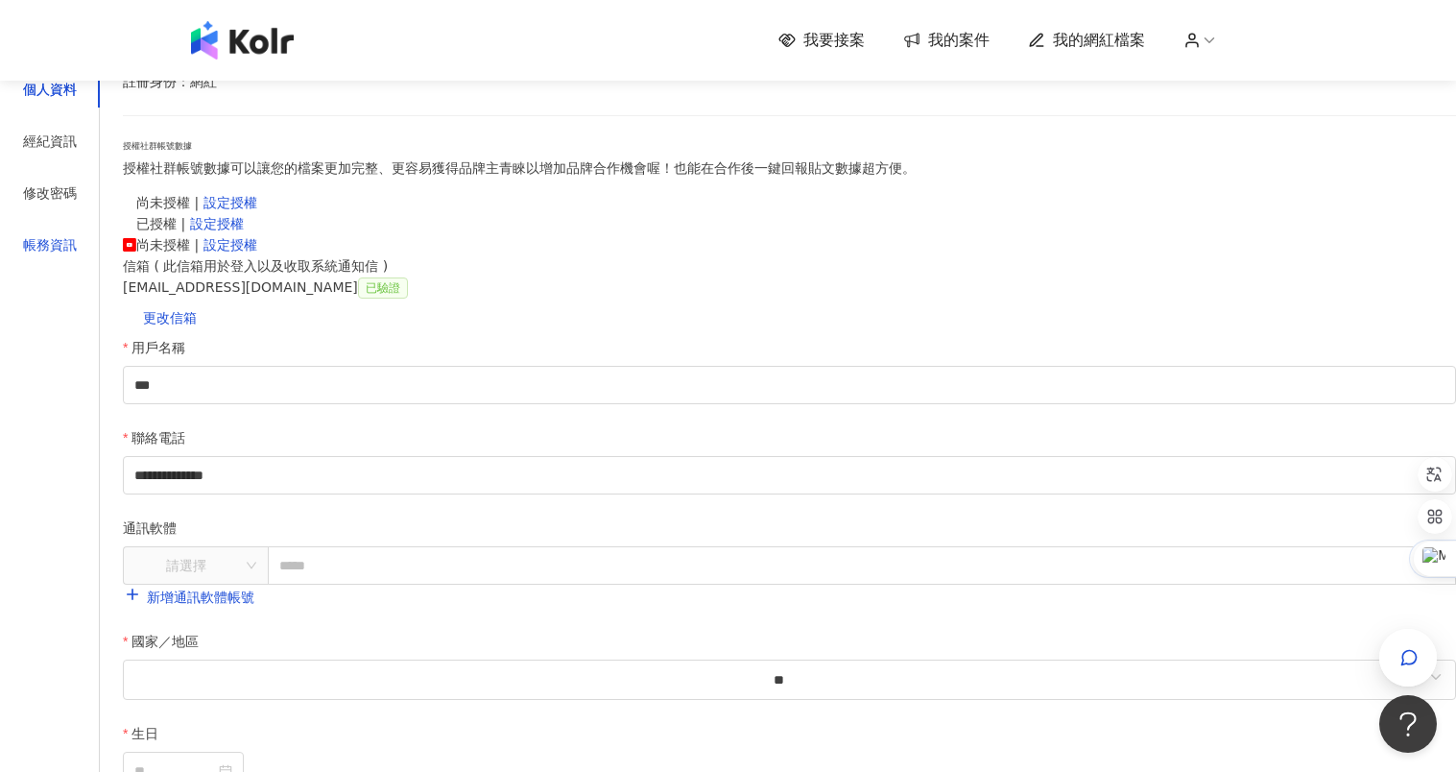
click at [77, 255] on div "帳務資訊" at bounding box center [50, 244] width 54 height 21
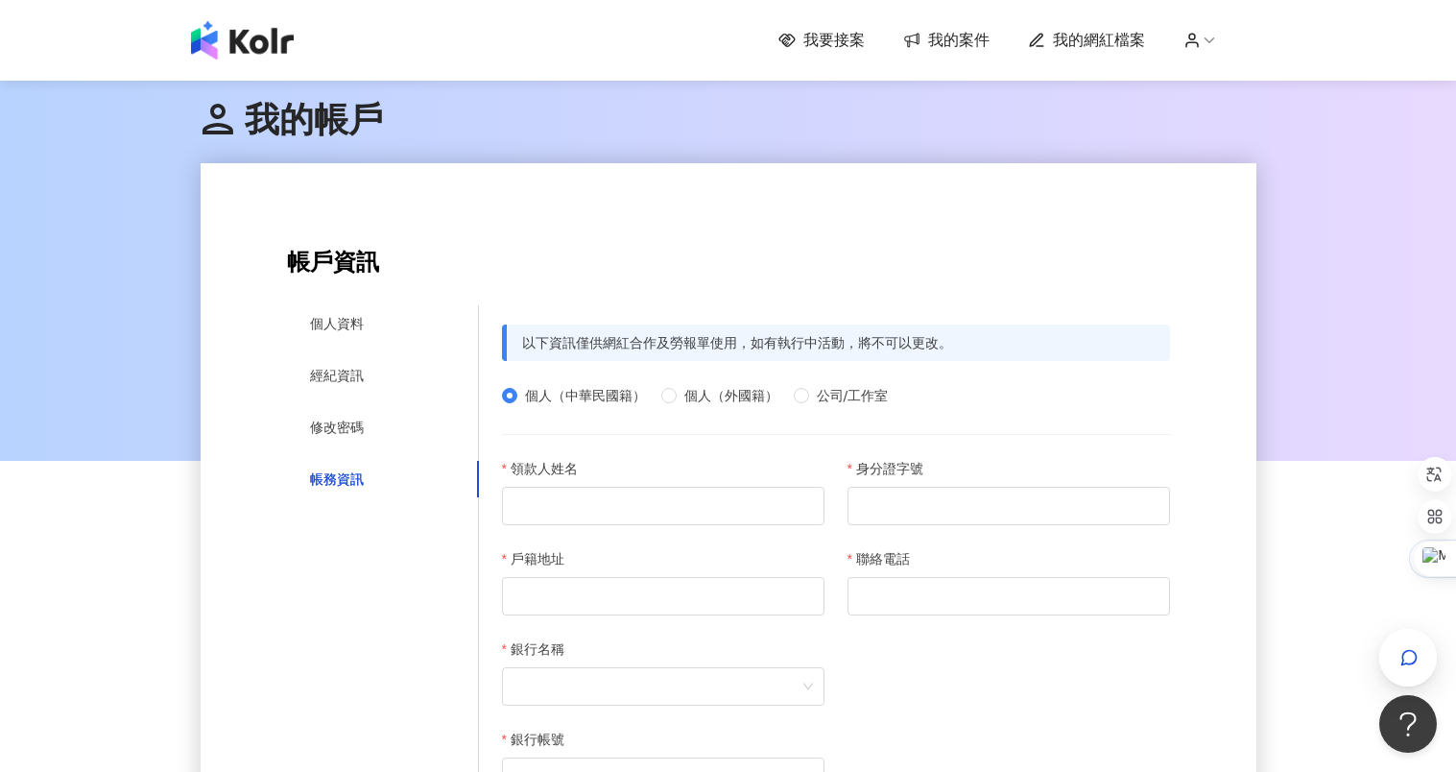
click at [1200, 41] on icon at bounding box center [1192, 40] width 17 height 17
